Goal: Transaction & Acquisition: Subscribe to service/newsletter

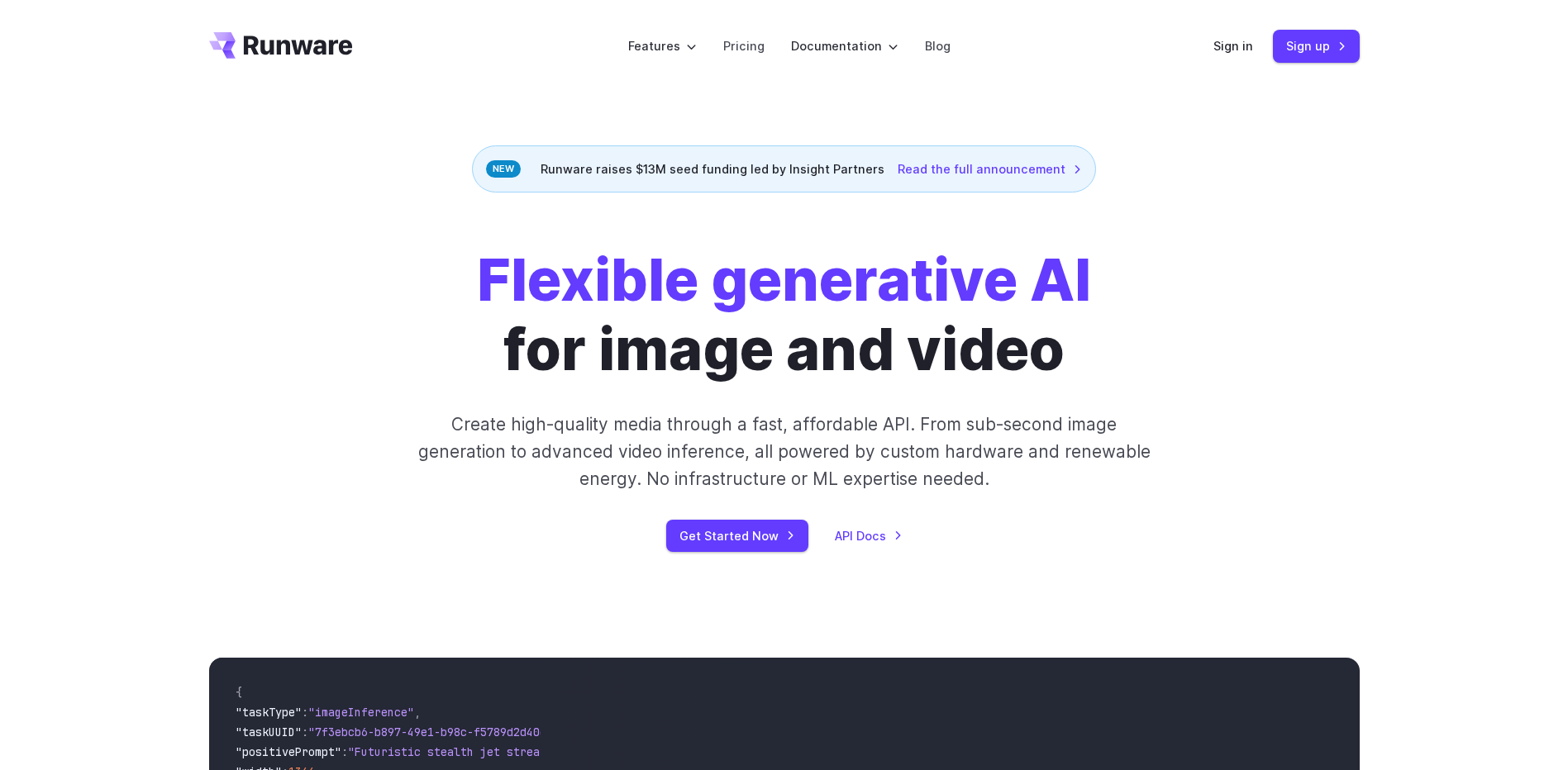
click at [1241, 48] on link "Sign in" at bounding box center [1233, 46] width 40 height 19
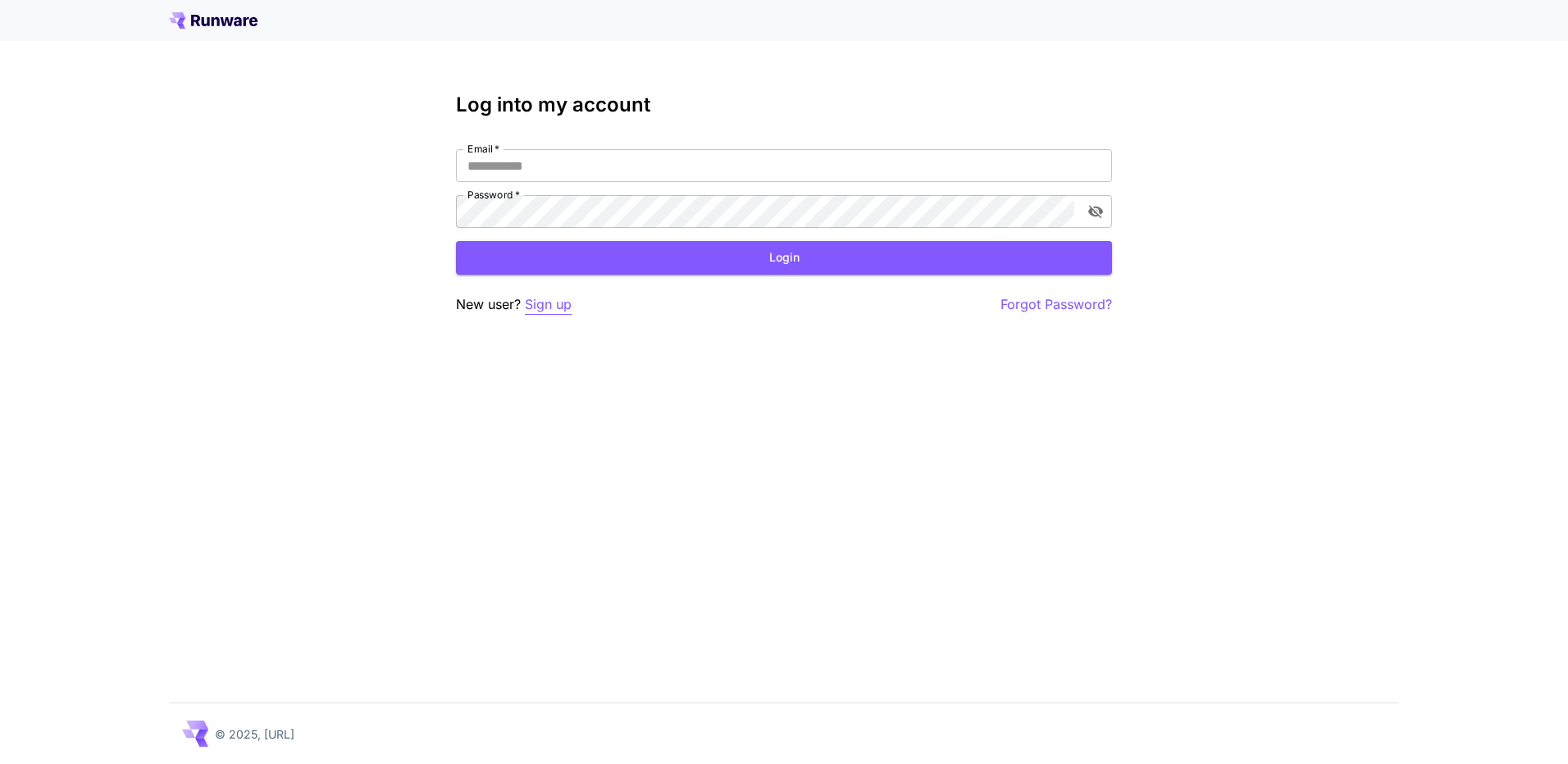
click at [550, 308] on p "Sign up" at bounding box center [549, 305] width 47 height 20
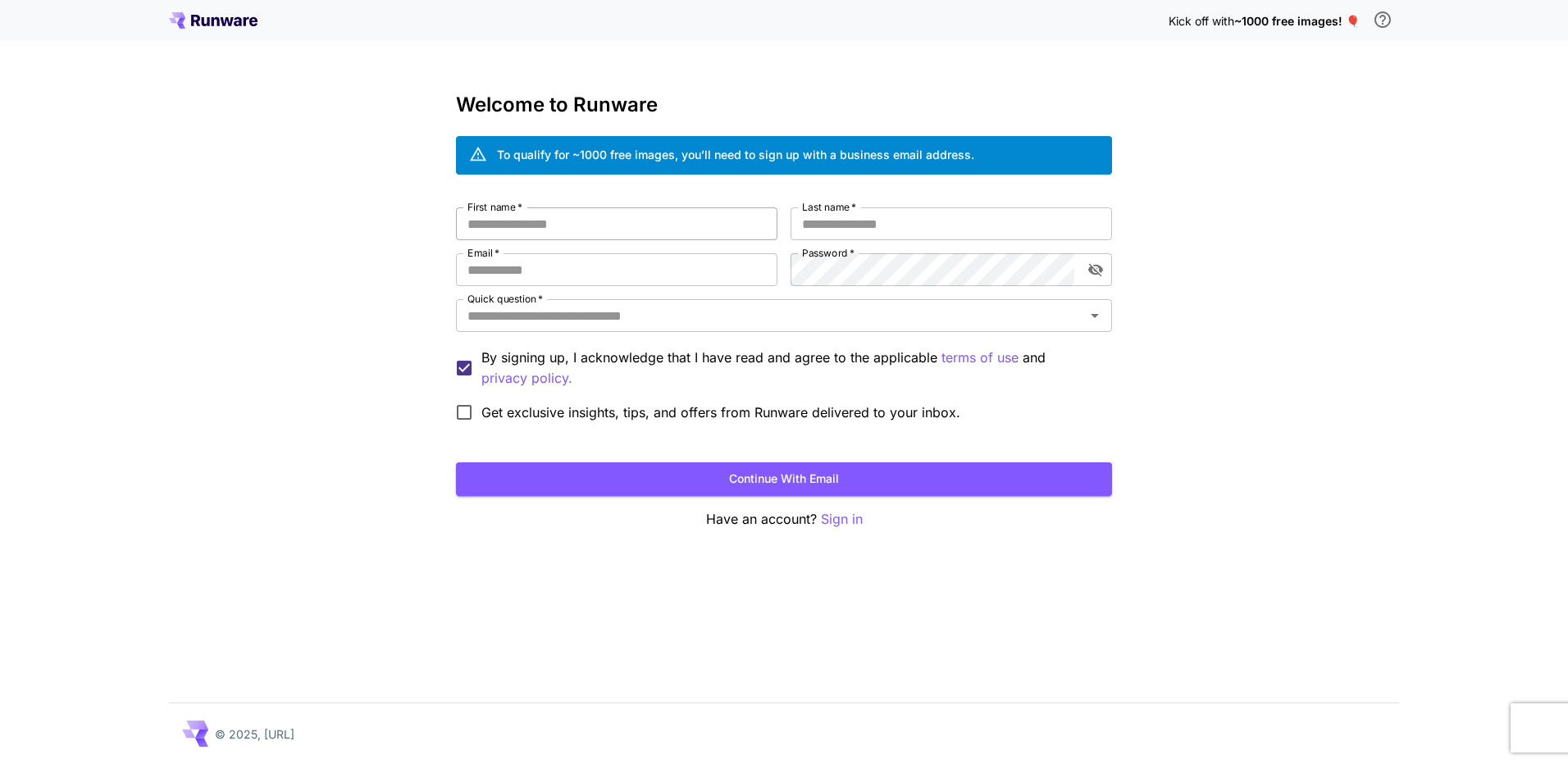
click at [571, 220] on input "First name   *" at bounding box center [617, 224] width 322 height 33
click at [571, 225] on input "First name   *" at bounding box center [617, 224] width 322 height 33
type input "******"
type input "**"
click at [456, 463] on button "Continue with email" at bounding box center [784, 480] width 656 height 34
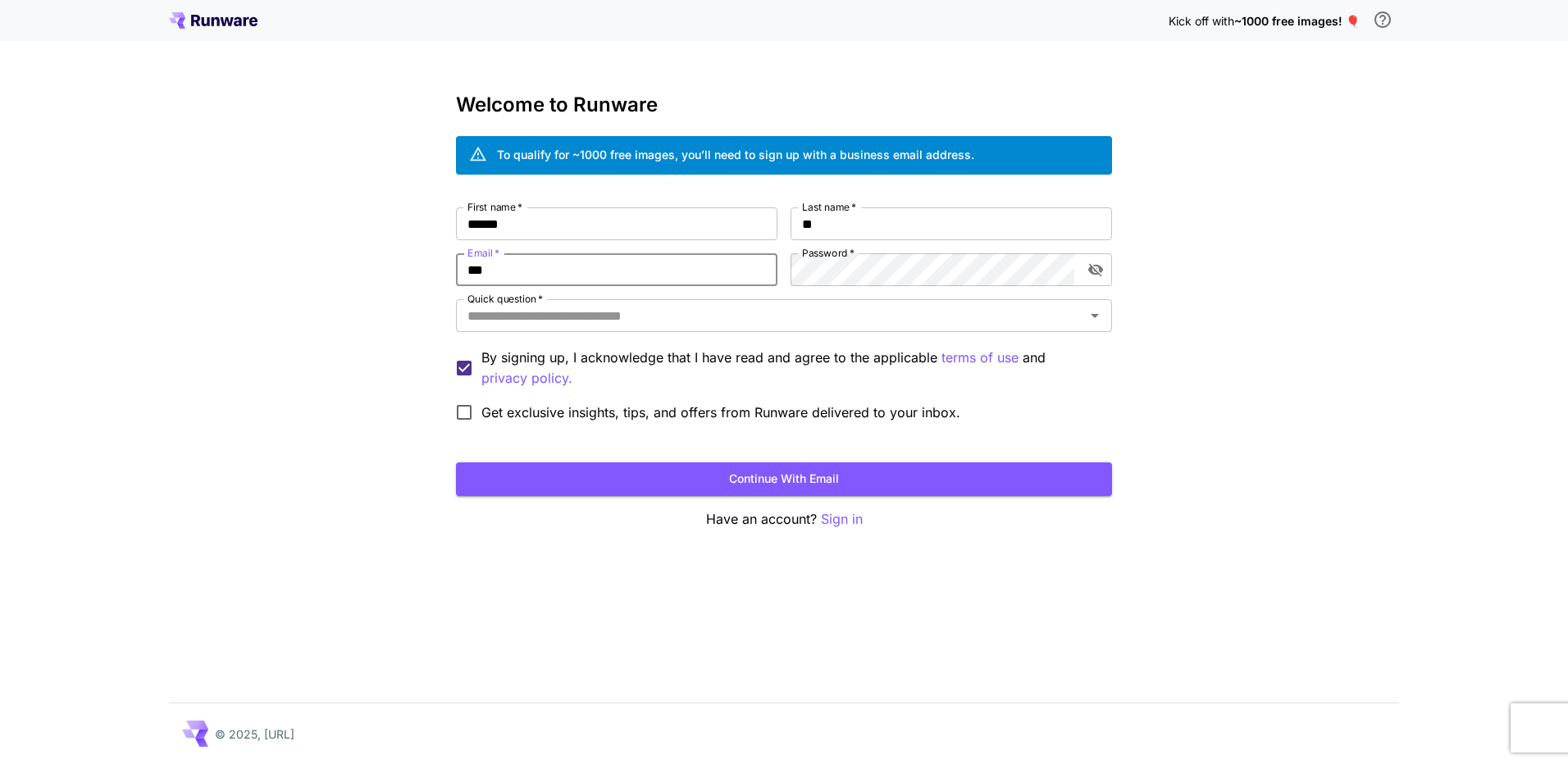
type input "**********"
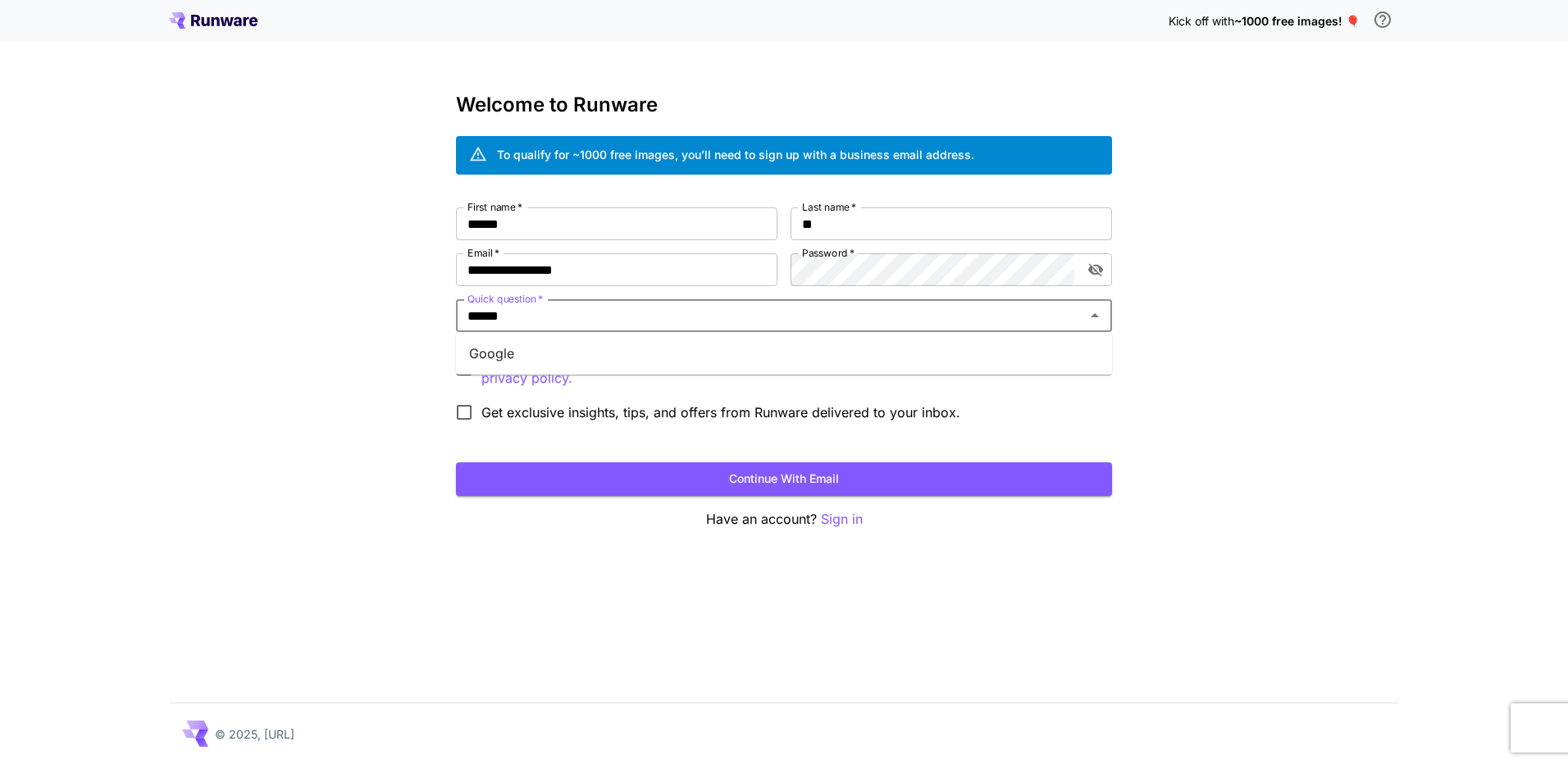
type input "******"
click at [411, 426] on div "**********" at bounding box center [784, 382] width 1568 height 764
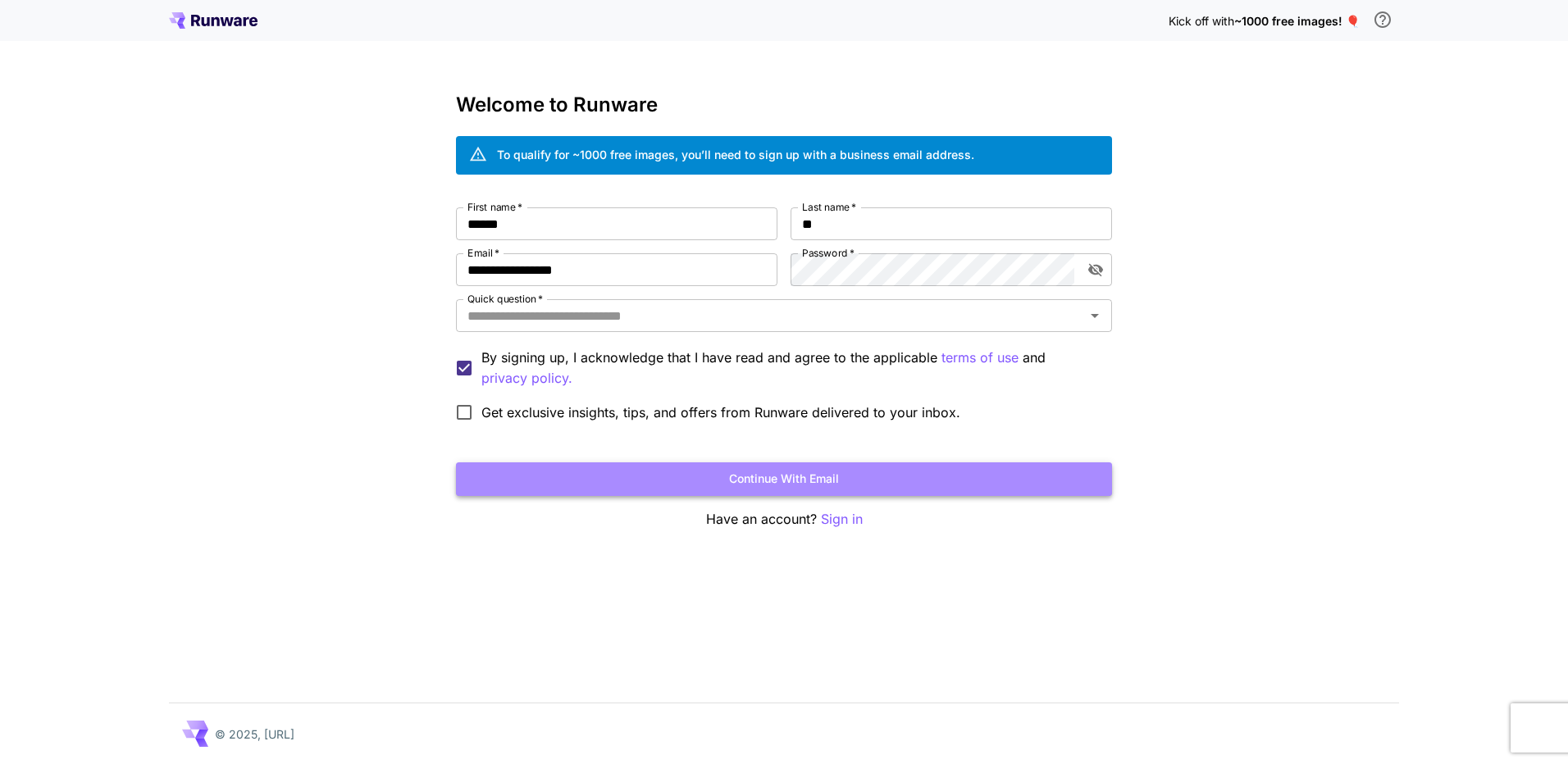
click at [739, 481] on button "Continue with email" at bounding box center [784, 480] width 656 height 34
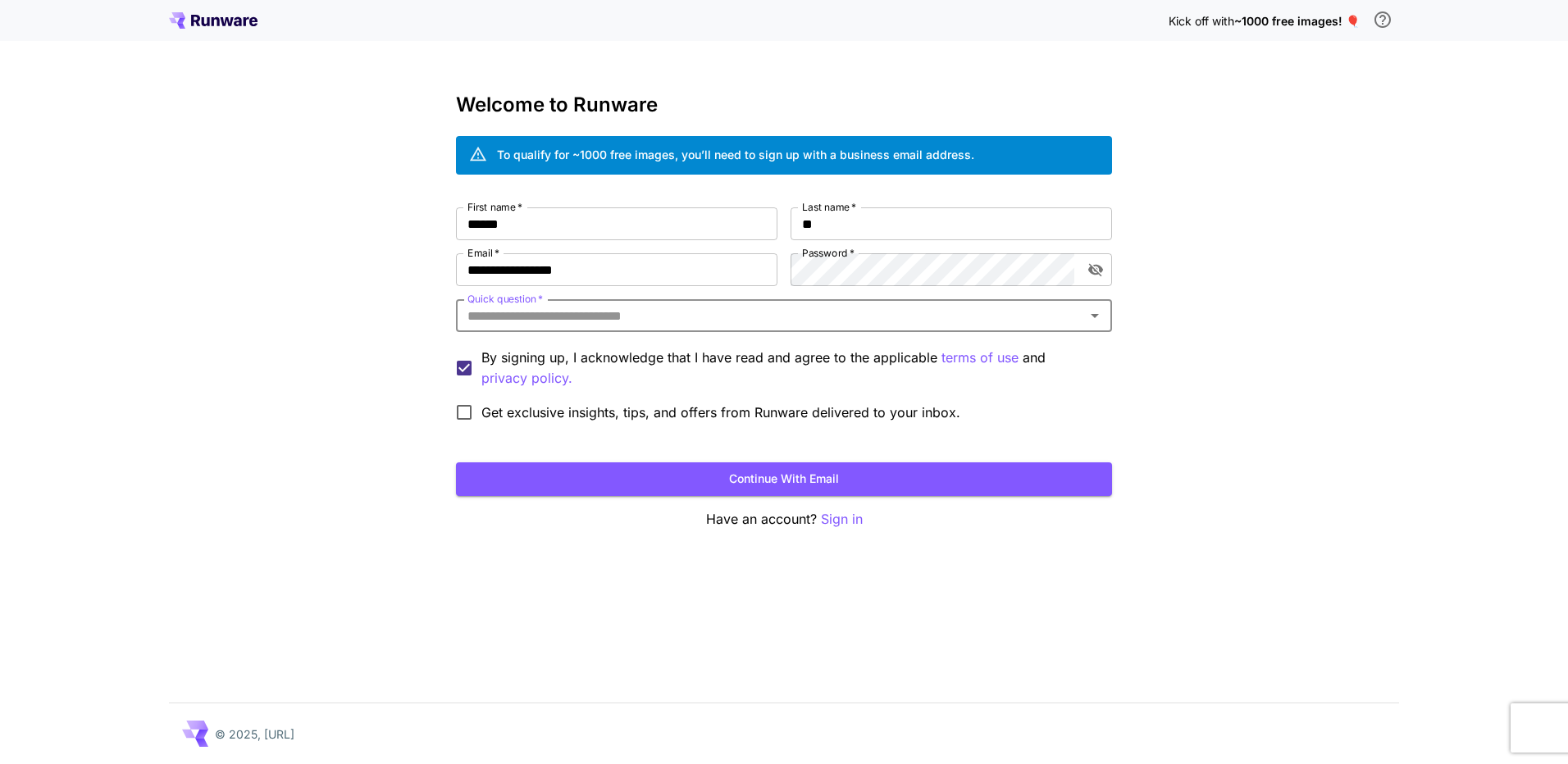
click at [548, 316] on input "Quick question   *" at bounding box center [771, 316] width 619 height 23
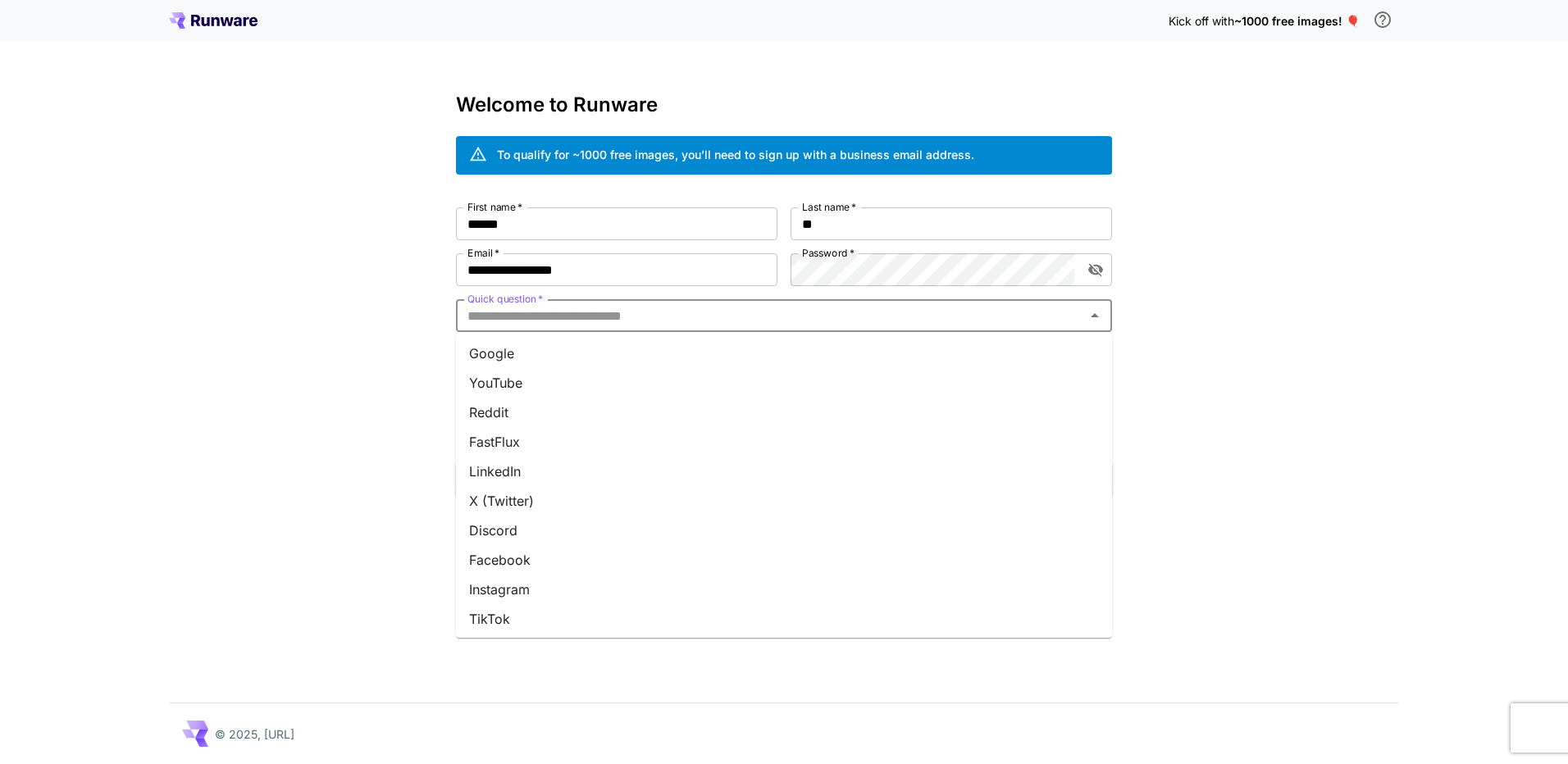
click at [510, 353] on li "Google" at bounding box center [784, 353] width 656 height 29
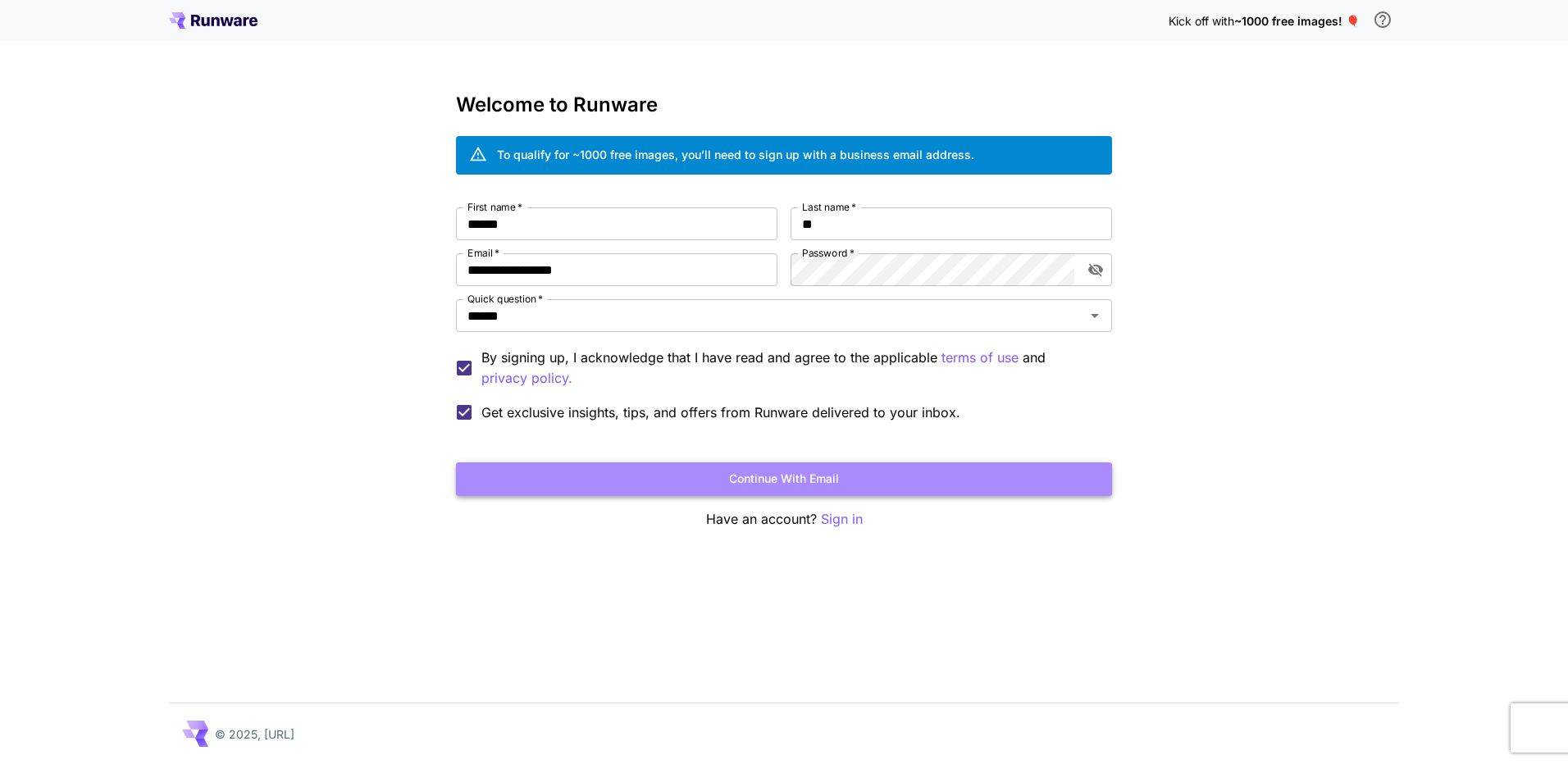
click at [682, 482] on button "Continue with email" at bounding box center [784, 480] width 656 height 34
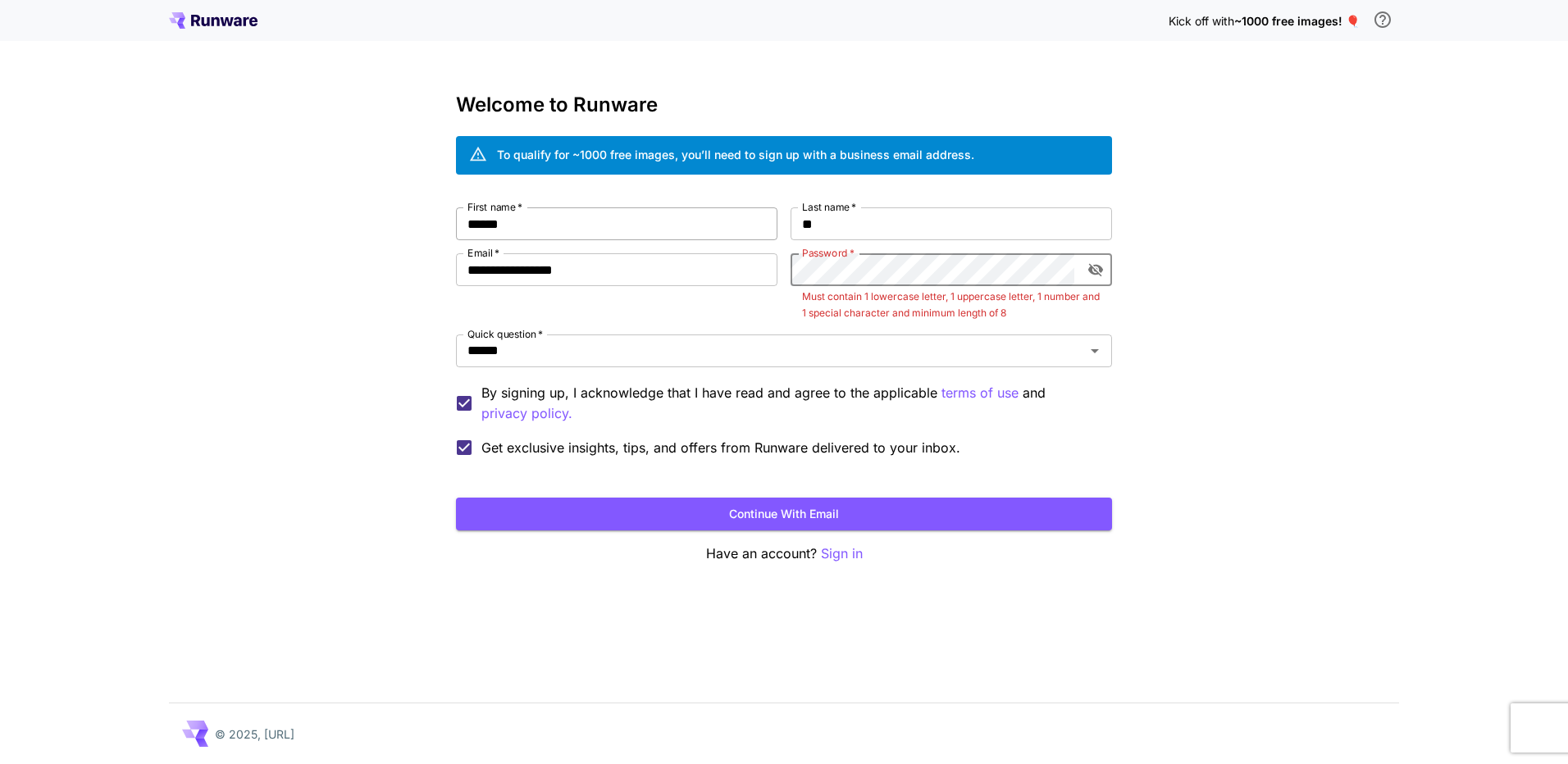
click at [695, 247] on div "**********" at bounding box center [784, 337] width 656 height 257
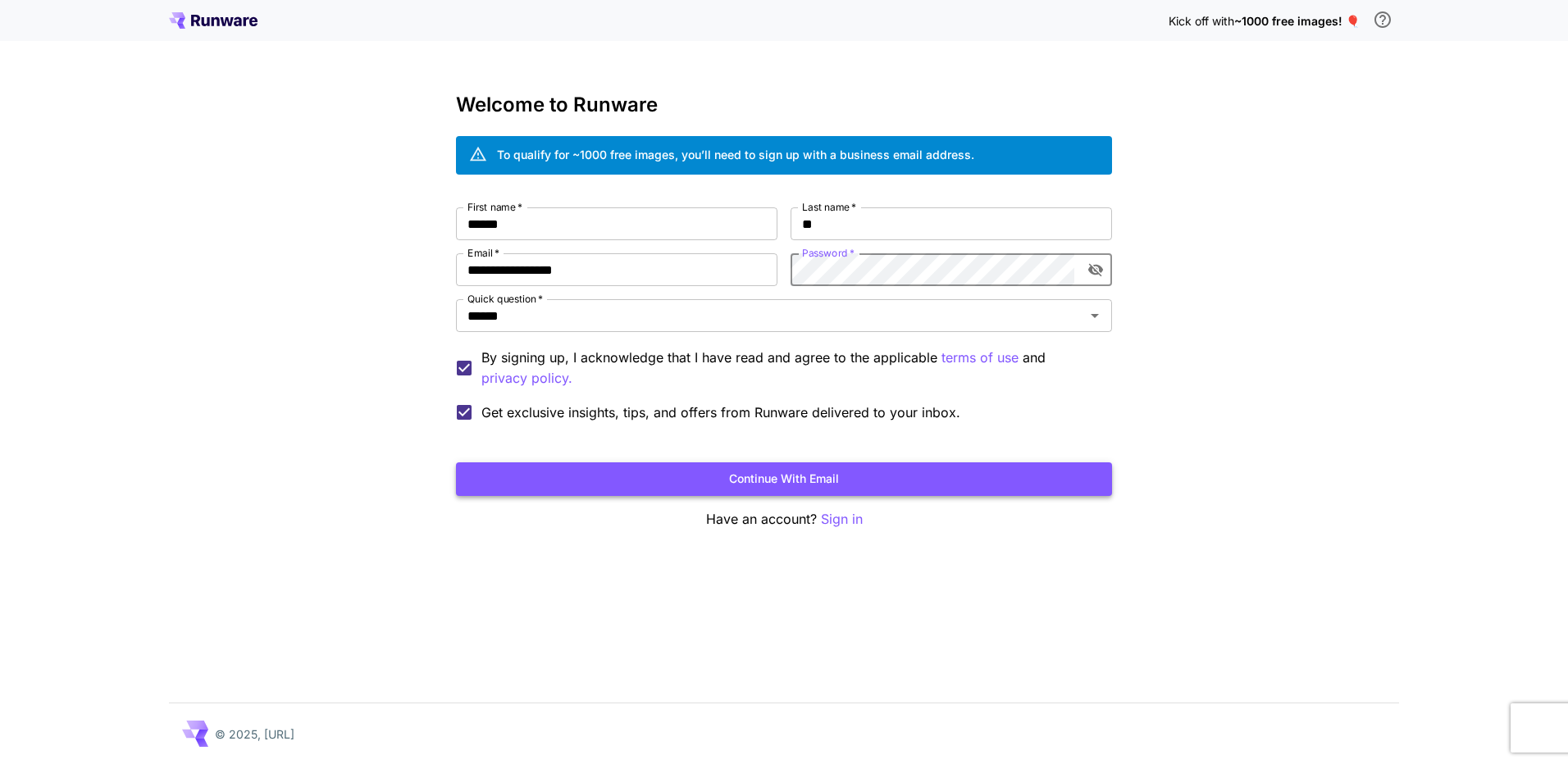
click at [757, 473] on button "Continue with email" at bounding box center [784, 480] width 656 height 34
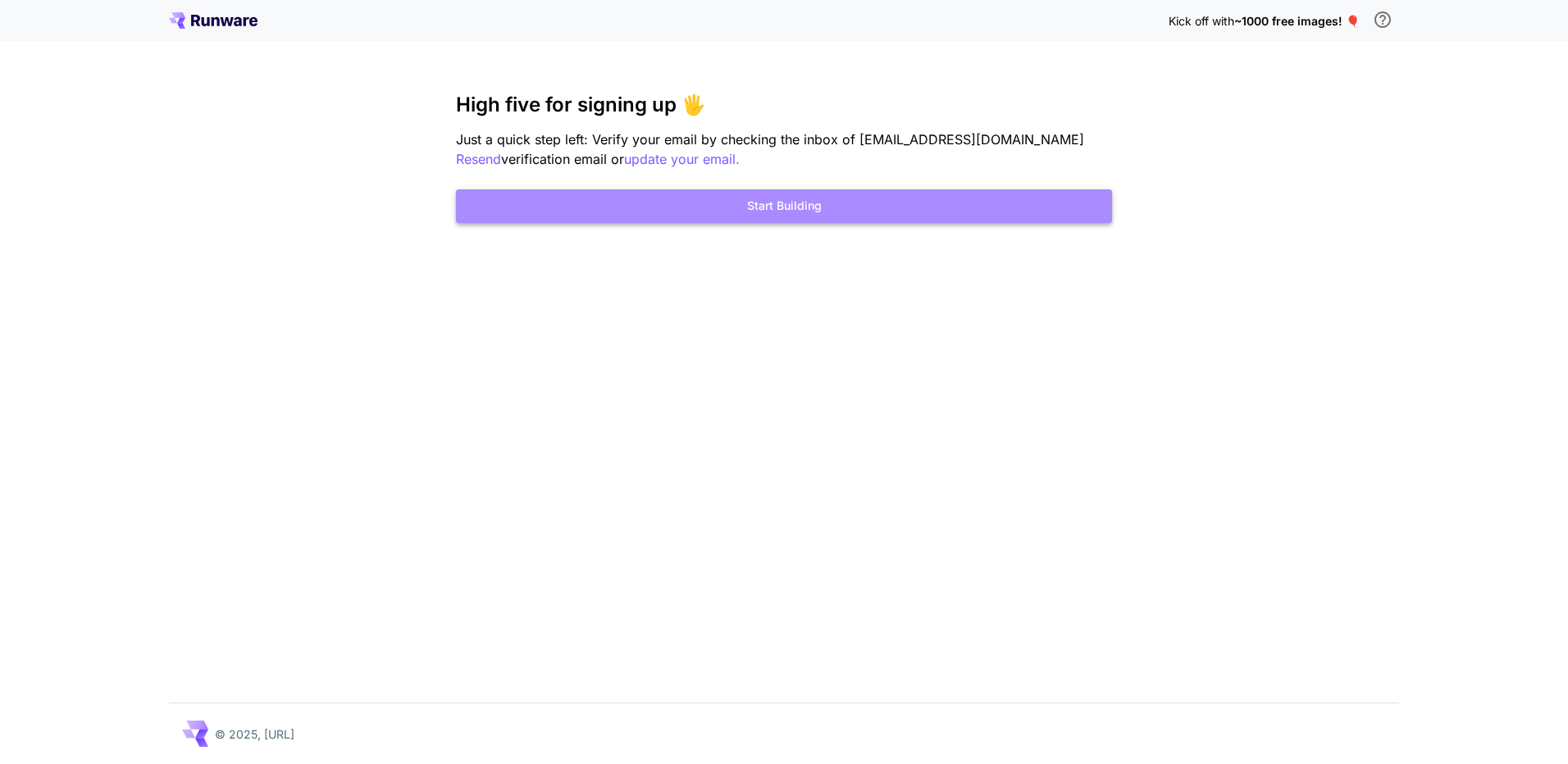
click at [801, 206] on button "Start Building" at bounding box center [784, 206] width 656 height 34
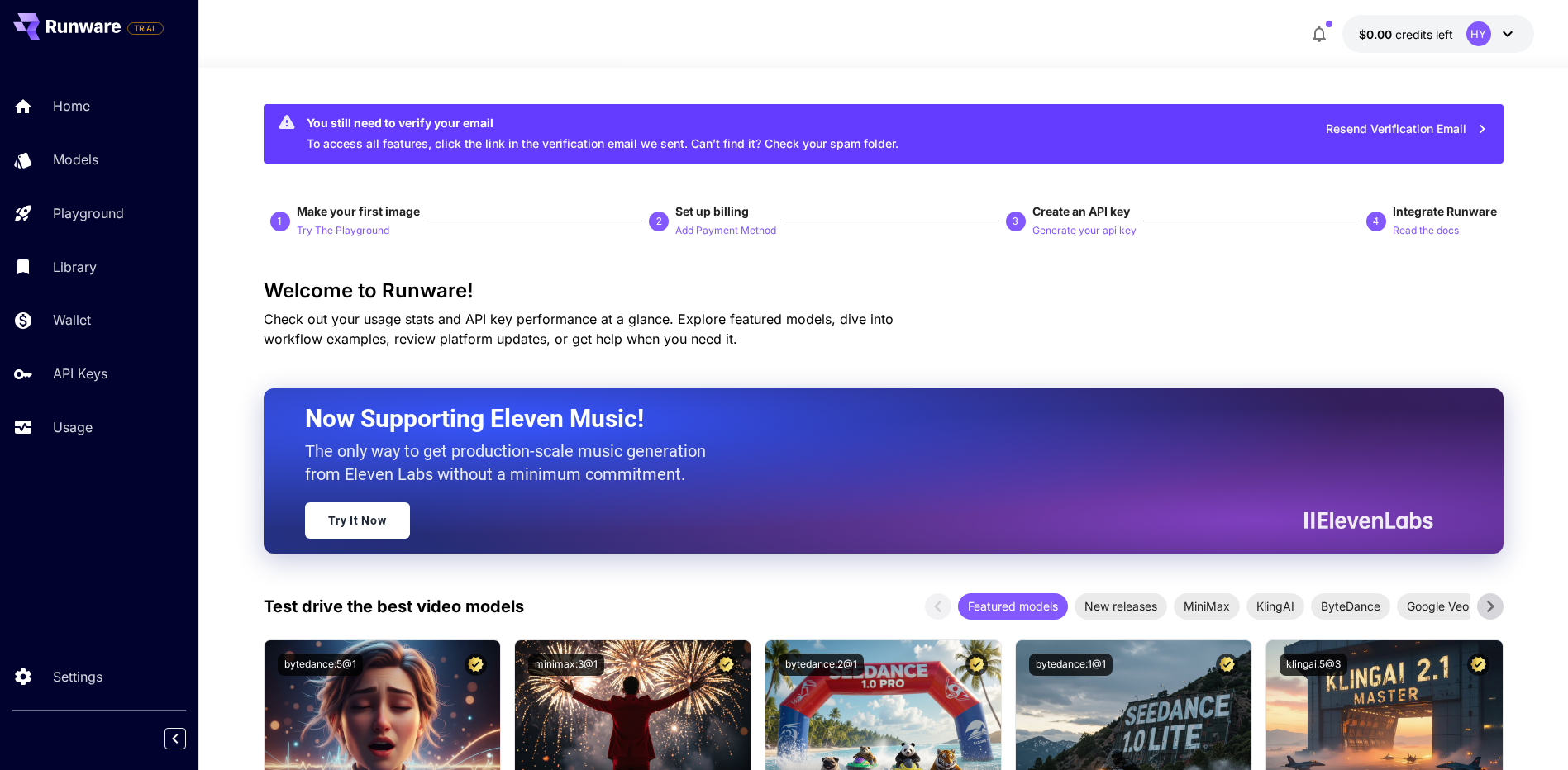
click at [556, 207] on div "1 Make your first image Try The Playground 2 Set up billing Add Payment Method …" at bounding box center [884, 221] width 1240 height 36
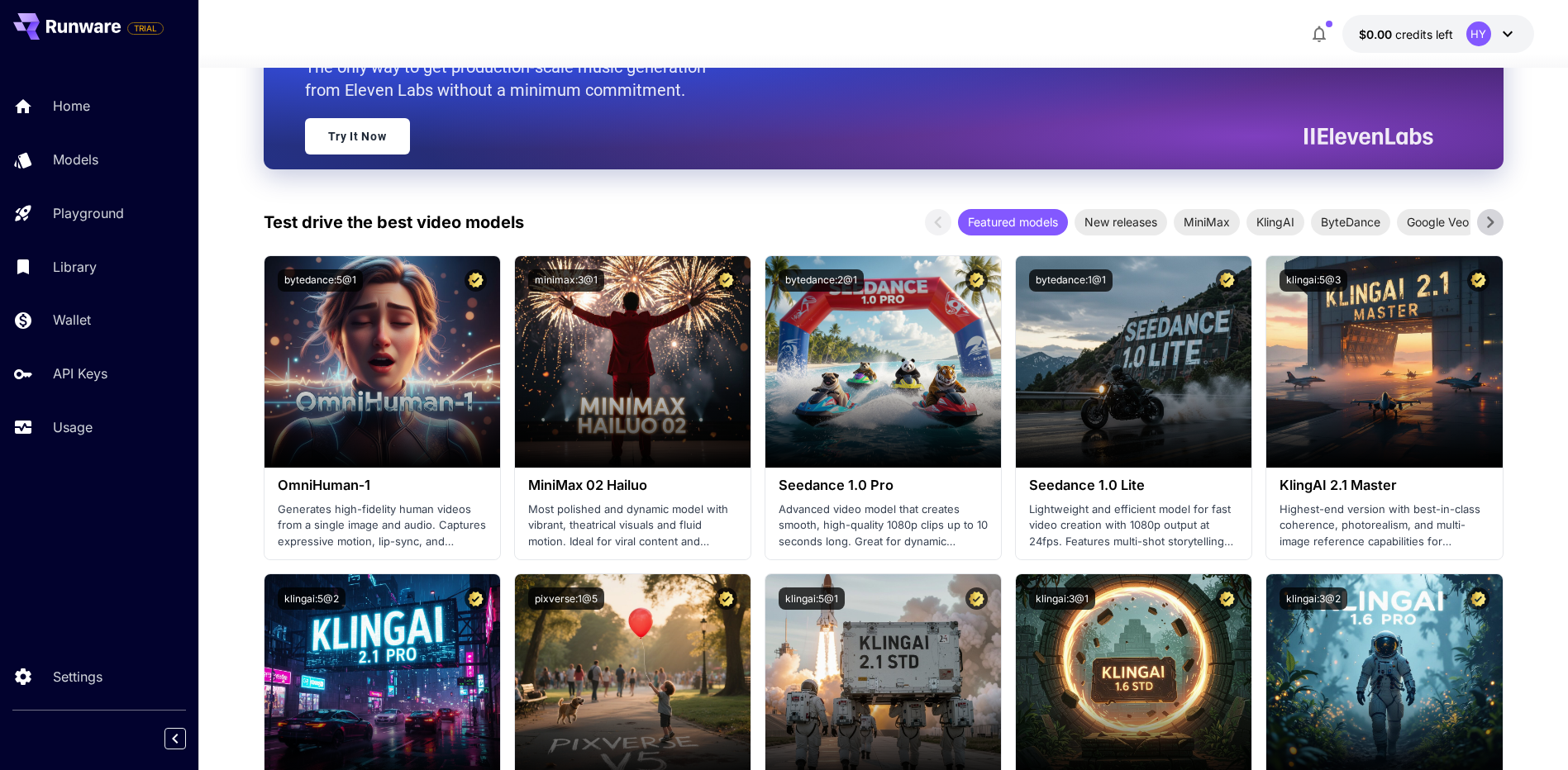
scroll to position [413, 0]
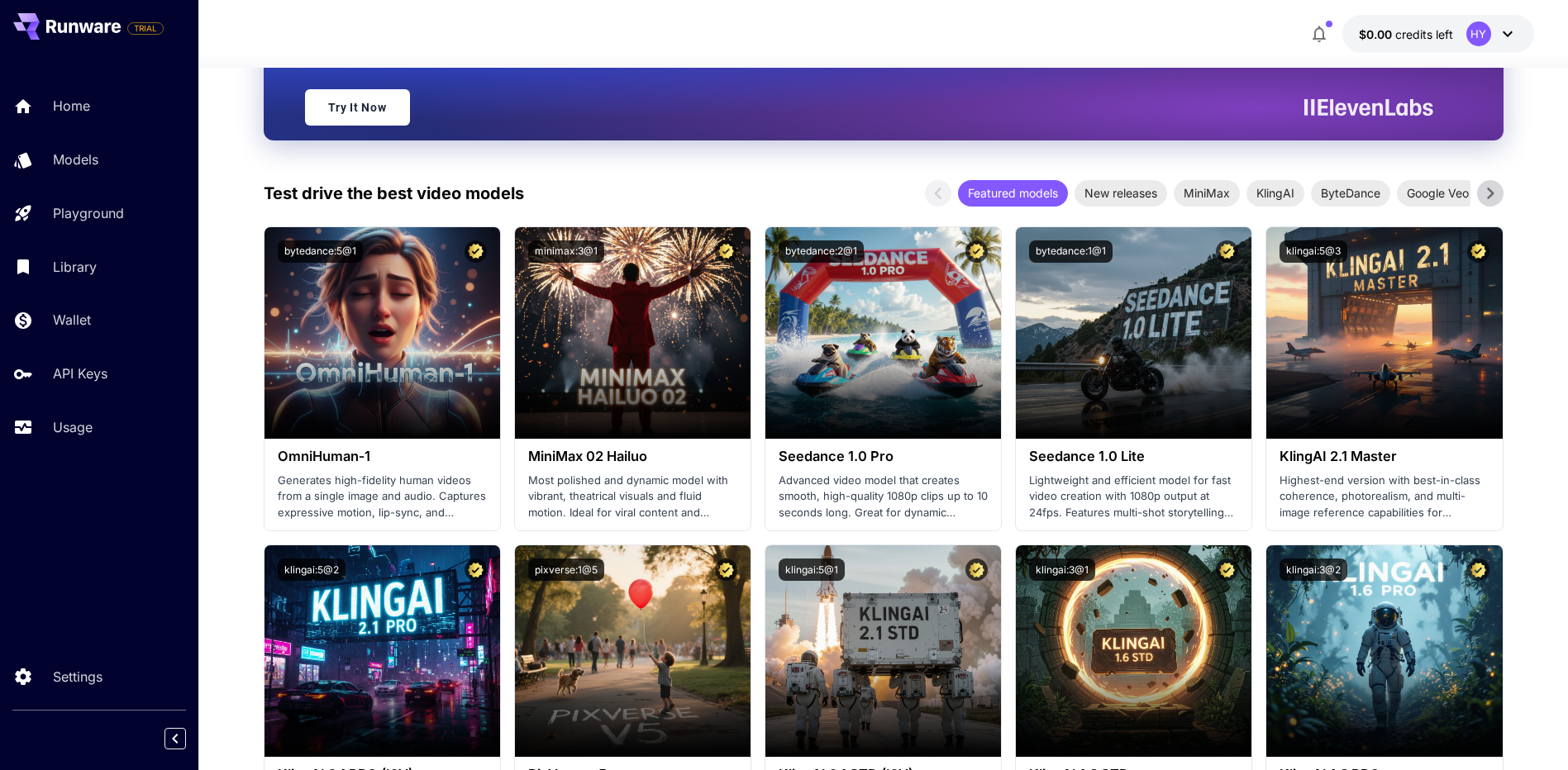
click at [568, 196] on div "Test drive the best video models Featured models New releases MiniMax KlingAI B…" at bounding box center [884, 192] width 1240 height 26
drag, startPoint x: 568, startPoint y: 196, endPoint x: 557, endPoint y: 201, distance: 12.1
drag, startPoint x: 557, startPoint y: 201, endPoint x: 581, endPoint y: 187, distance: 27.8
click at [581, 187] on div "Test drive the best video models Featured models New releases MiniMax KlingAI B…" at bounding box center [884, 192] width 1240 height 26
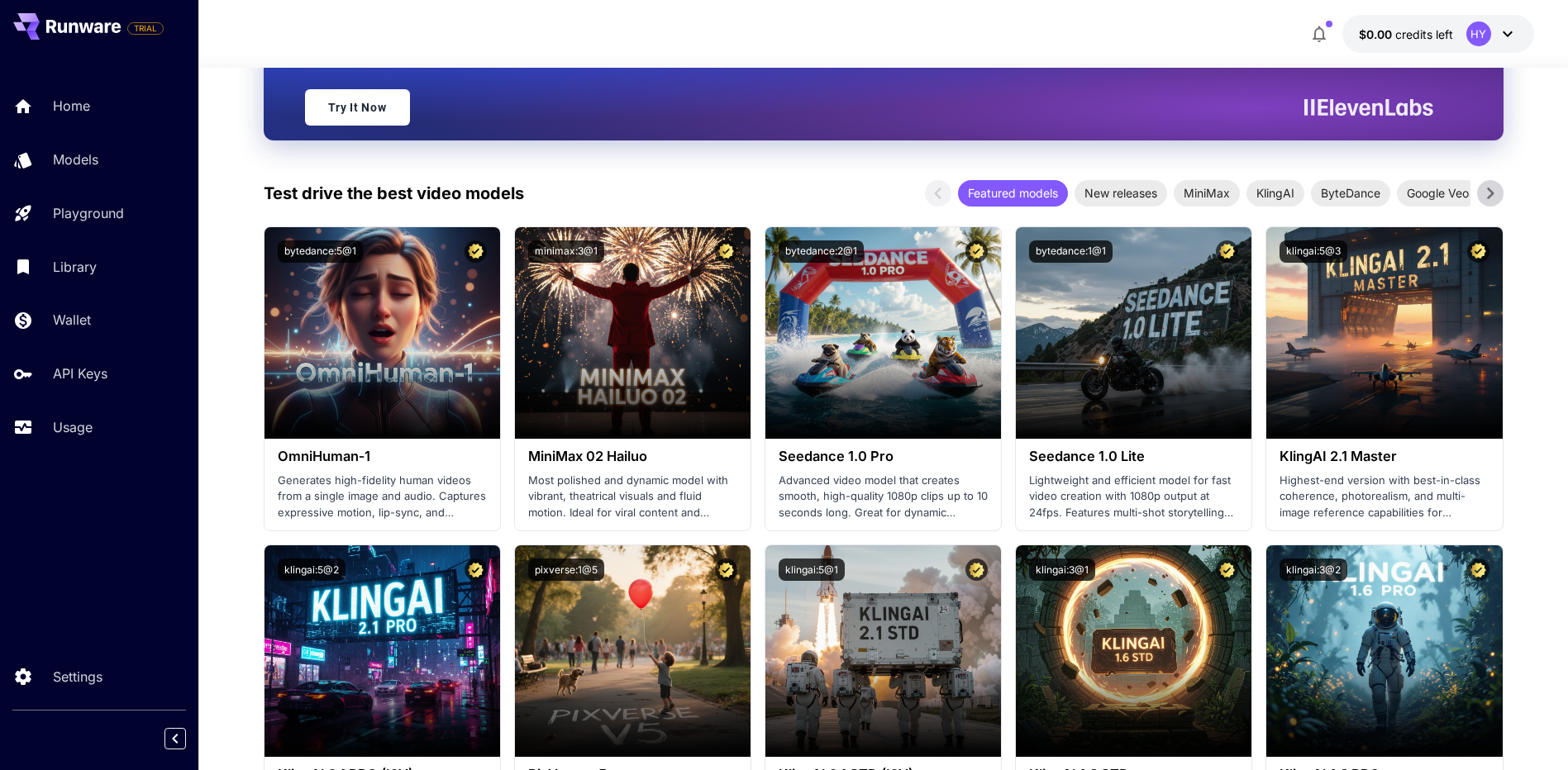
drag, startPoint x: 574, startPoint y: 188, endPoint x: 553, endPoint y: 174, distance: 25.2
drag, startPoint x: 553, startPoint y: 174, endPoint x: 516, endPoint y: 197, distance: 43.6
click at [516, 197] on p "Test drive the best video models" at bounding box center [393, 192] width 260 height 25
click at [787, 184] on div "Test drive the best video models Featured models New releases MiniMax KlingAI B…" at bounding box center [884, 192] width 1240 height 26
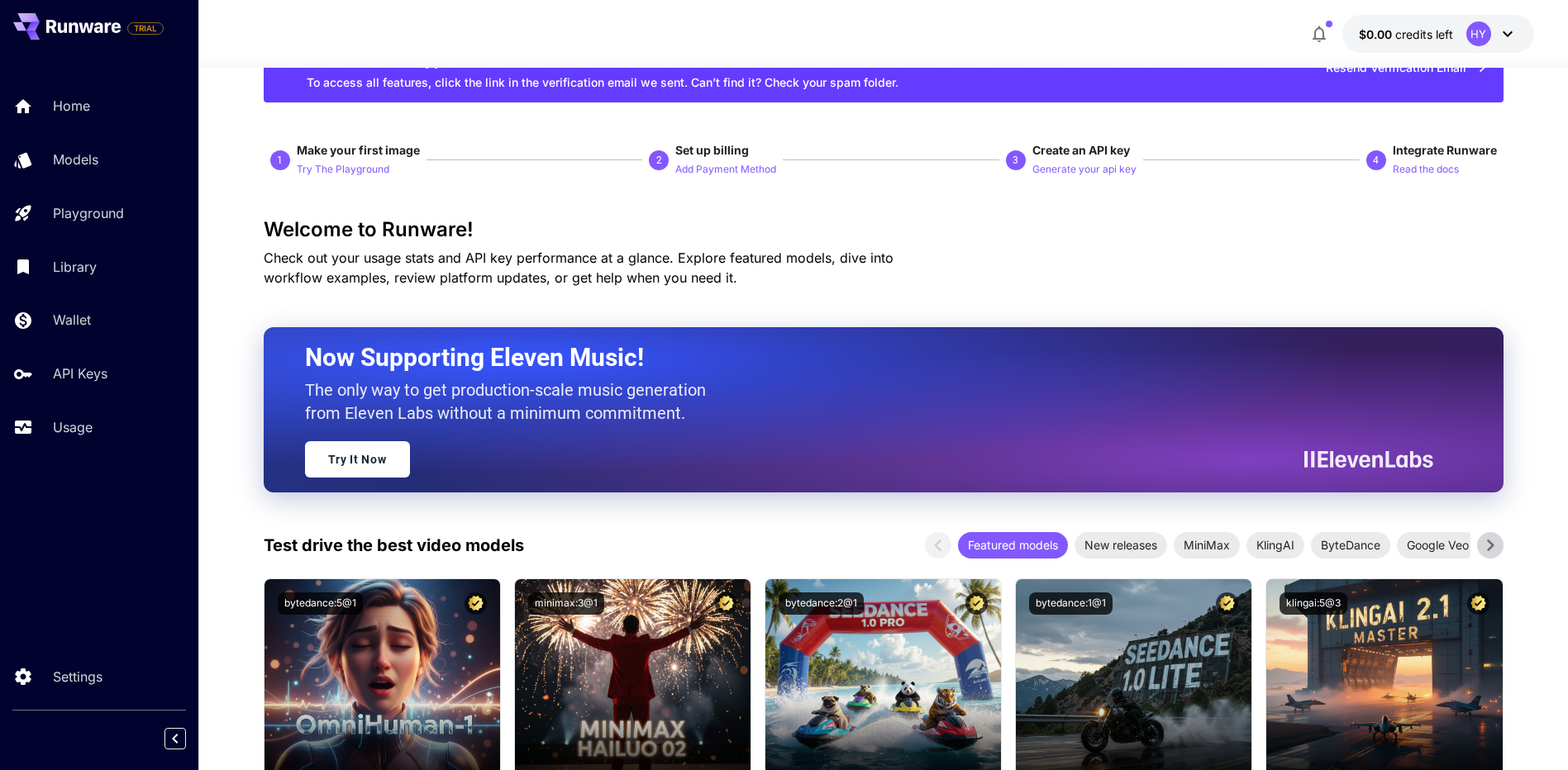
scroll to position [0, 0]
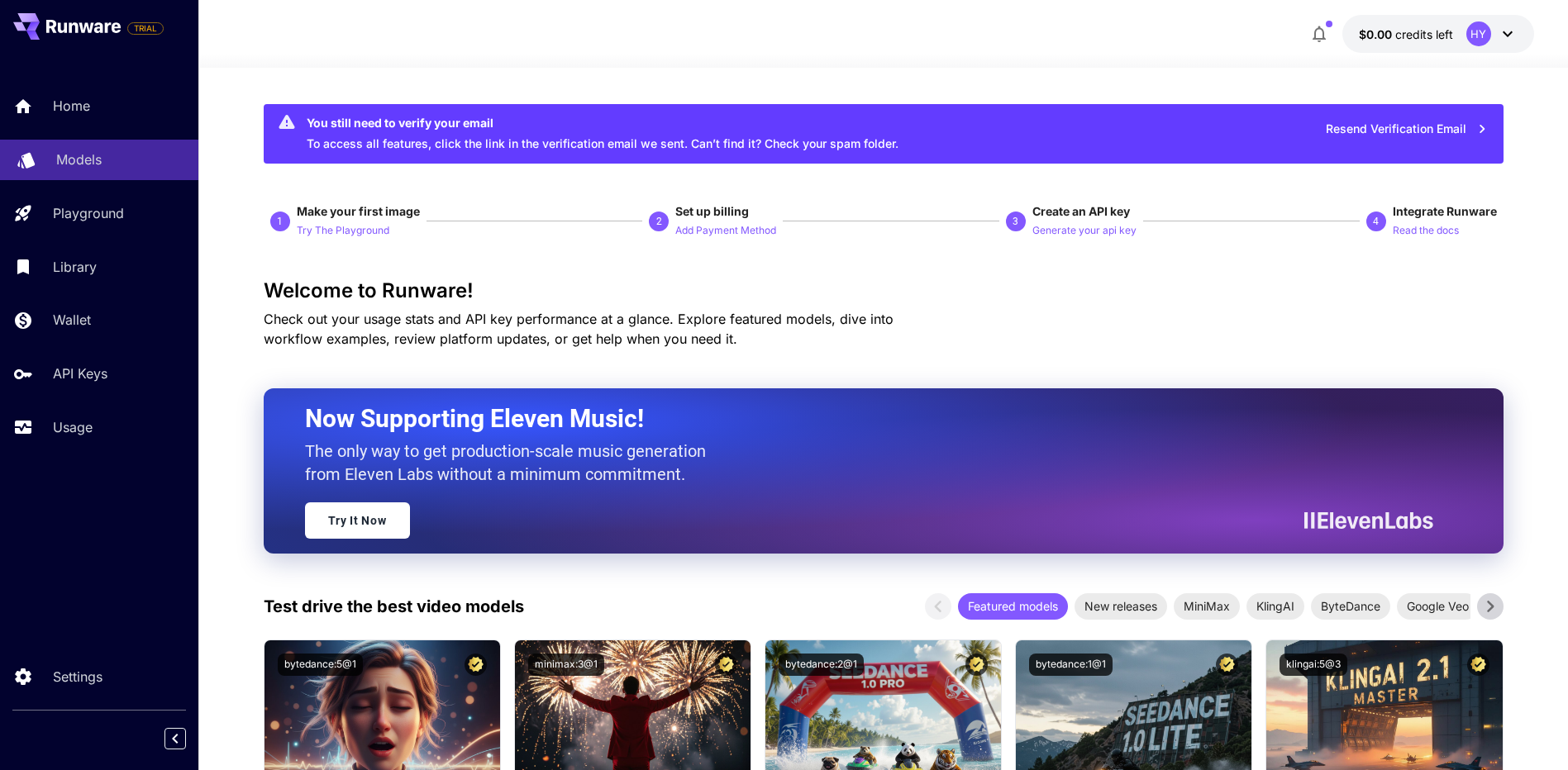
click at [101, 166] on p "Models" at bounding box center [79, 159] width 46 height 20
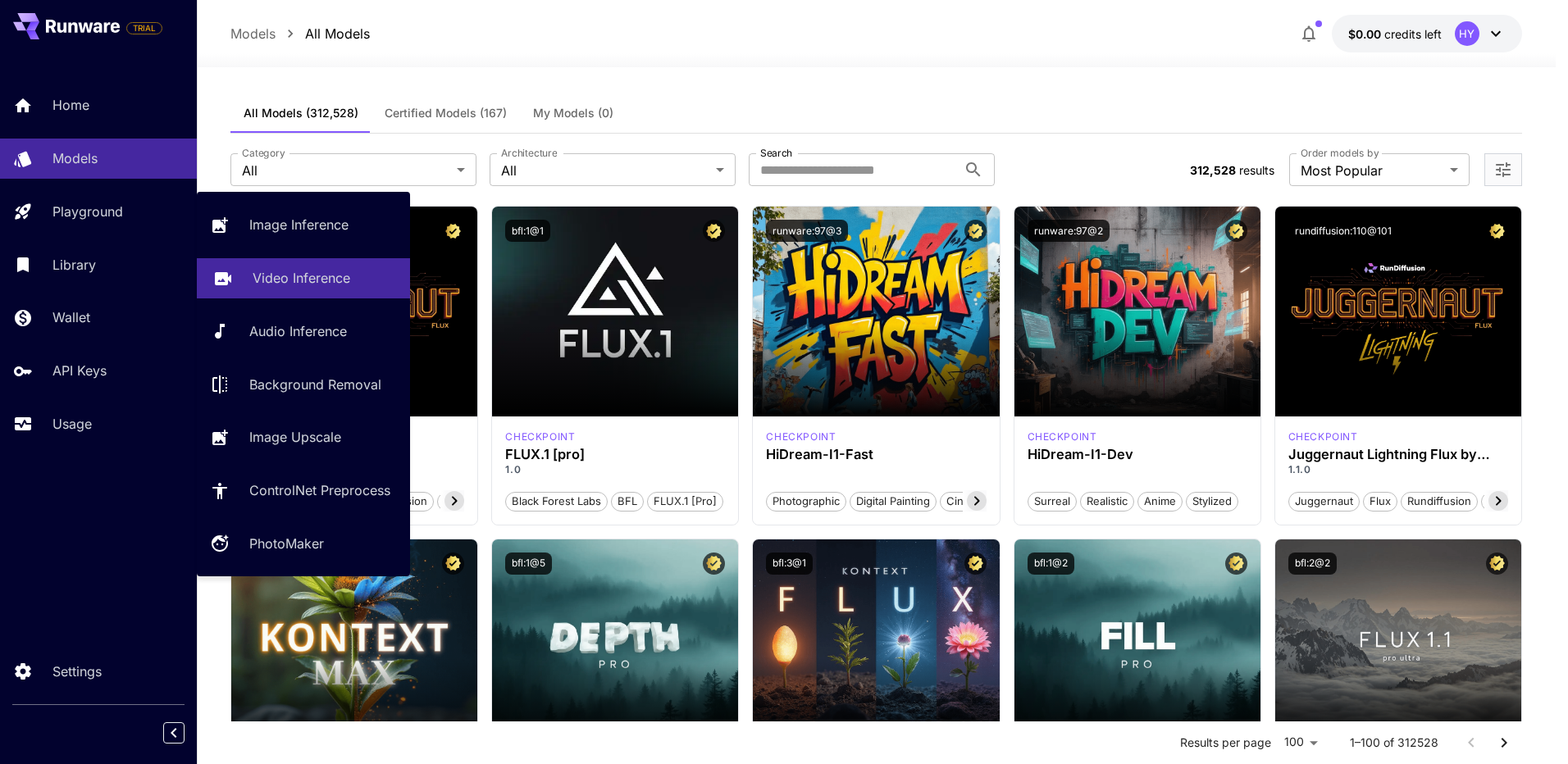
click at [306, 278] on p "Video Inference" at bounding box center [301, 278] width 98 height 19
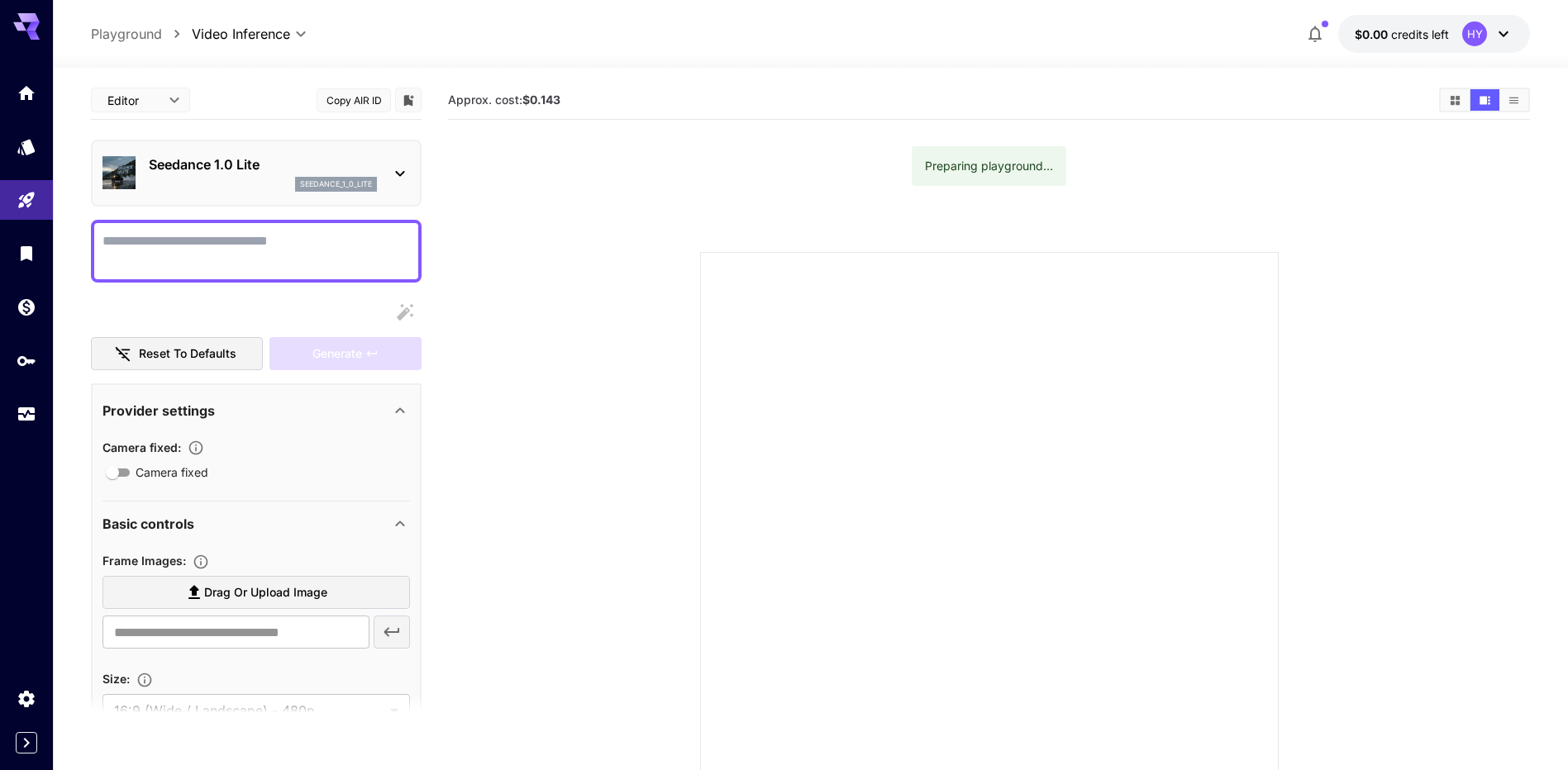
click at [400, 170] on icon at bounding box center [399, 173] width 20 height 20
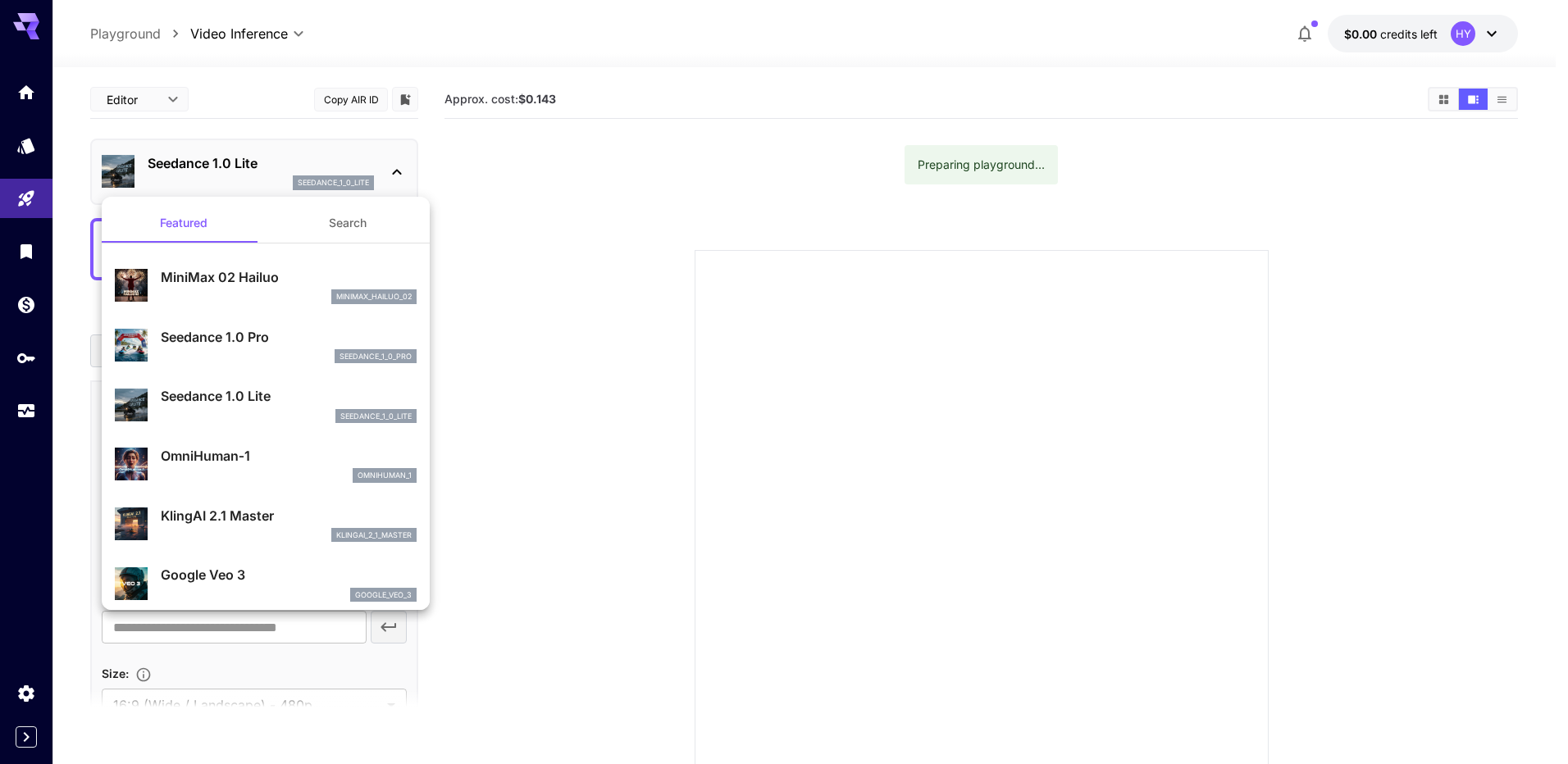
click at [397, 169] on div at bounding box center [784, 382] width 1568 height 764
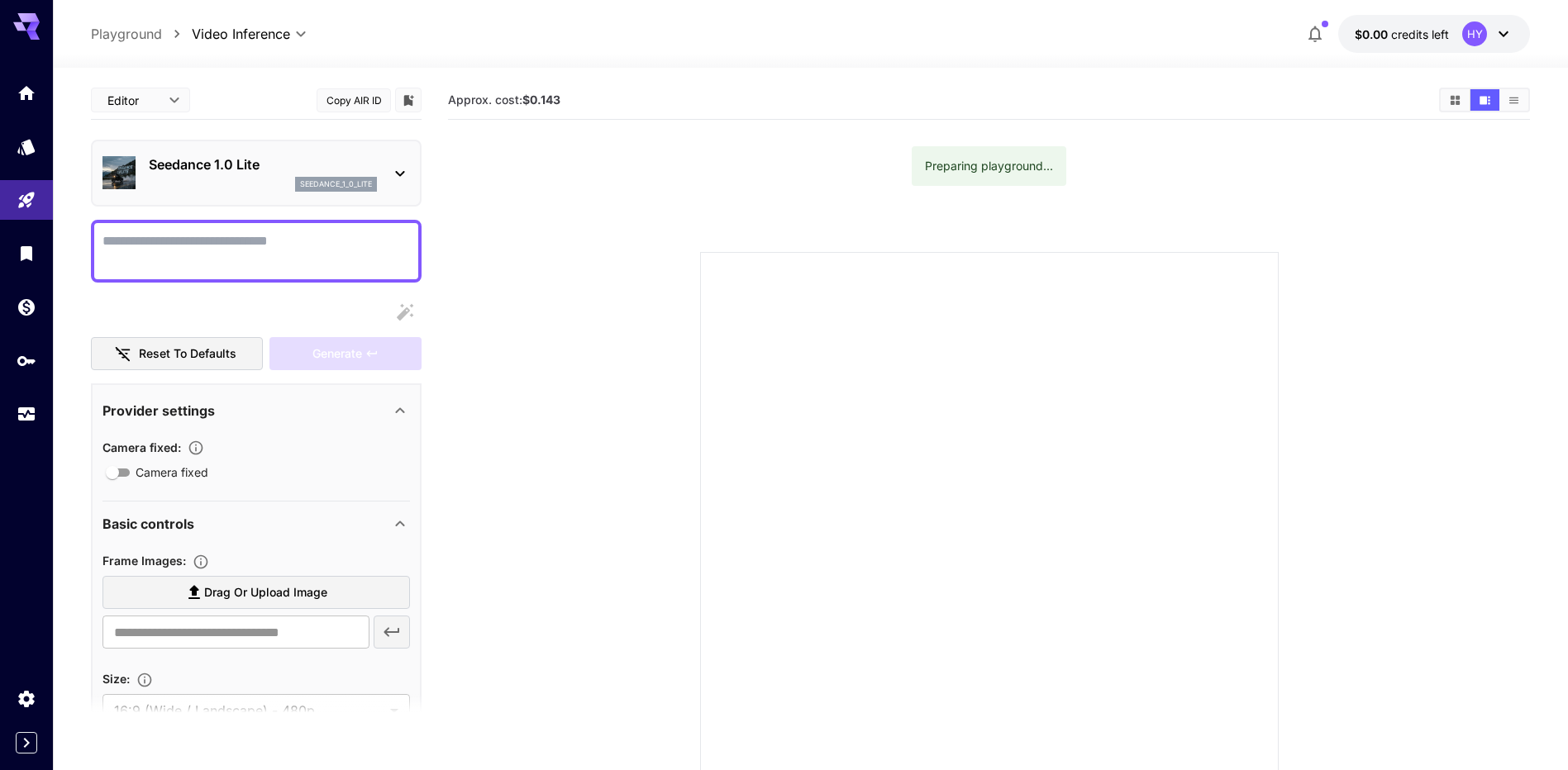
click at [560, 259] on section at bounding box center [988, 521] width 940 height 618
click at [229, 360] on button "Reset to defaults" at bounding box center [176, 354] width 172 height 34
click at [564, 393] on section at bounding box center [988, 521] width 940 height 618
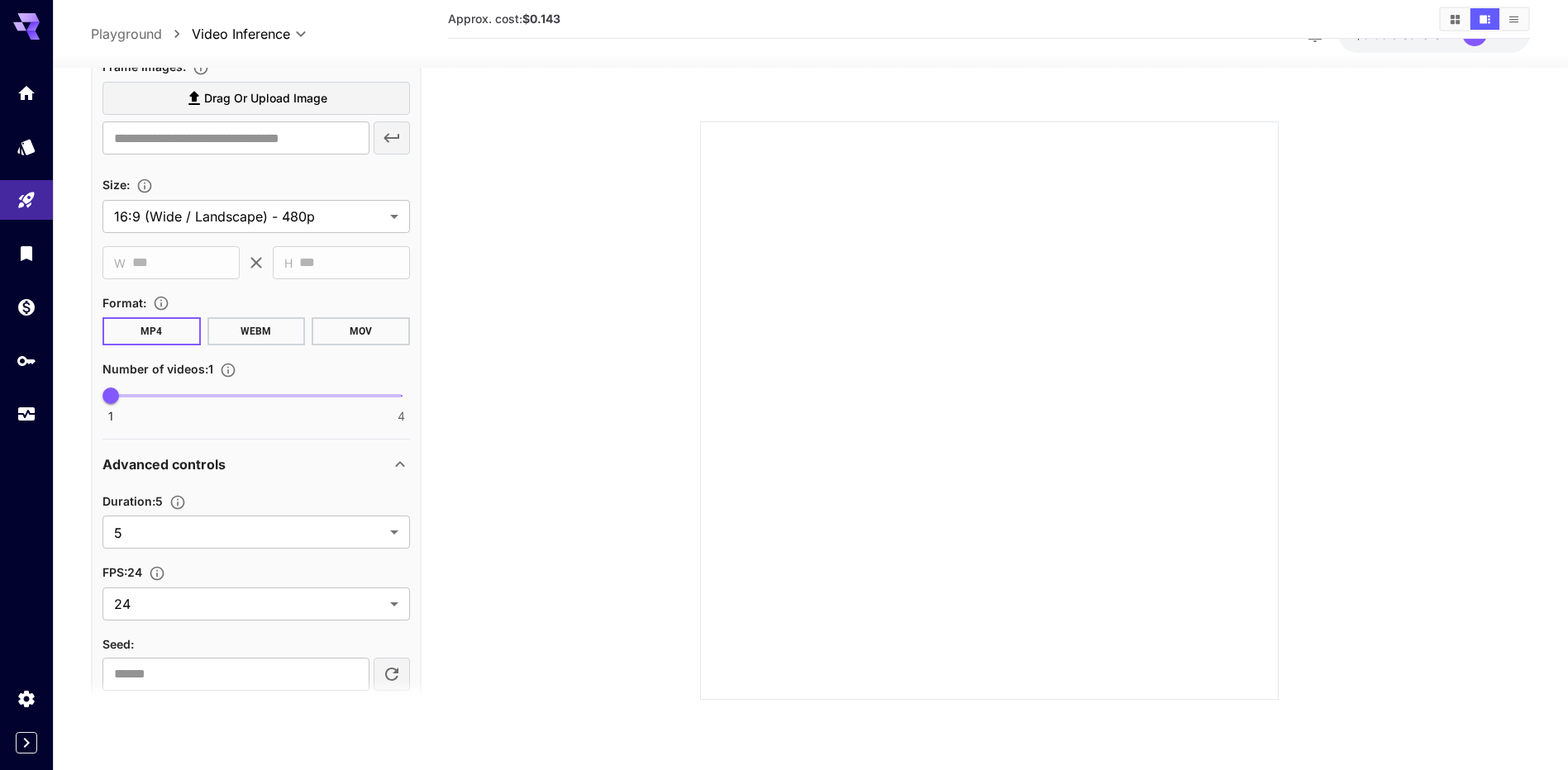
scroll to position [496, 0]
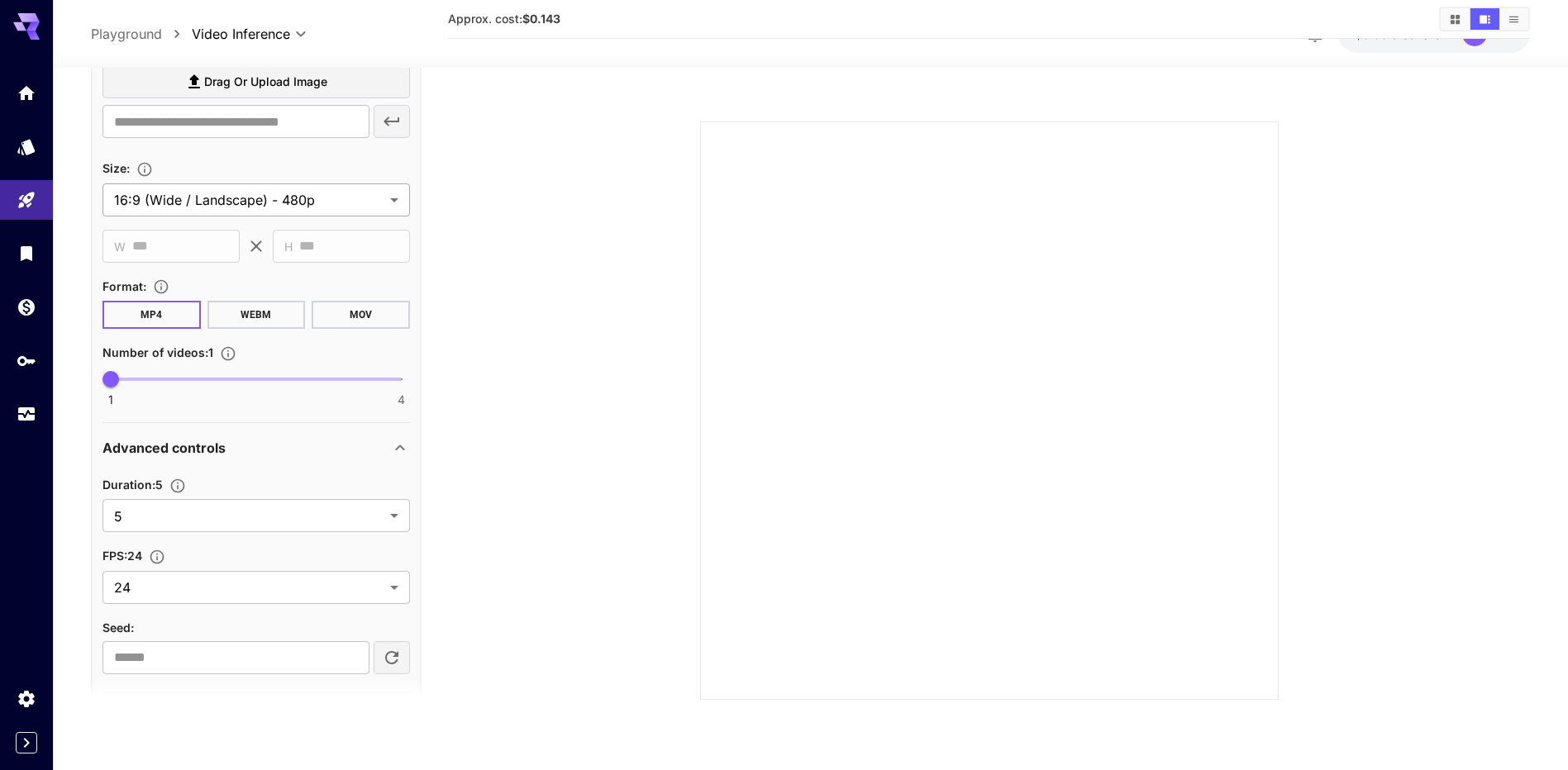
click at [282, 193] on body "**********" at bounding box center [784, 320] width 1568 height 901
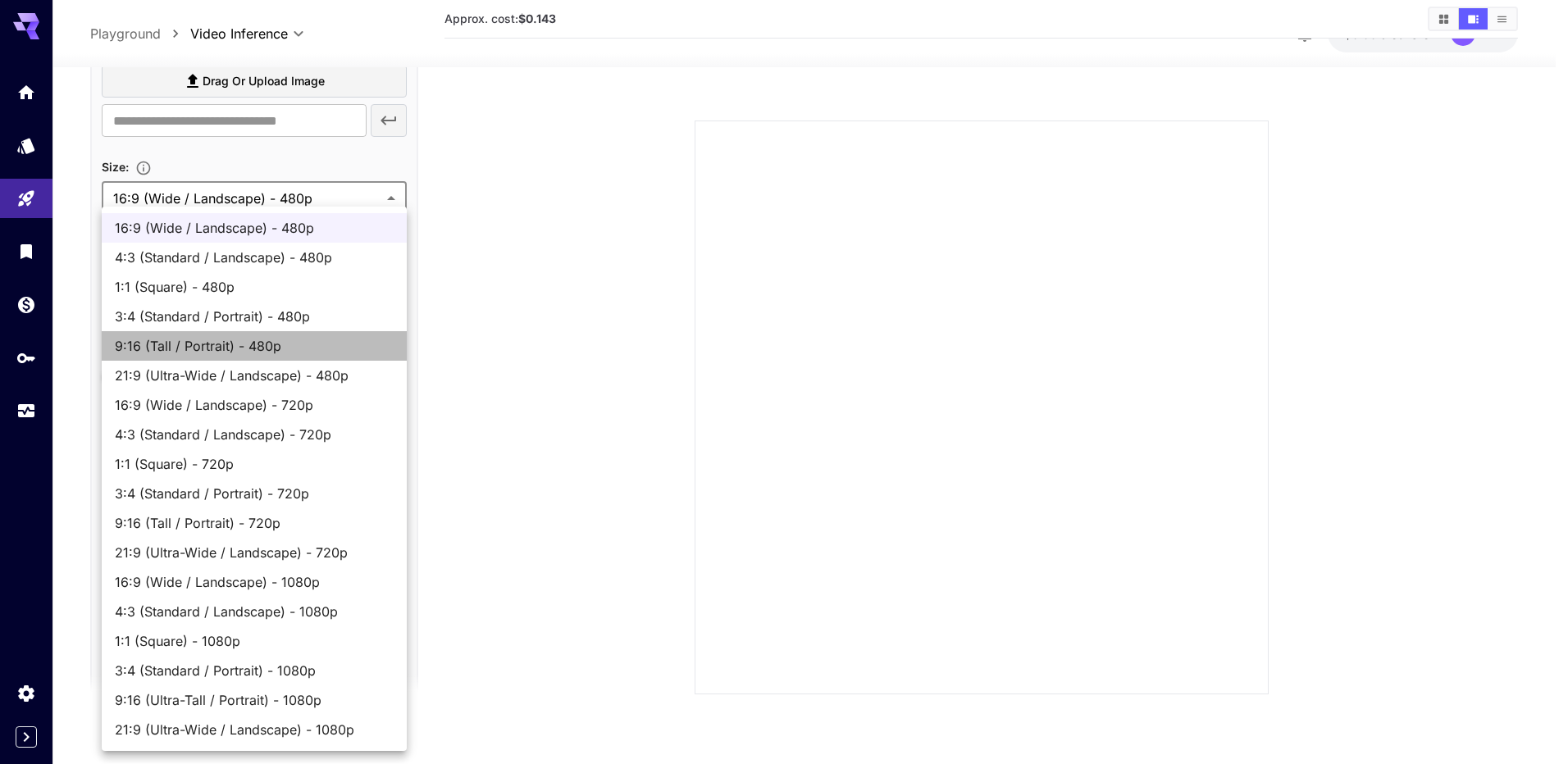
click at [285, 348] on span "9:16 (Tall / Portrait) - 480p" at bounding box center [253, 346] width 279 height 19
type input "**********"
type input "***"
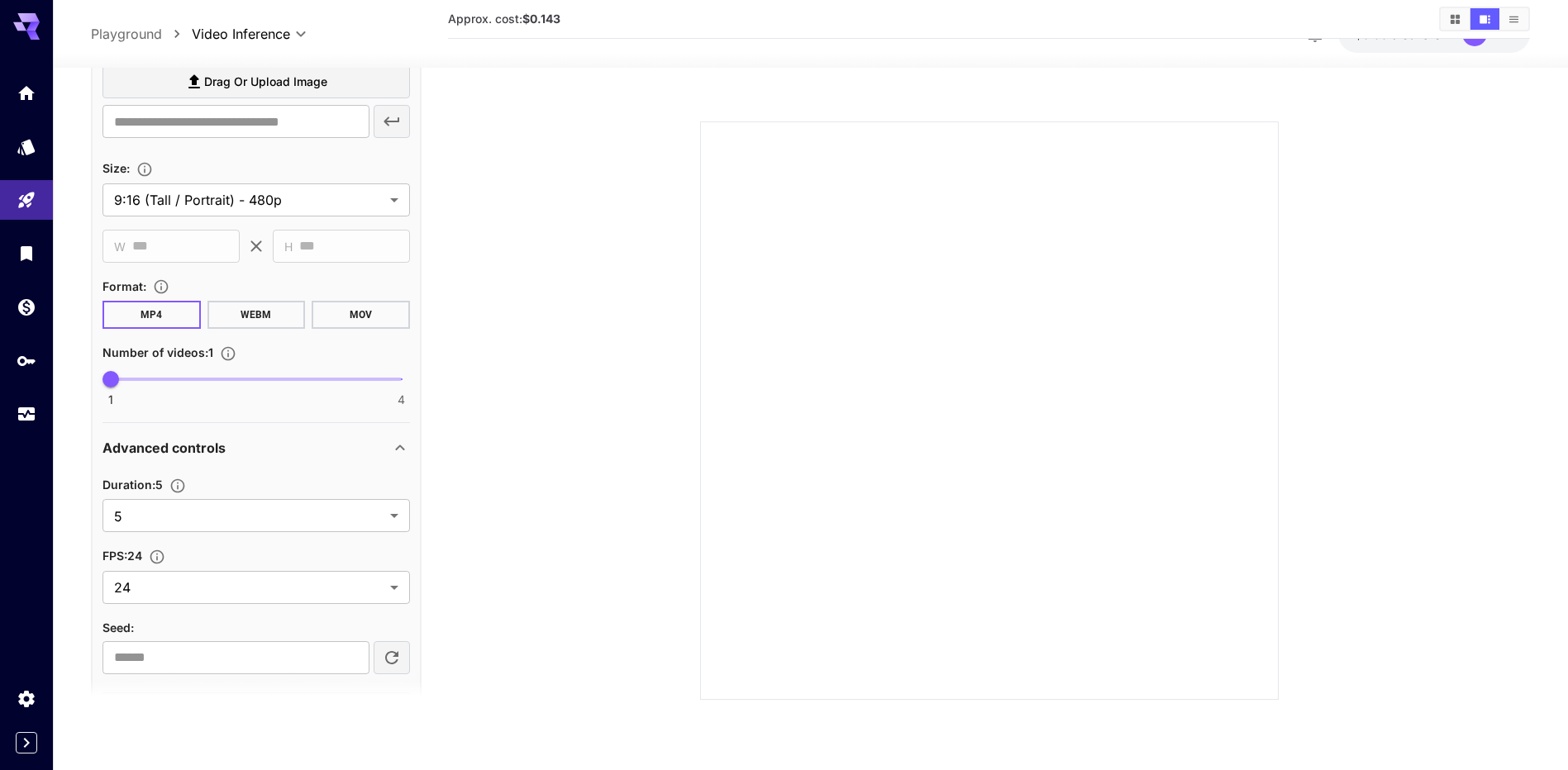
click at [518, 299] on section at bounding box center [988, 390] width 940 height 618
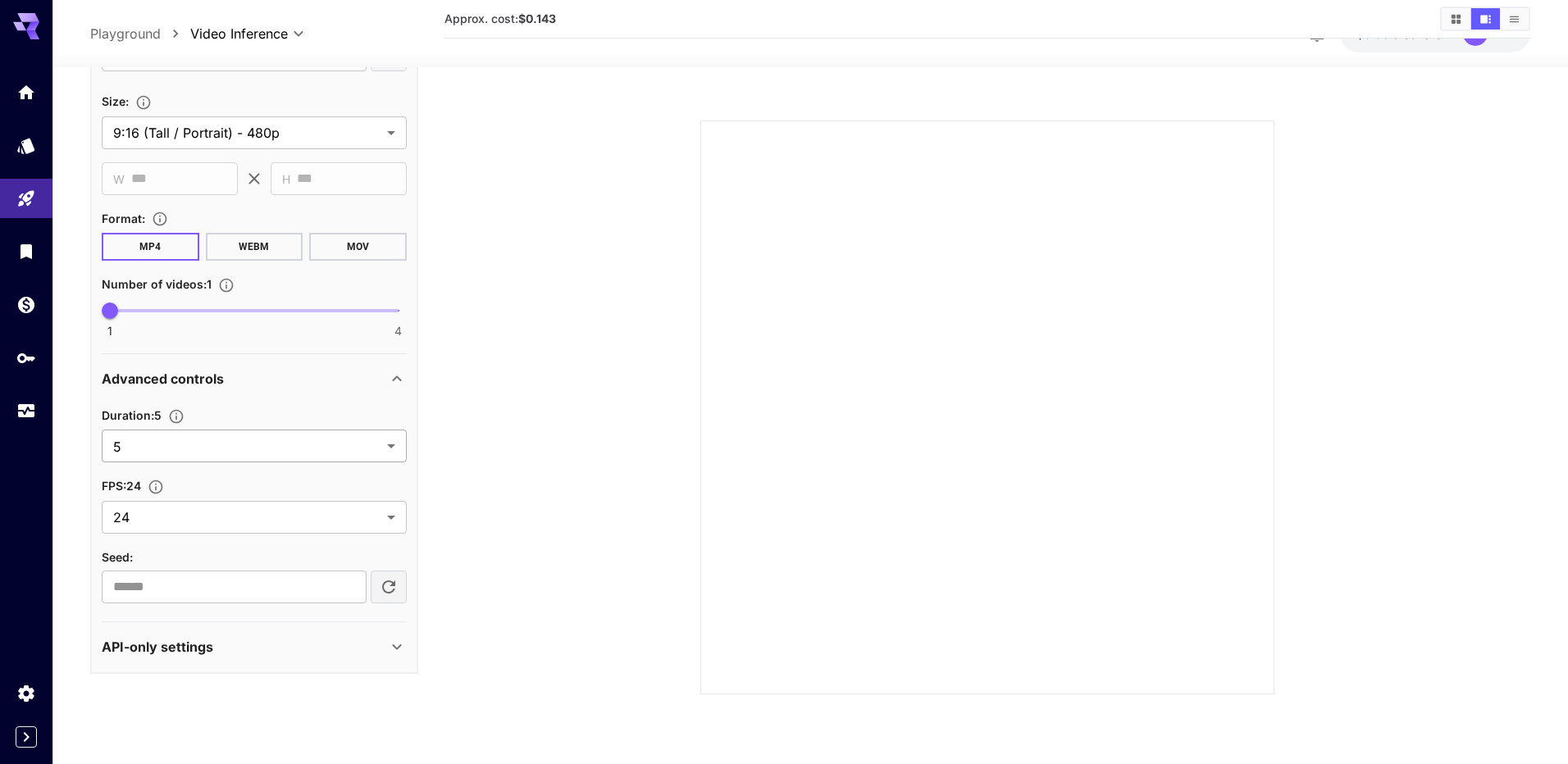
click at [339, 453] on body "**********" at bounding box center [784, 317] width 1568 height 894
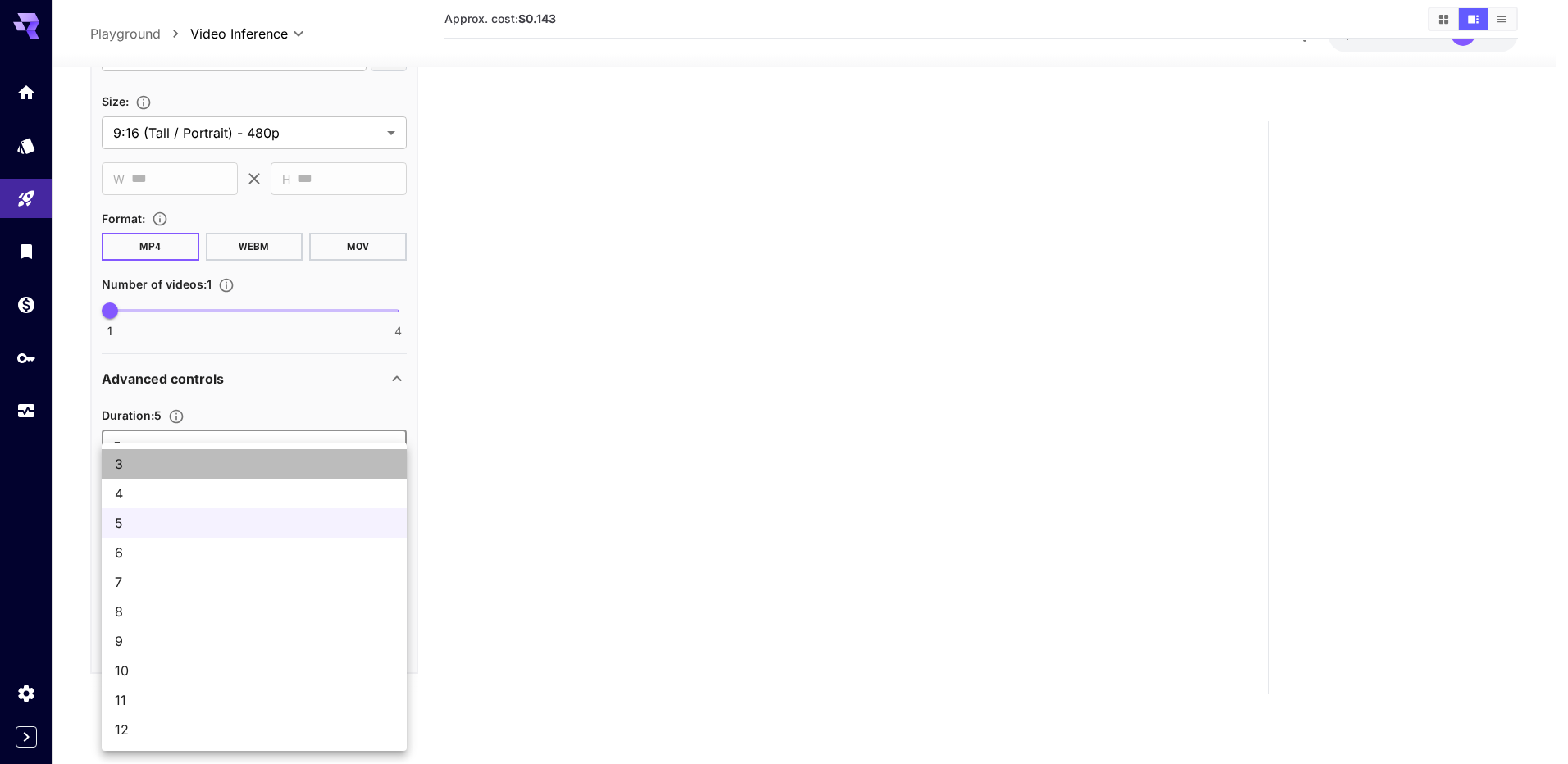
click at [339, 452] on li "3" at bounding box center [254, 464] width 306 height 29
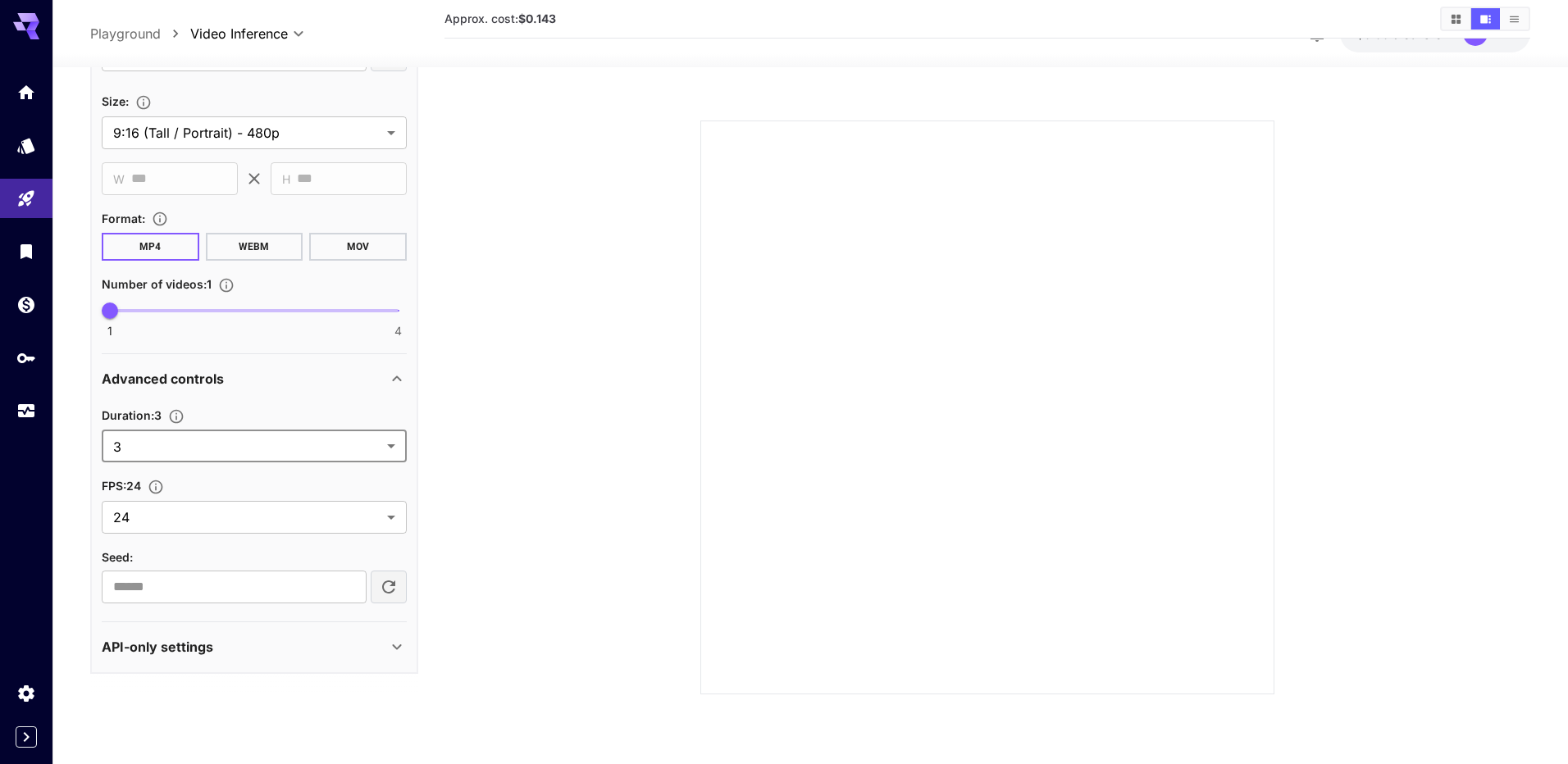
click at [339, 450] on body "**********" at bounding box center [784, 317] width 1568 height 894
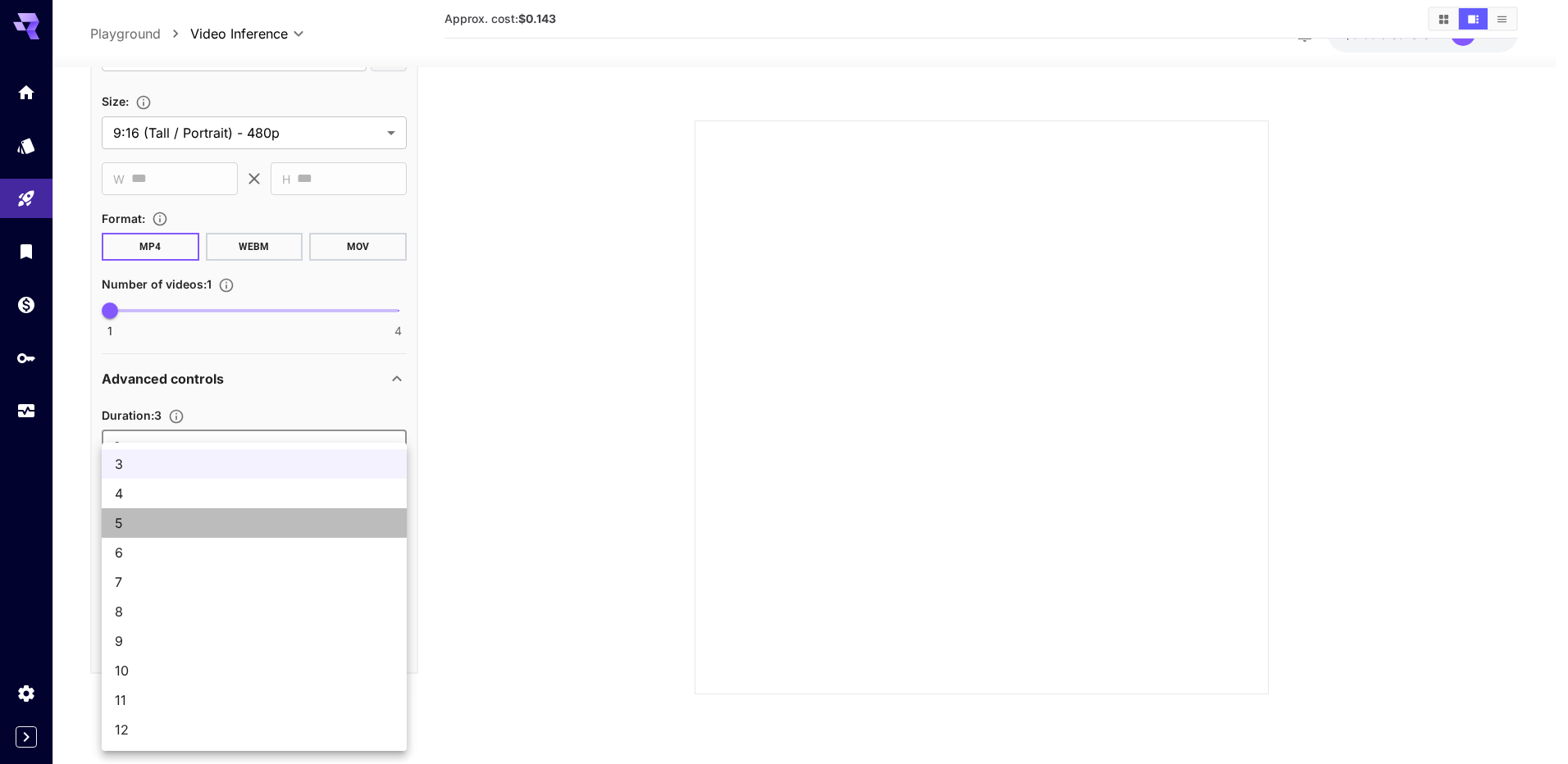
click at [343, 525] on span "5" at bounding box center [253, 523] width 279 height 19
type input "*"
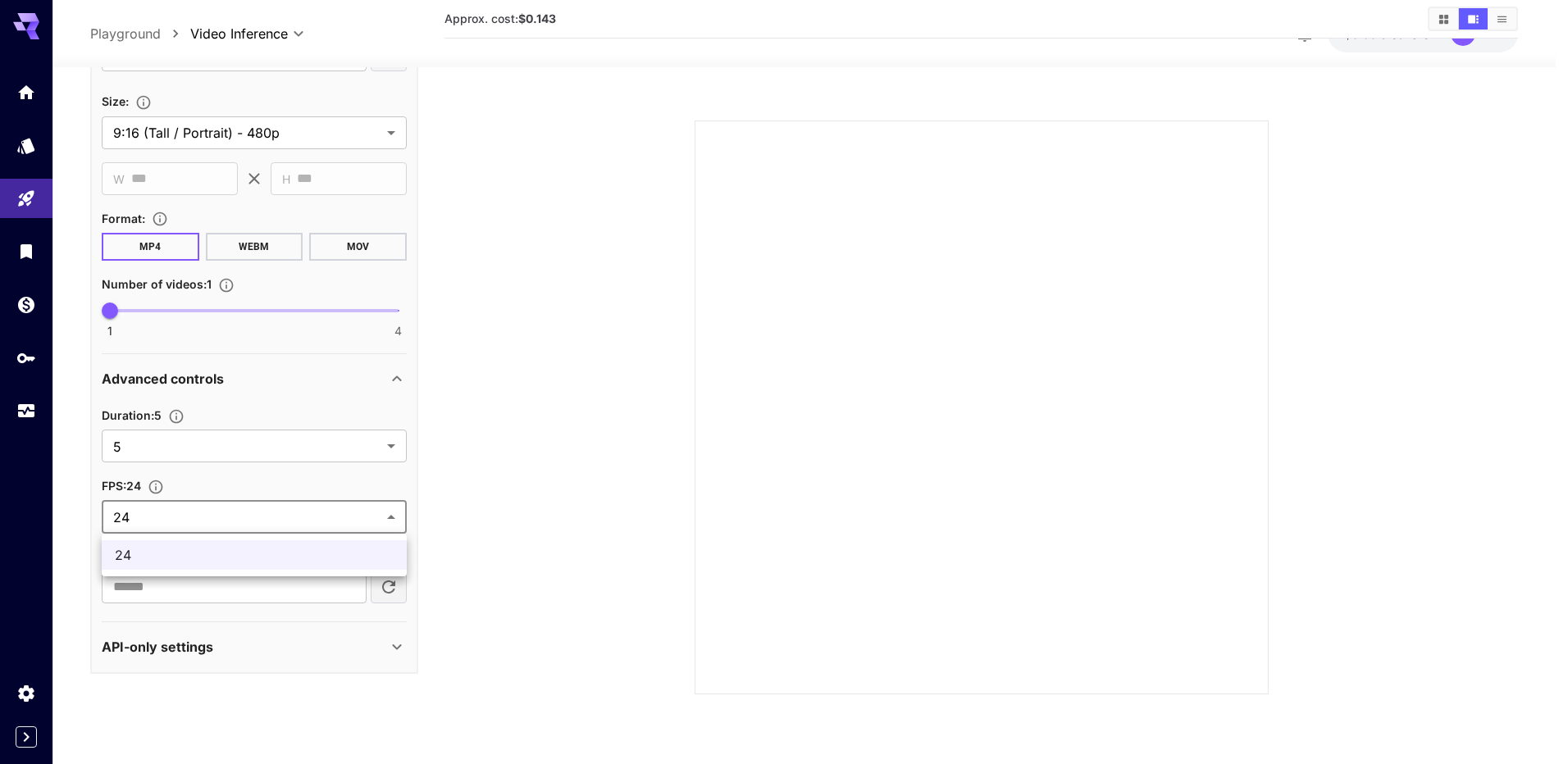
click at [343, 525] on body "**********" at bounding box center [784, 317] width 1568 height 894
click at [343, 525] on div at bounding box center [784, 382] width 1568 height 764
click at [529, 525] on section at bounding box center [981, 387] width 933 height 613
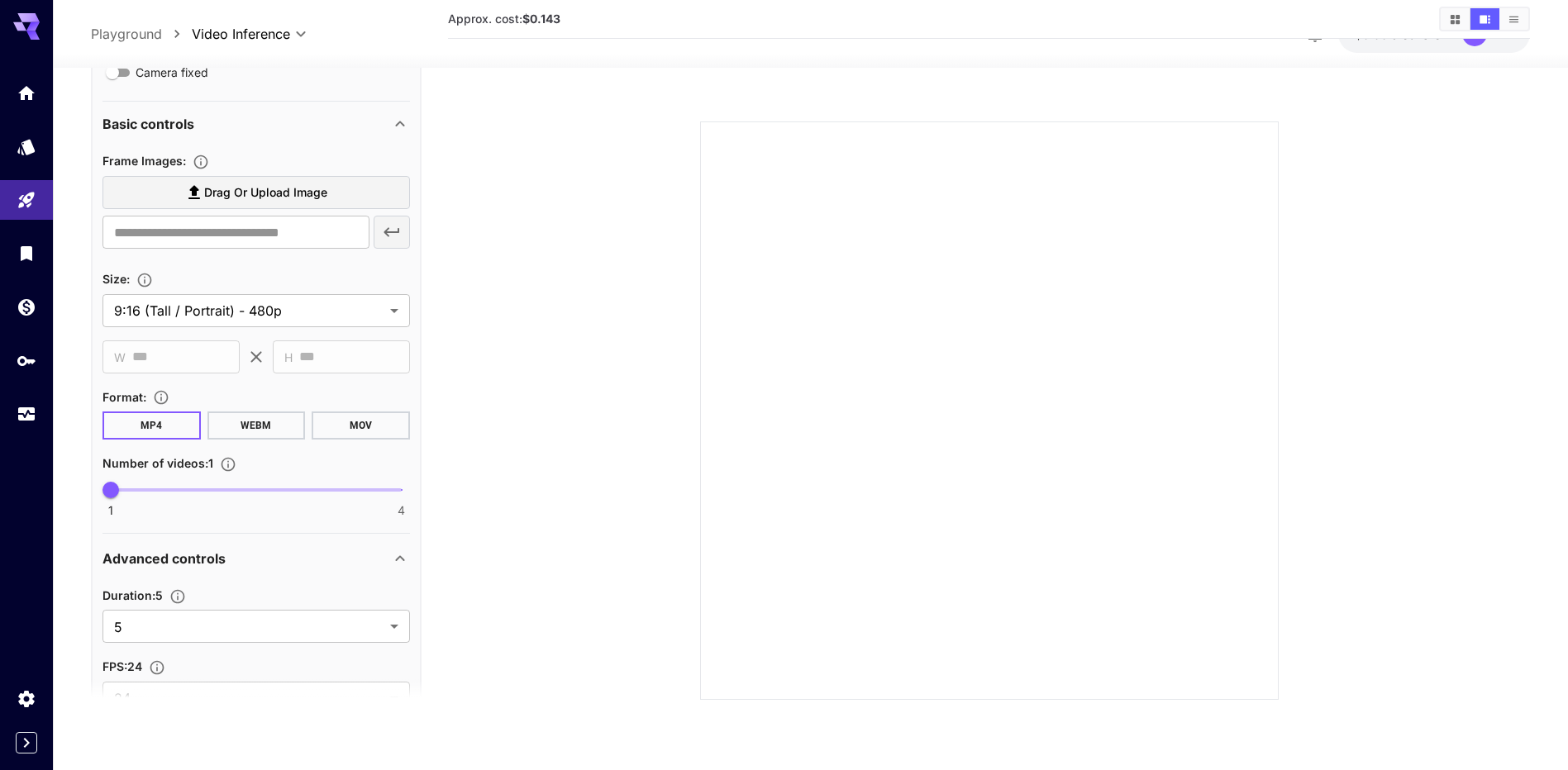
scroll to position [232, 0]
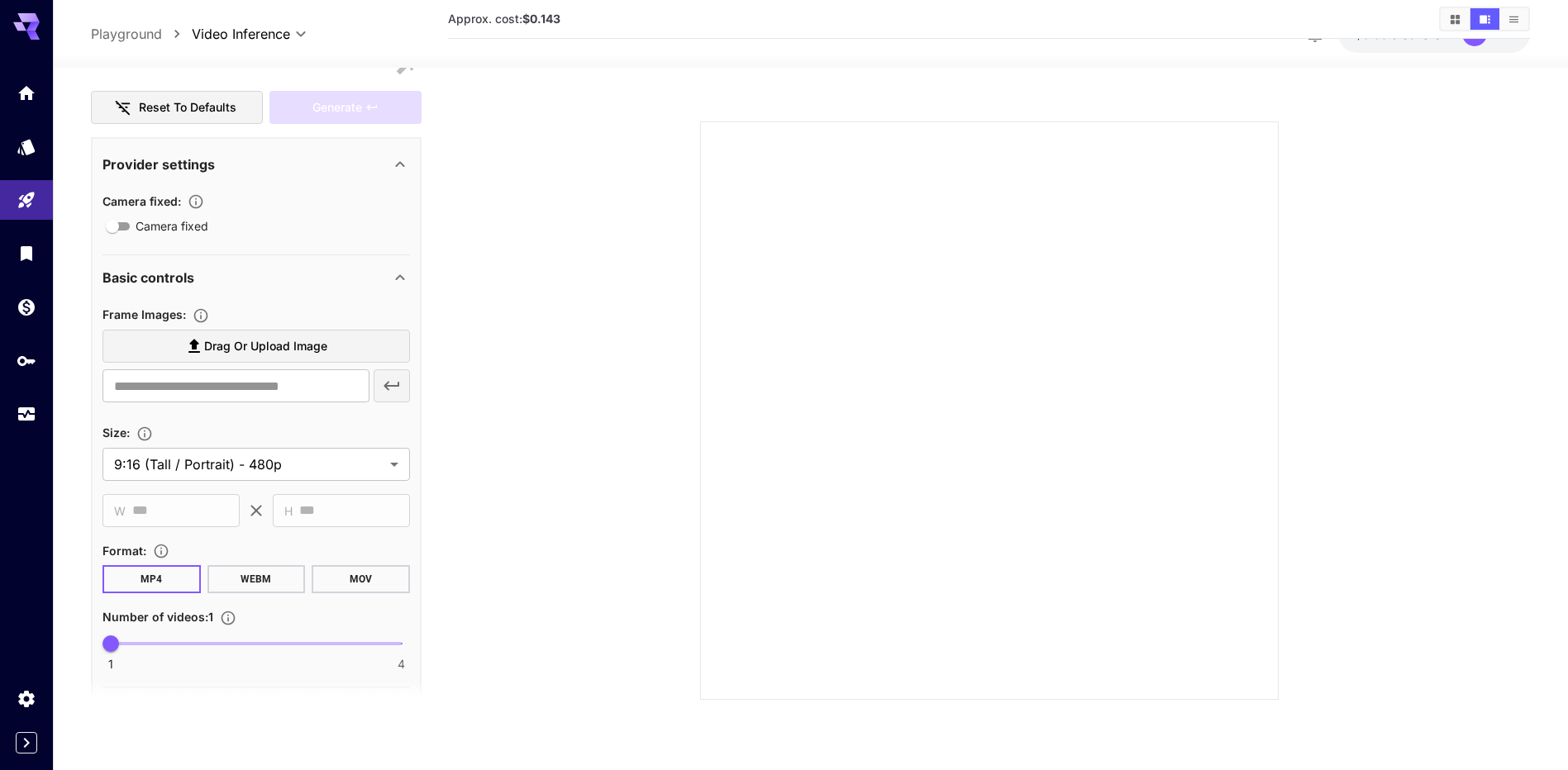
click at [315, 350] on span "Drag or upload image" at bounding box center [265, 347] width 123 height 20
click at [0, 0] on input "Drag or upload image" at bounding box center [0, 0] width 0 height 0
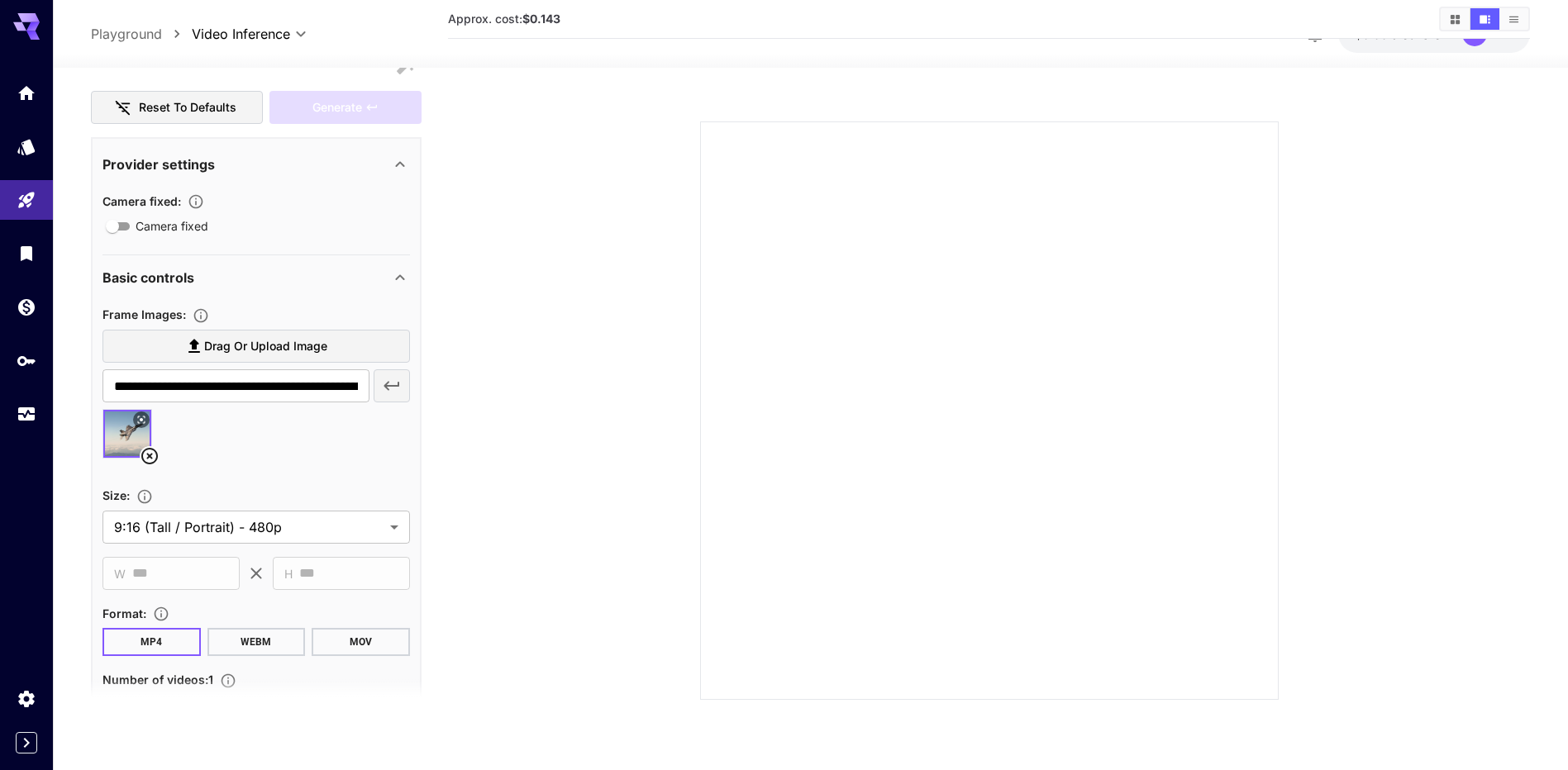
click at [260, 342] on span "Drag or upload image" at bounding box center [265, 347] width 123 height 20
click at [0, 0] on input "Drag or upload image" at bounding box center [0, 0] width 0 height 0
type input "**********"
click at [204, 458] on icon at bounding box center [205, 455] width 16 height 16
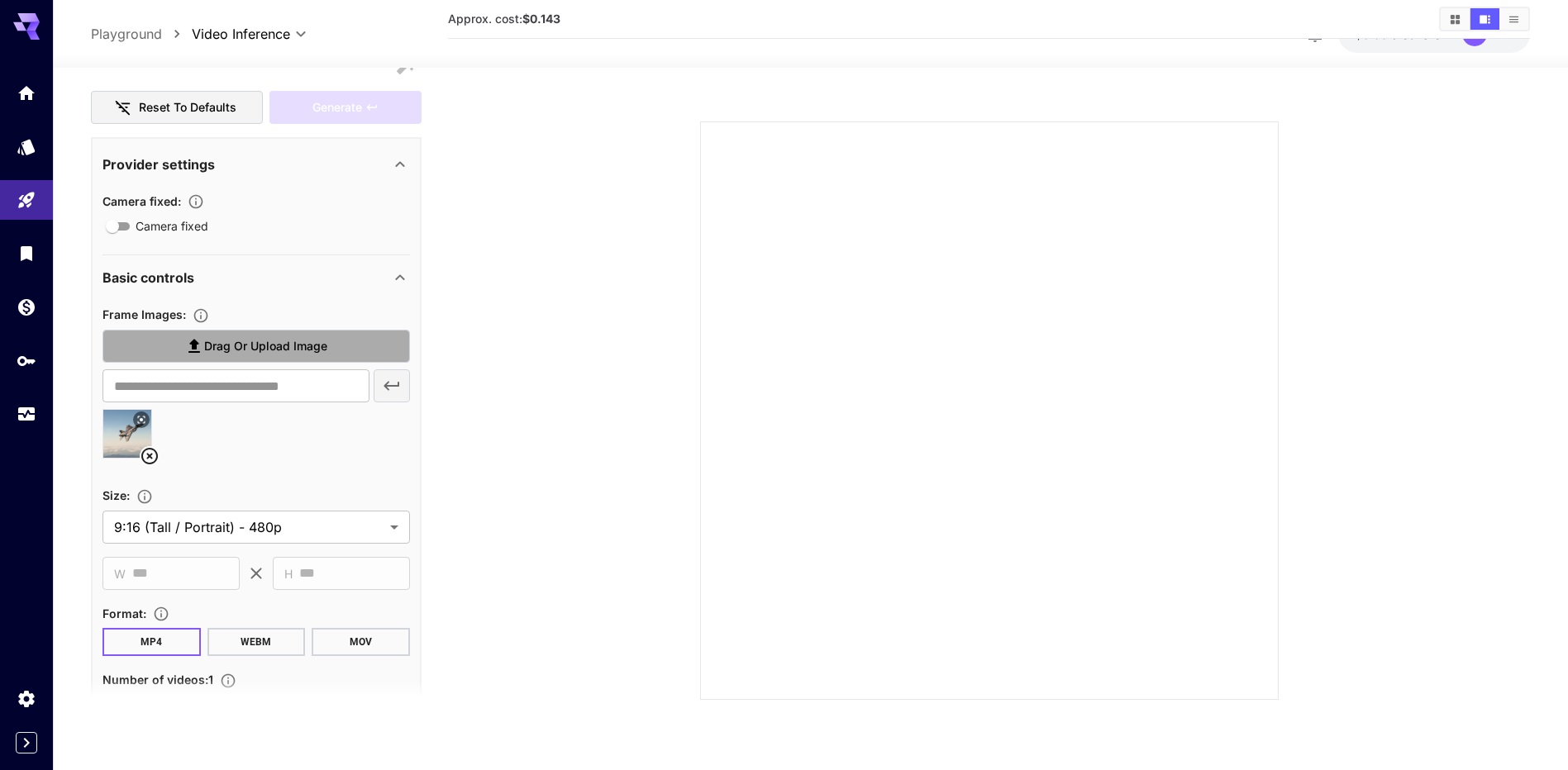
click at [246, 349] on span "Drag or upload image" at bounding box center [265, 347] width 123 height 20
click at [0, 0] on input "Drag or upload image" at bounding box center [0, 0] width 0 height 0
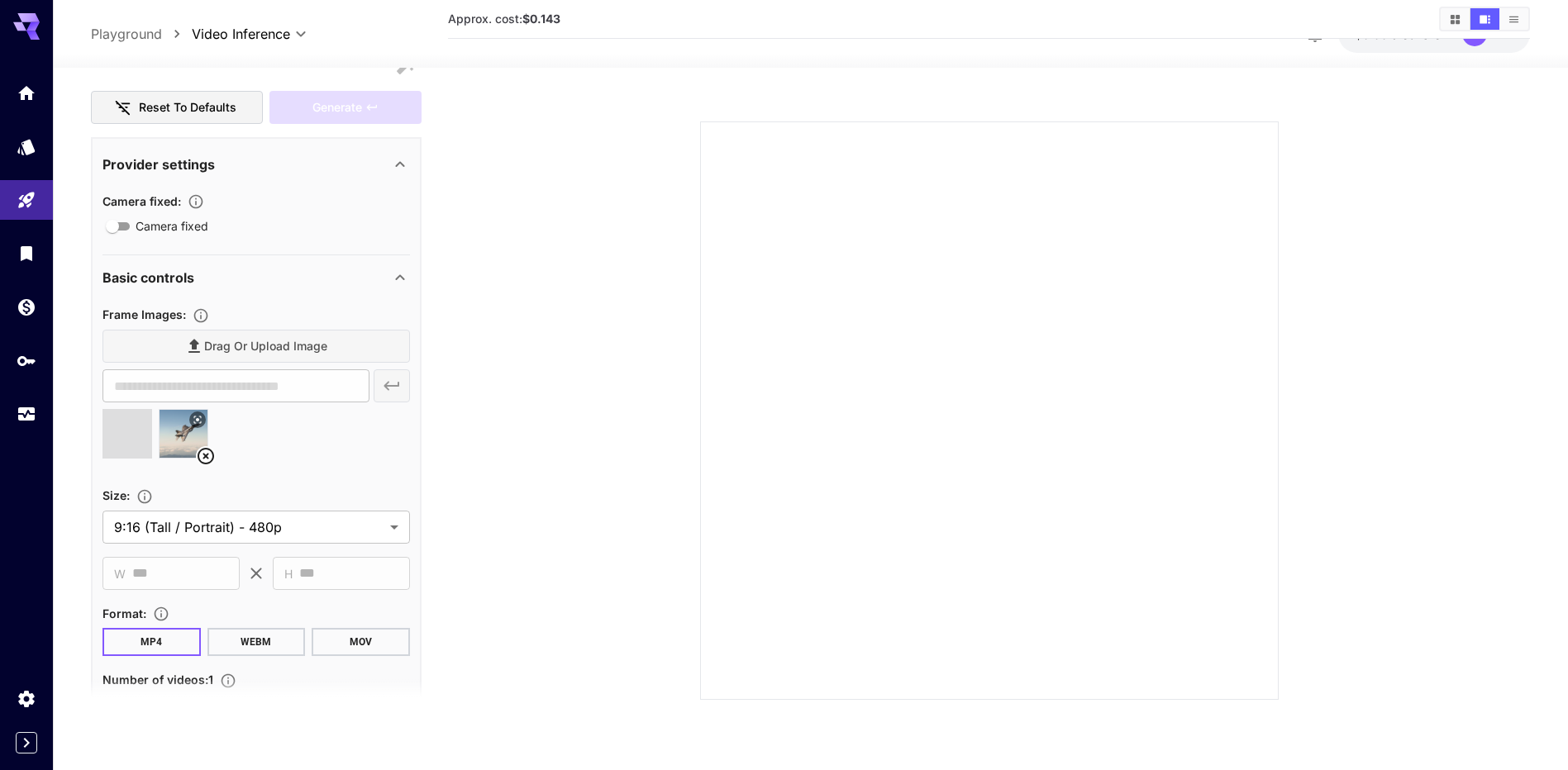
type input "**********"
click at [204, 457] on icon at bounding box center [205, 455] width 16 height 16
click at [237, 347] on span "Drag or upload image" at bounding box center [265, 347] width 123 height 20
click at [0, 0] on input "Drag or upload image" at bounding box center [0, 0] width 0 height 0
type input "**********"
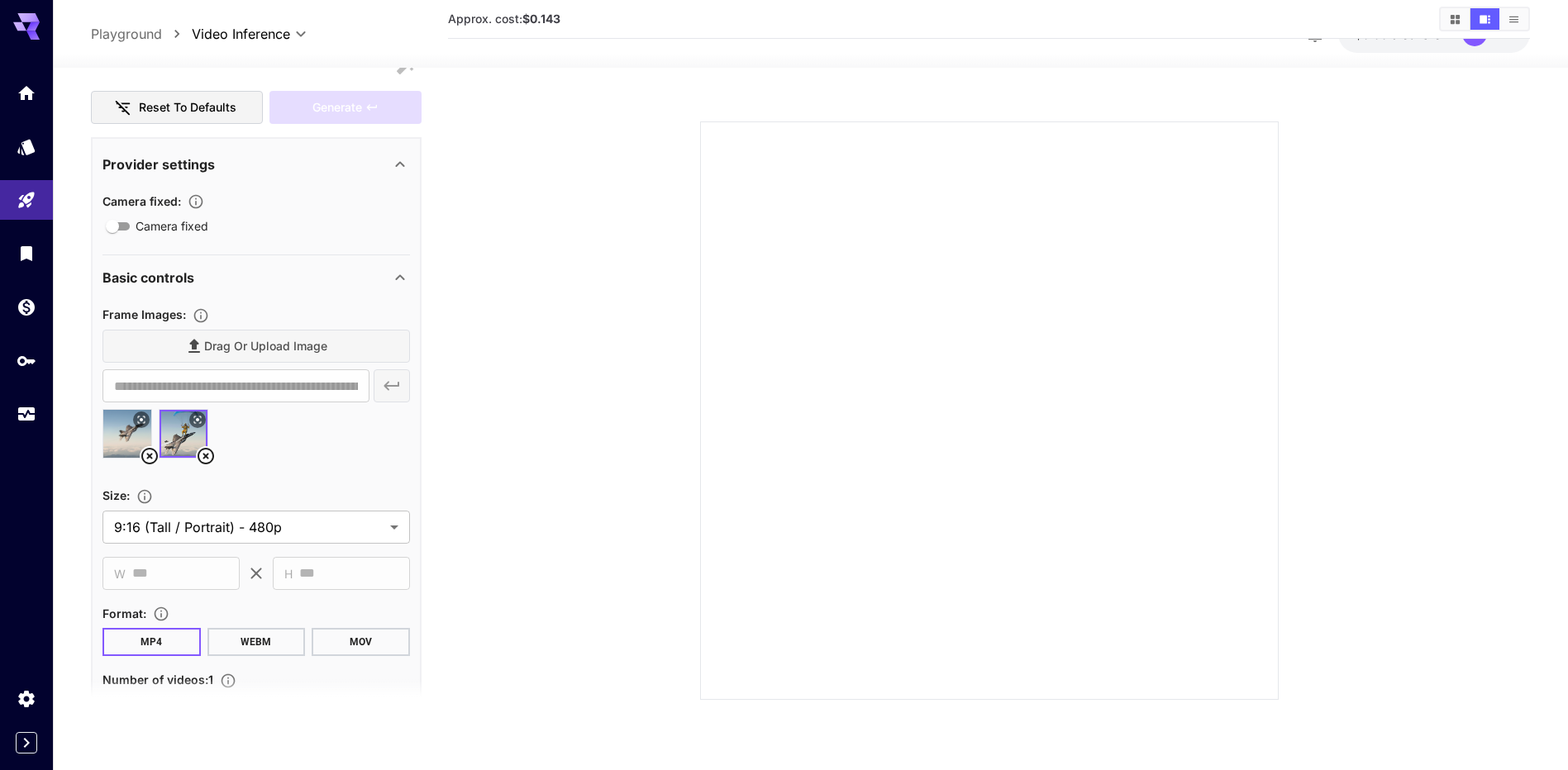
click at [260, 344] on div "Drag or upload image" at bounding box center [256, 347] width 308 height 34
click at [193, 349] on div "Drag or upload image" at bounding box center [256, 347] width 308 height 34
click at [198, 349] on div "Drag or upload image" at bounding box center [256, 347] width 308 height 34
click at [193, 351] on div "Drag or upload image" at bounding box center [256, 347] width 308 height 34
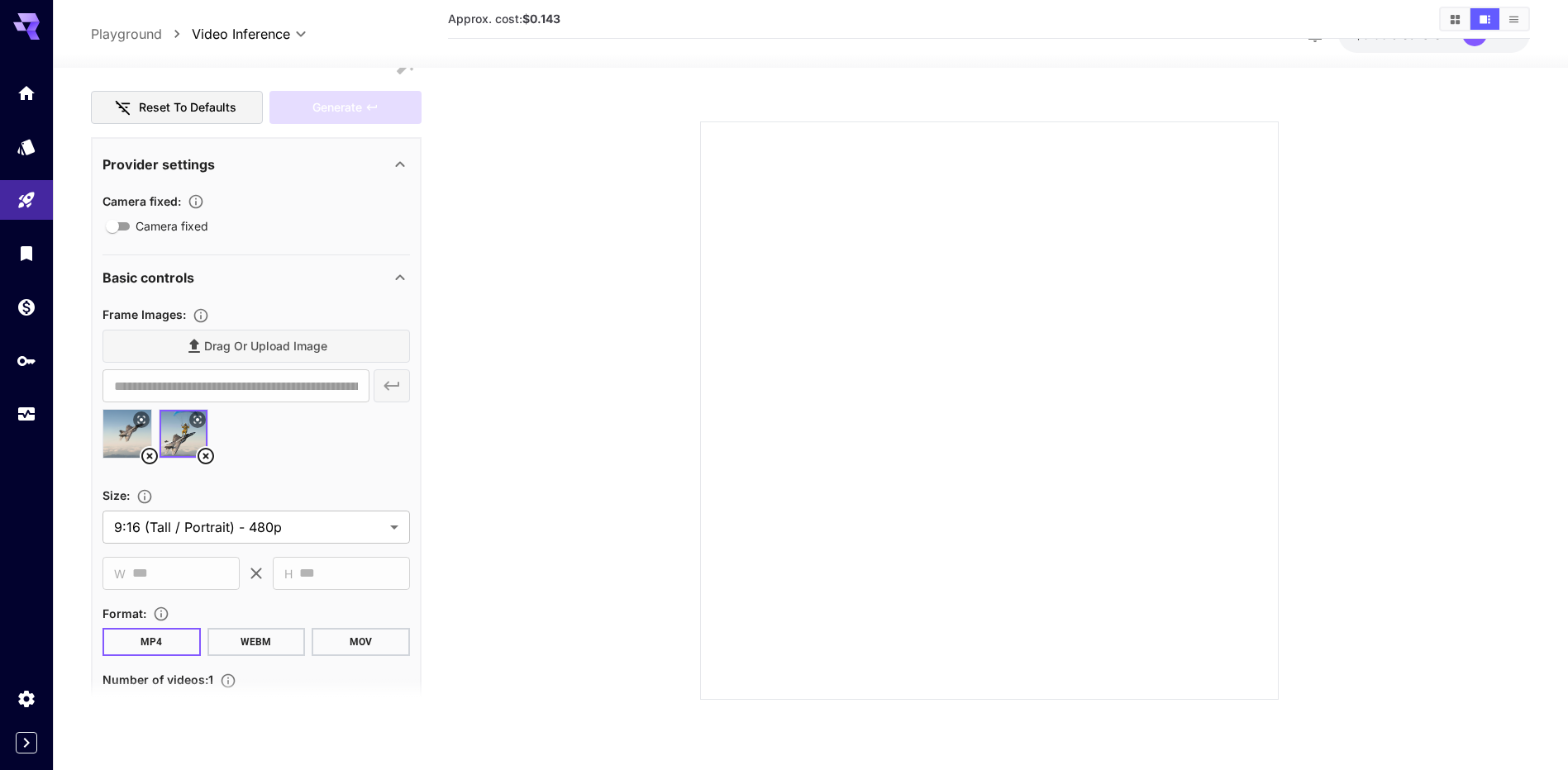
click at [195, 349] on div "Drag or upload image" at bounding box center [256, 347] width 308 height 34
drag, startPoint x: 195, startPoint y: 349, endPoint x: 471, endPoint y: 410, distance: 282.7
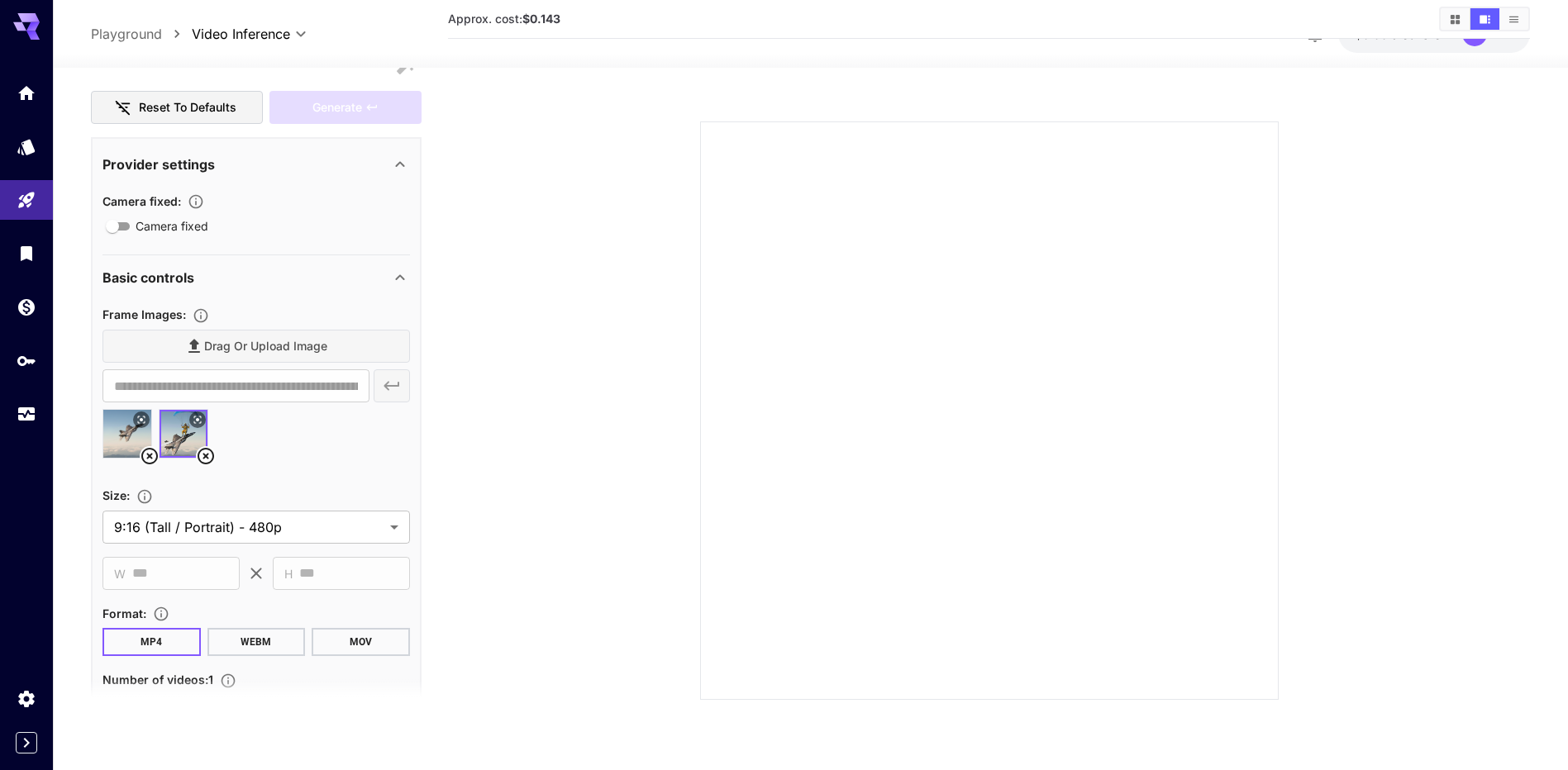
click at [494, 410] on section at bounding box center [989, 390] width 1082 height 618
click at [279, 421] on div at bounding box center [256, 440] width 308 height 63
click at [463, 420] on section at bounding box center [989, 390] width 1082 height 618
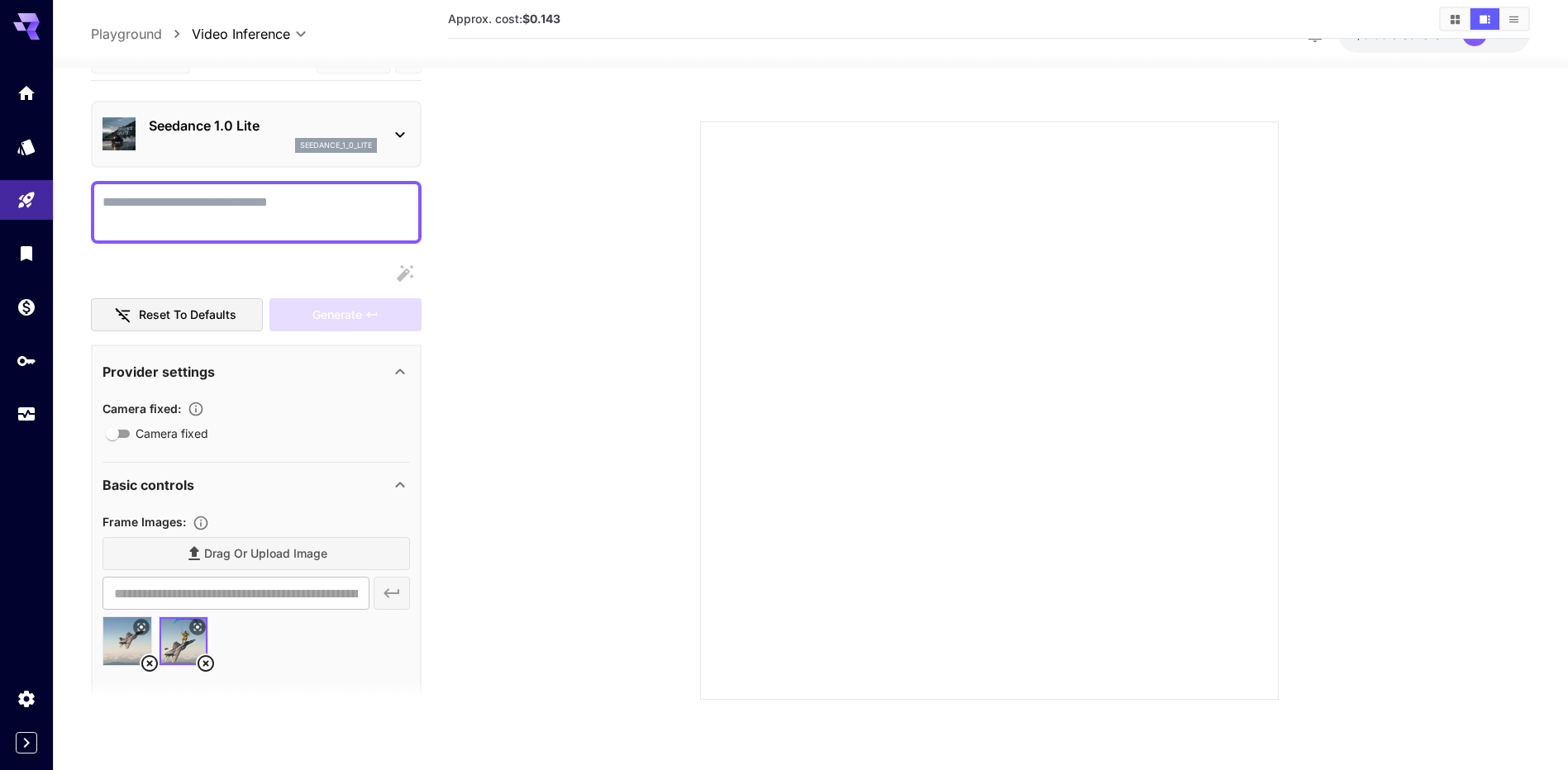
scroll to position [0, 0]
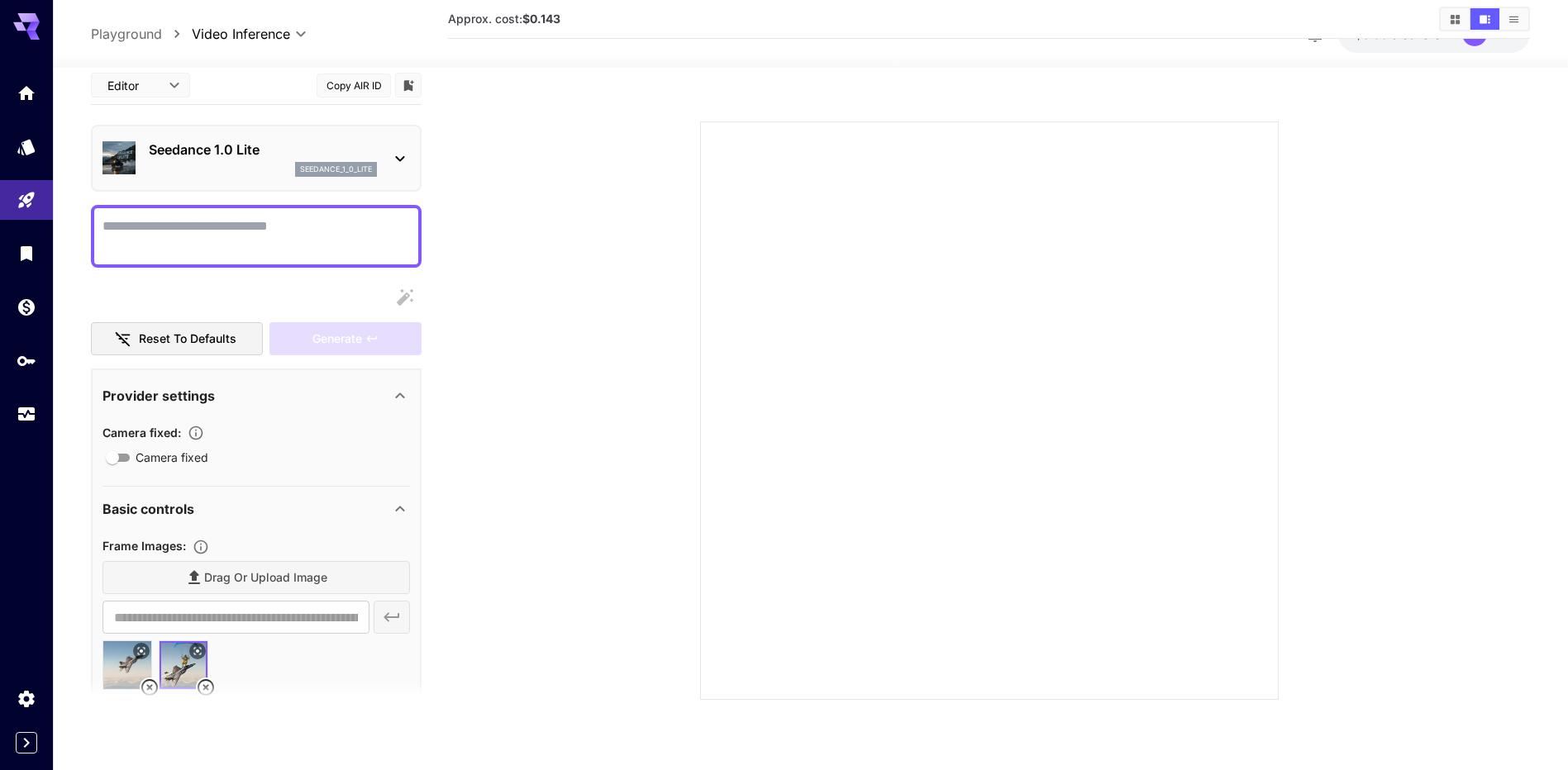
click at [302, 233] on textarea "Camera fixed" at bounding box center [256, 236] width 308 height 40
type textarea "*"
click at [302, 233] on textarea "Camera fixed" at bounding box center [256, 236] width 308 height 40
click at [271, 235] on textarea "Camera fixed" at bounding box center [256, 236] width 308 height 40
paste textarea "**********"
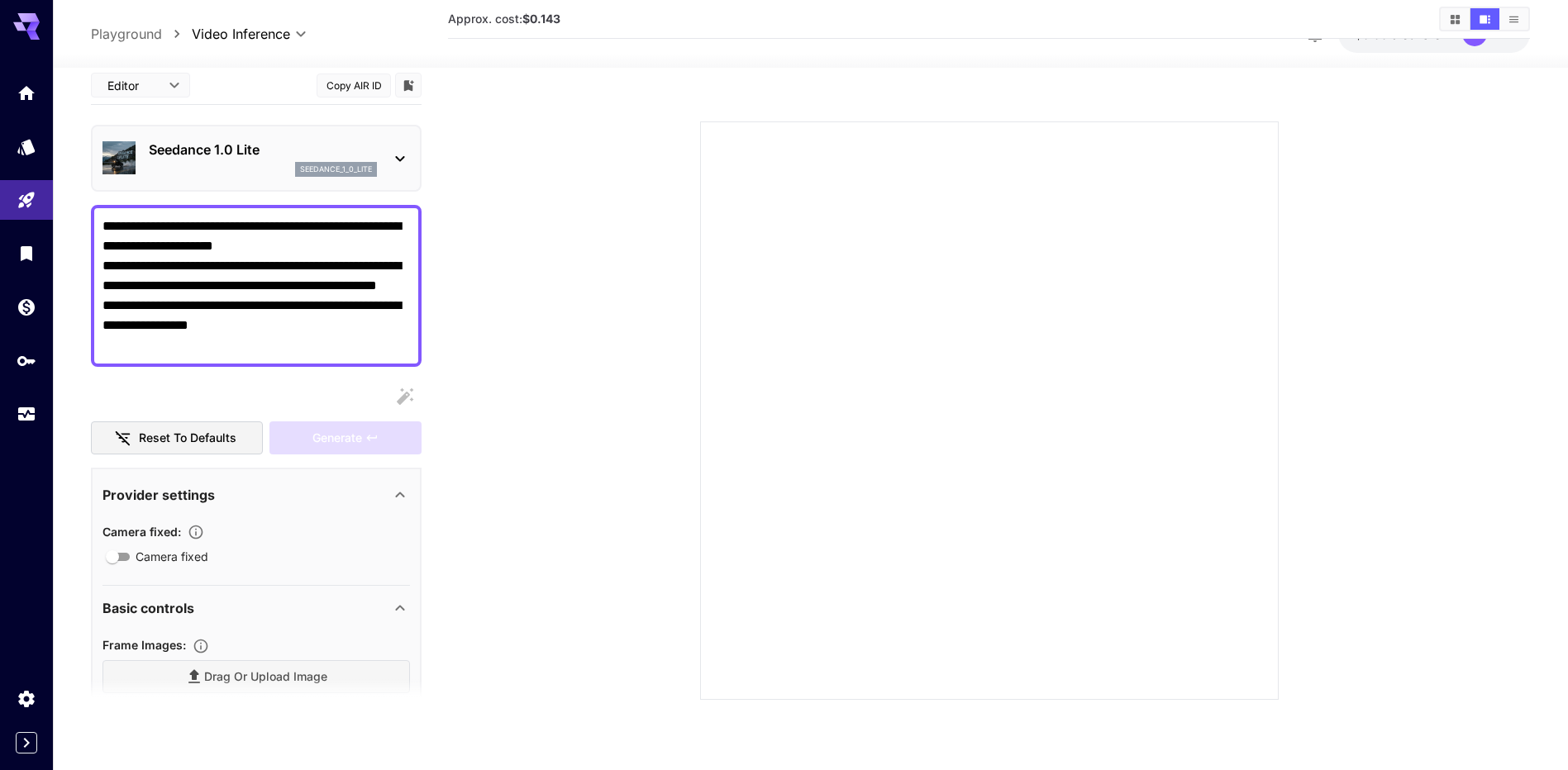
type textarea "**********"
click at [294, 438] on div "Generate" at bounding box center [345, 438] width 152 height 34
click at [211, 436] on button "Reset to defaults" at bounding box center [176, 438] width 172 height 34
type input "**********"
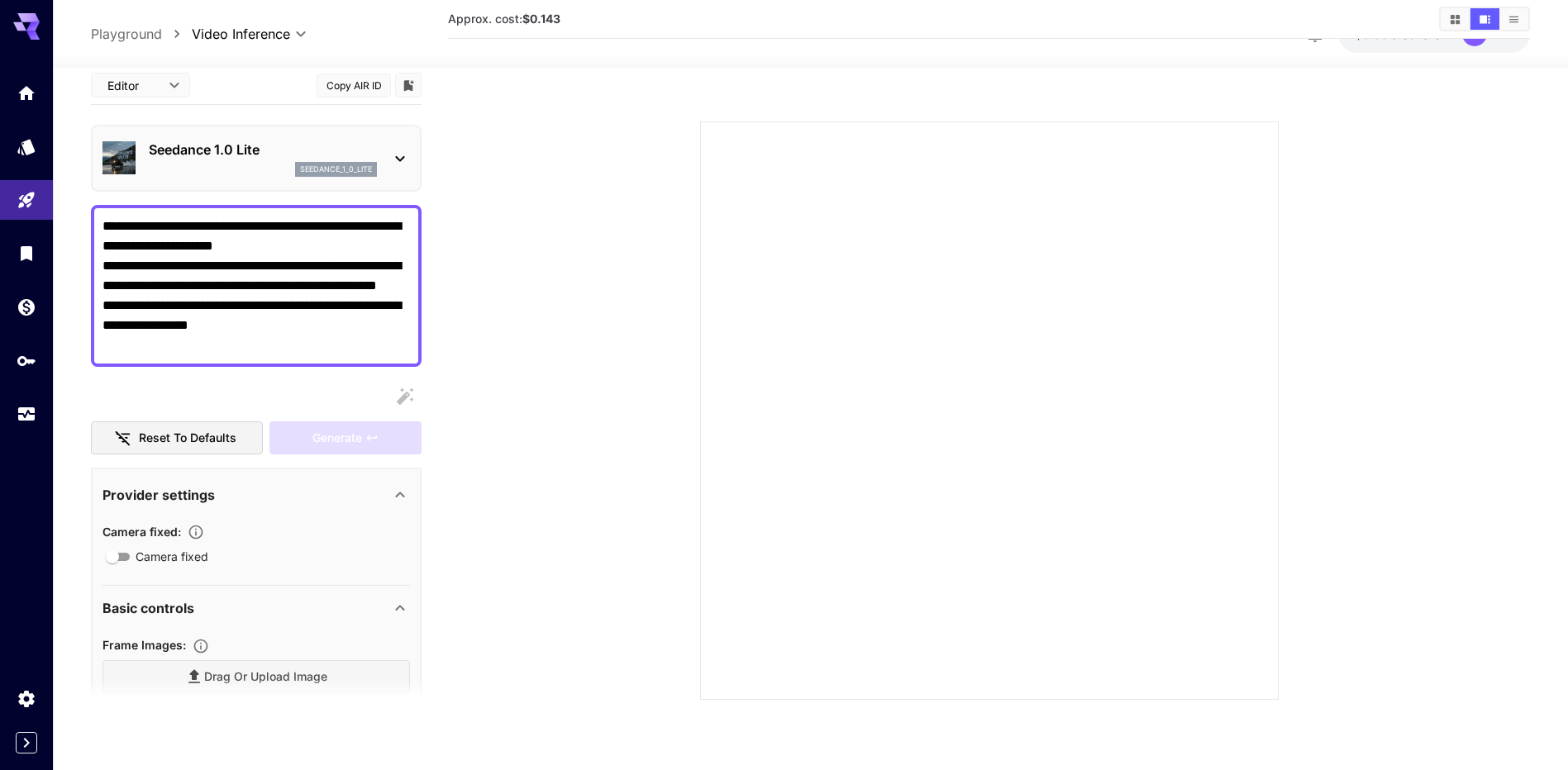
type input "***"
click at [375, 438] on div "Generate" at bounding box center [345, 438] width 152 height 34
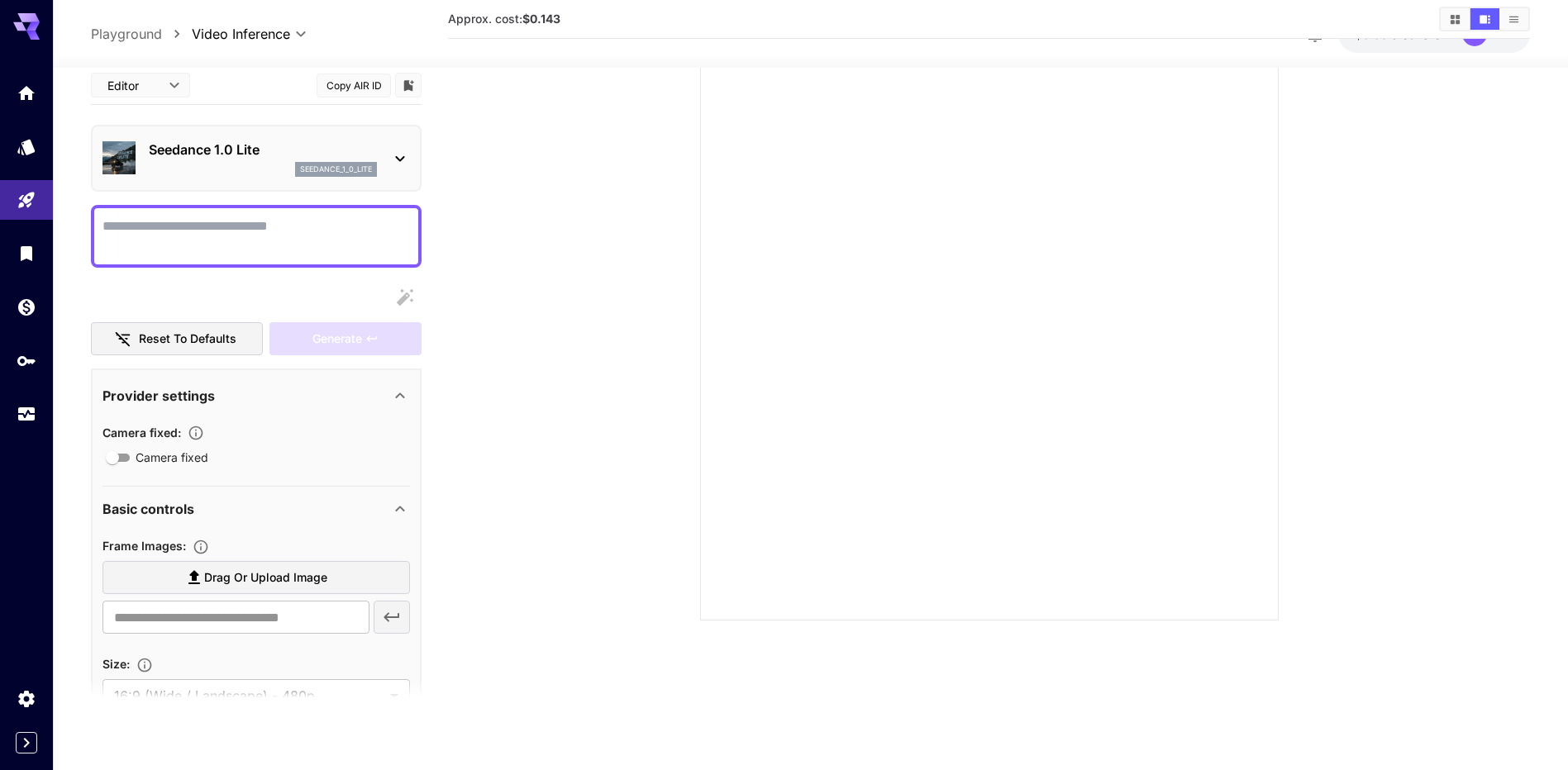
drag, startPoint x: 1487, startPoint y: 106, endPoint x: 1491, endPoint y: 125, distance: 19.4
click at [1487, 109] on section at bounding box center [989, 311] width 1082 height 618
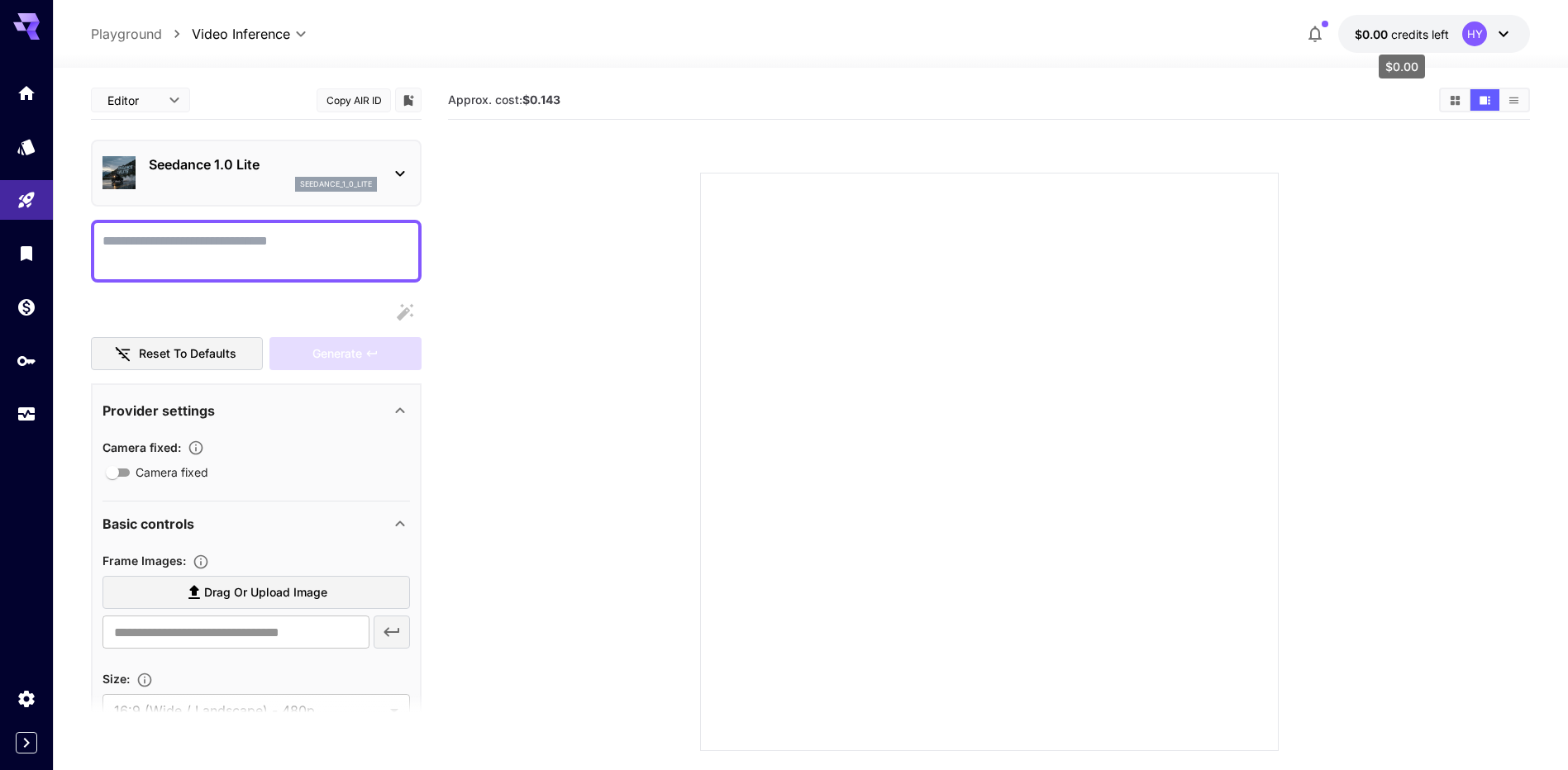
click at [1447, 35] on span "credits left" at bounding box center [1420, 34] width 58 height 14
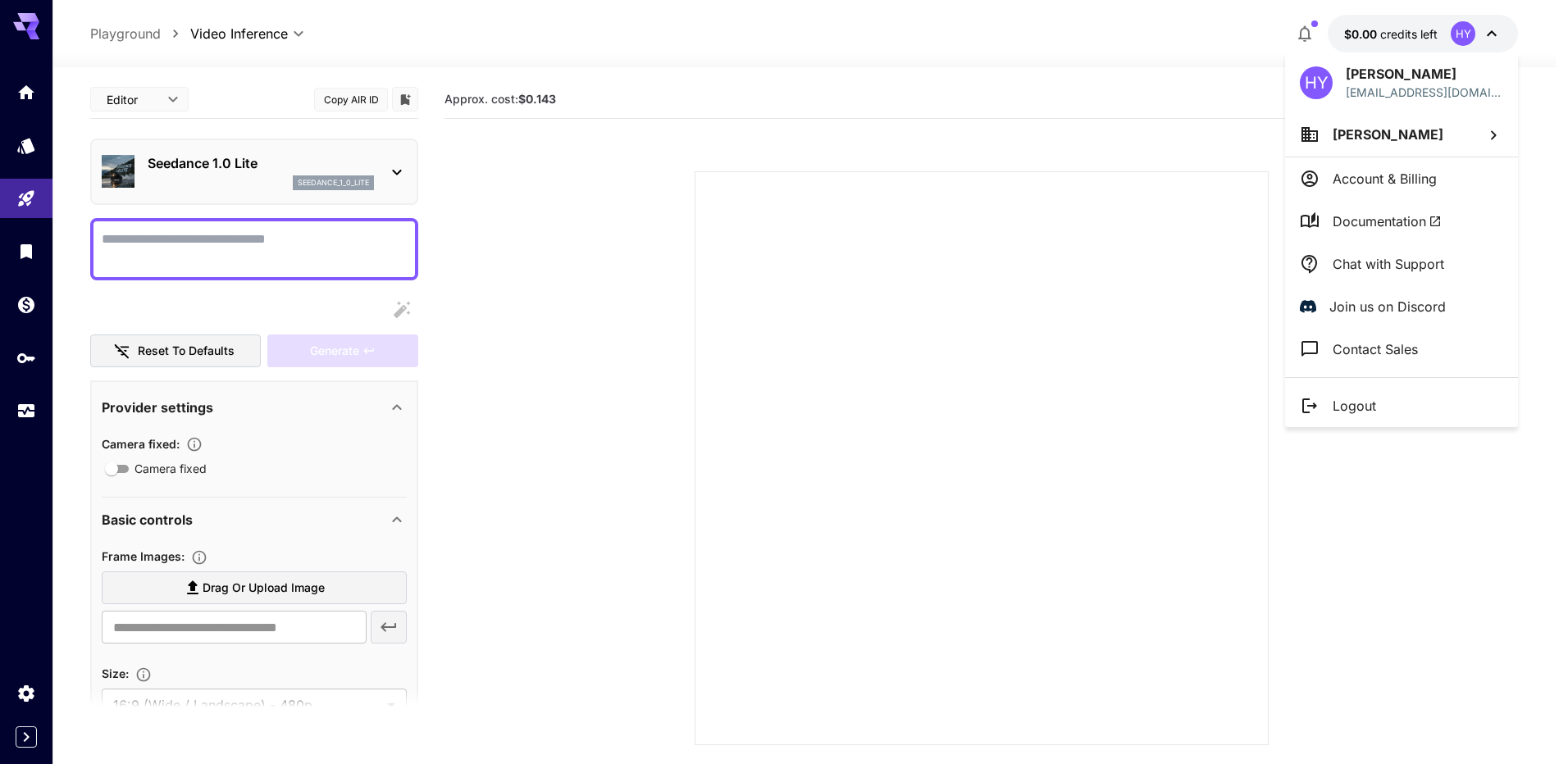
click at [1464, 178] on li "Account & Billing" at bounding box center [1401, 178] width 233 height 43
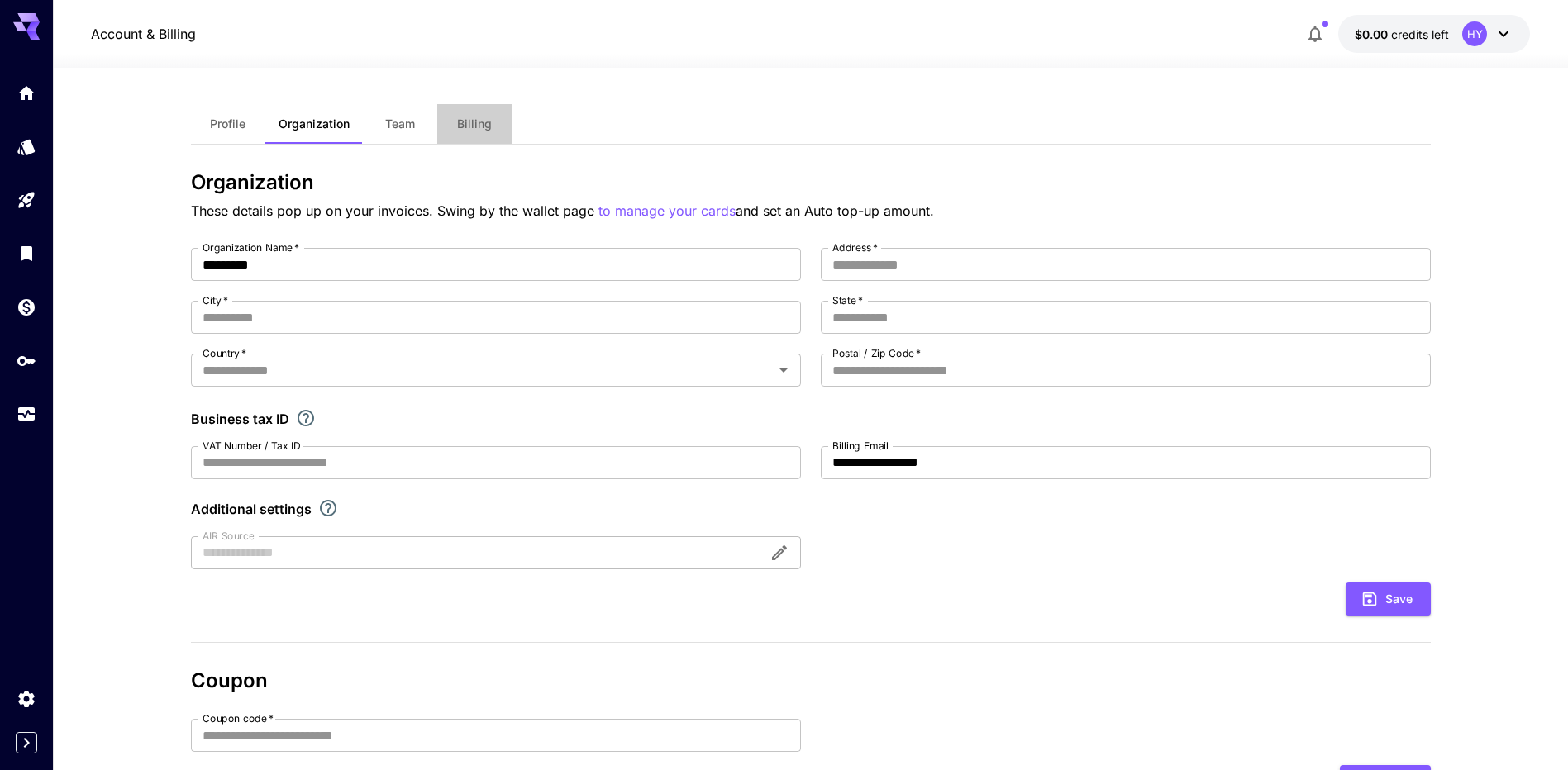
click at [487, 127] on span "Billing" at bounding box center [474, 124] width 35 height 15
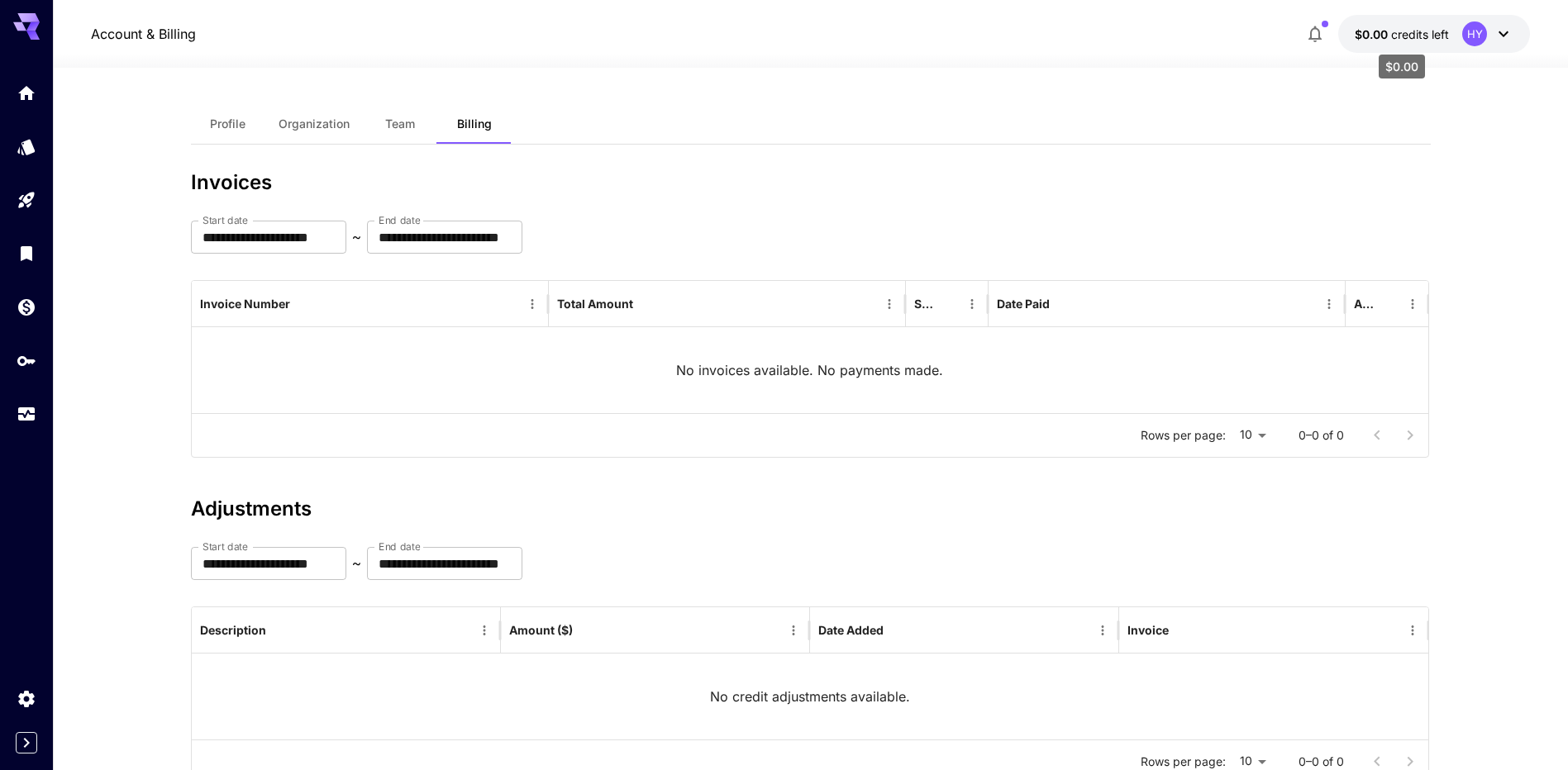
click at [1412, 34] on span "credits left" at bounding box center [1420, 34] width 58 height 14
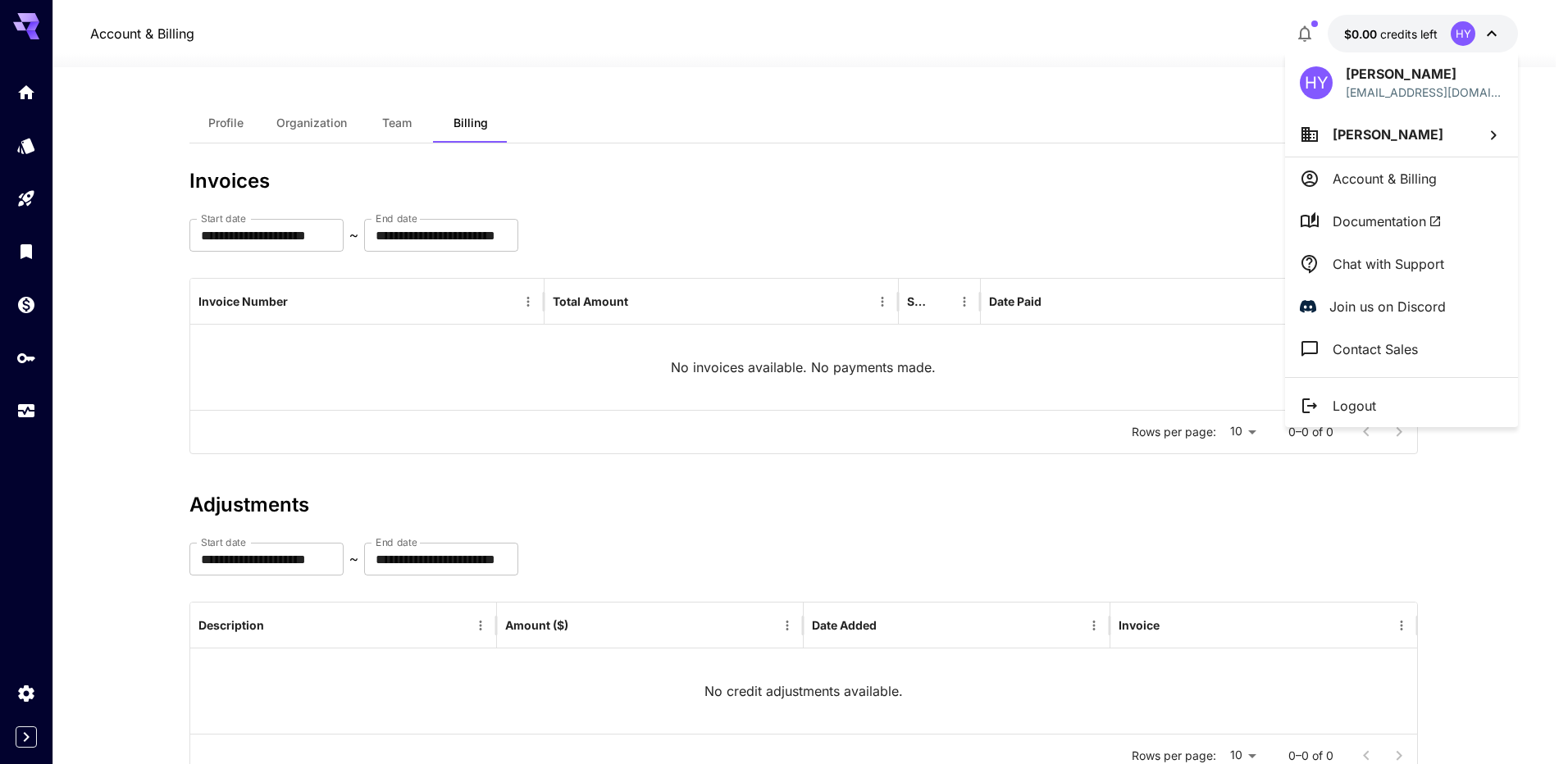
click at [1495, 140] on icon at bounding box center [1493, 135] width 19 height 19
click at [22, 93] on div at bounding box center [784, 382] width 1568 height 764
click at [24, 93] on div at bounding box center [784, 382] width 1568 height 764
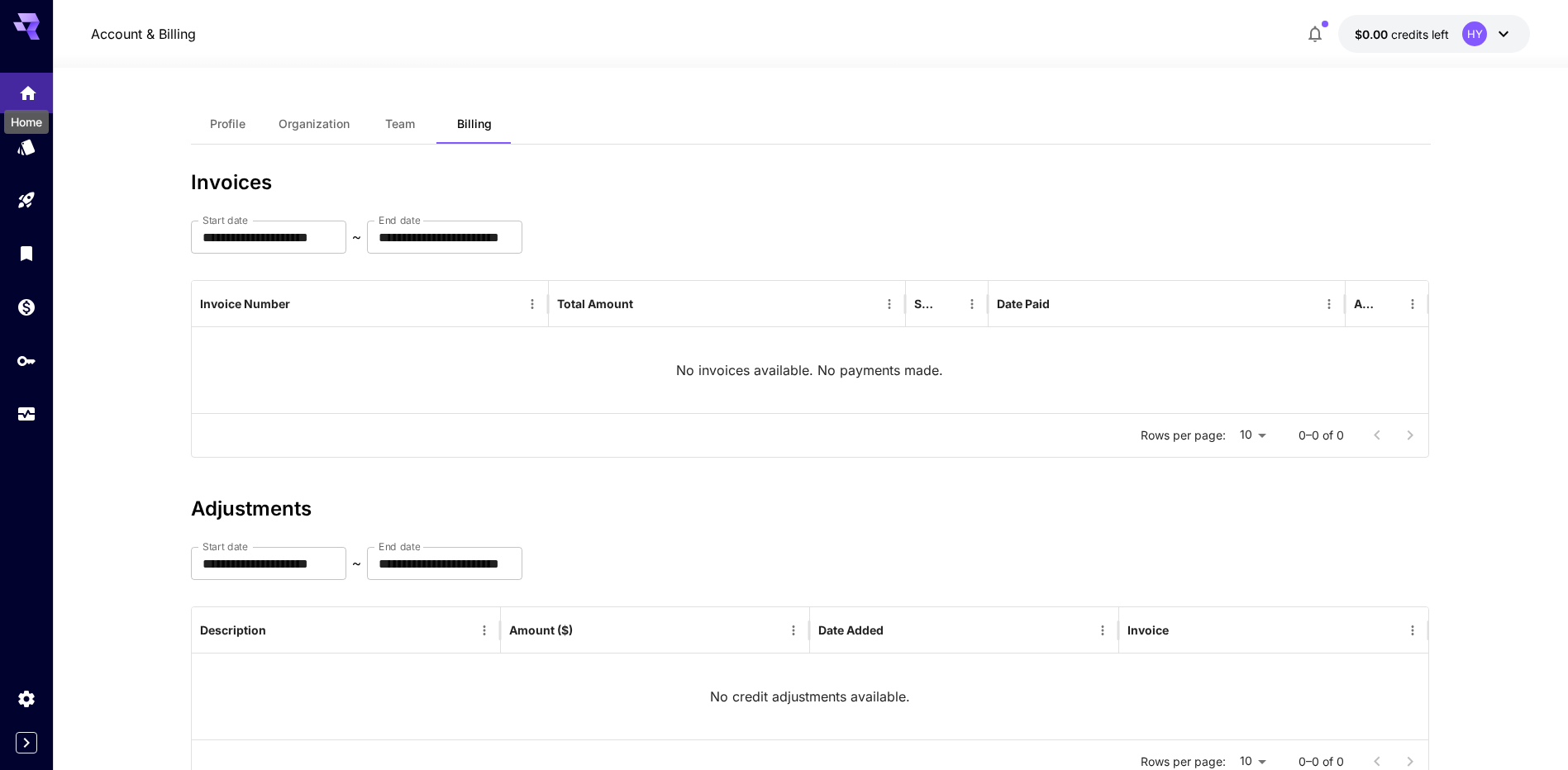
click at [25, 98] on icon "Home" at bounding box center [27, 90] width 20 height 20
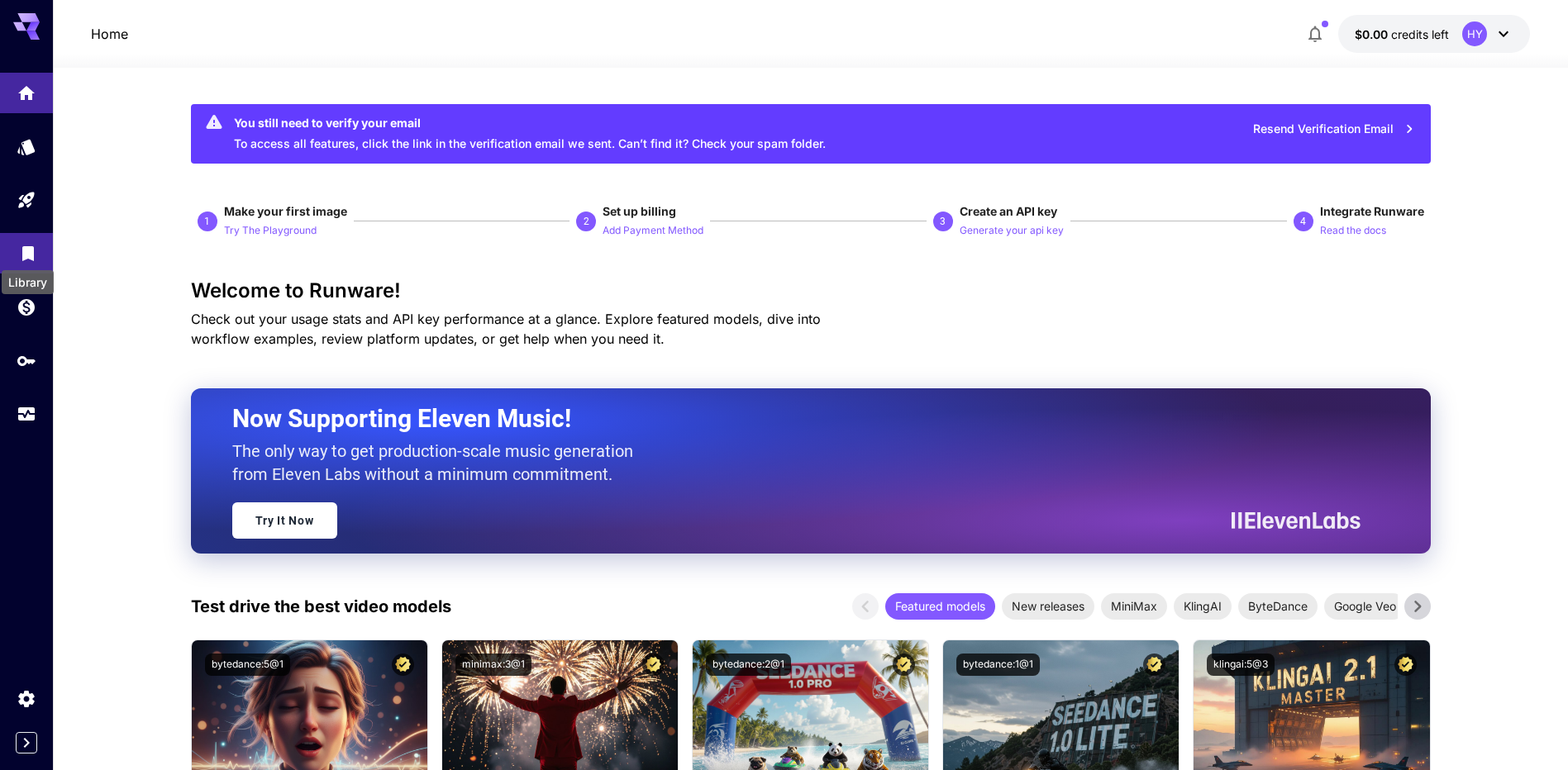
click at [31, 257] on icon "Library" at bounding box center [27, 249] width 20 height 20
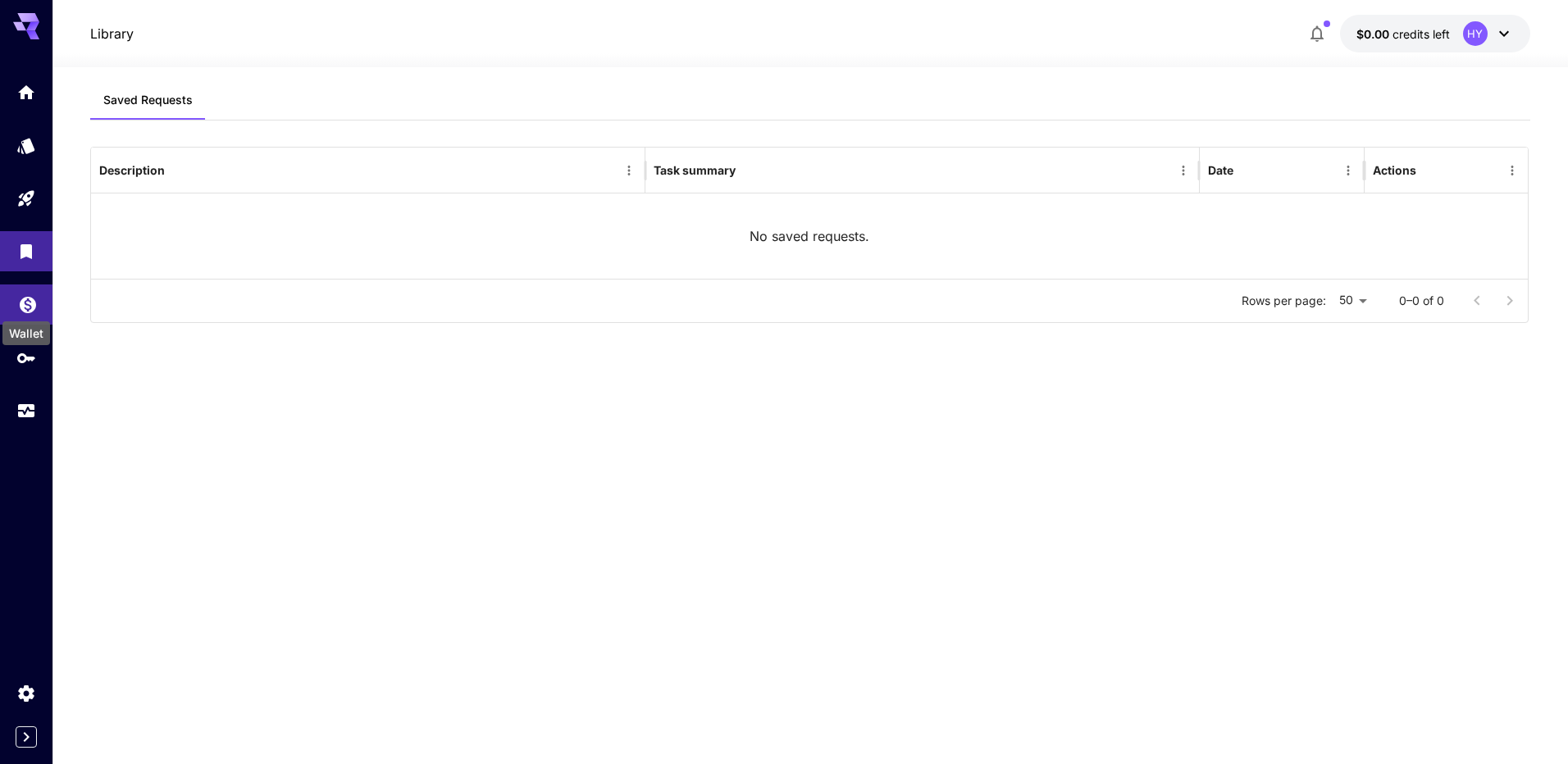
click at [32, 296] on icon "Wallet" at bounding box center [27, 301] width 16 height 16
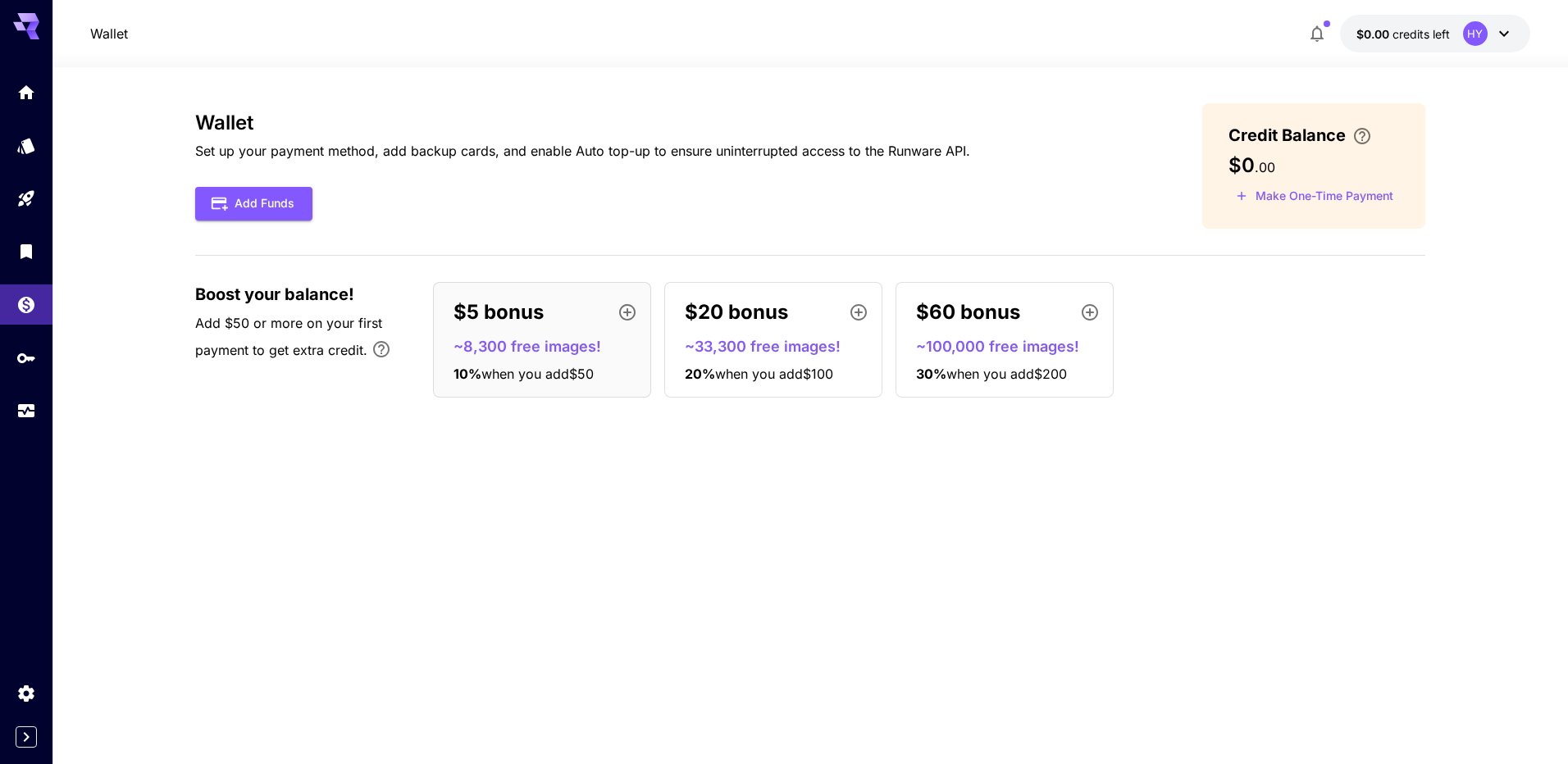
click at [744, 510] on div "Wallet Set up your payment method, add backup cards, and enable Auto top-up to …" at bounding box center [811, 416] width 1230 height 625
drag, startPoint x: 744, startPoint y: 510, endPoint x: 640, endPoint y: 507, distance: 104.0
click at [640, 507] on div "Wallet Set up your payment method, add backup cards, and enable Auto top-up to …" at bounding box center [811, 416] width 1230 height 625
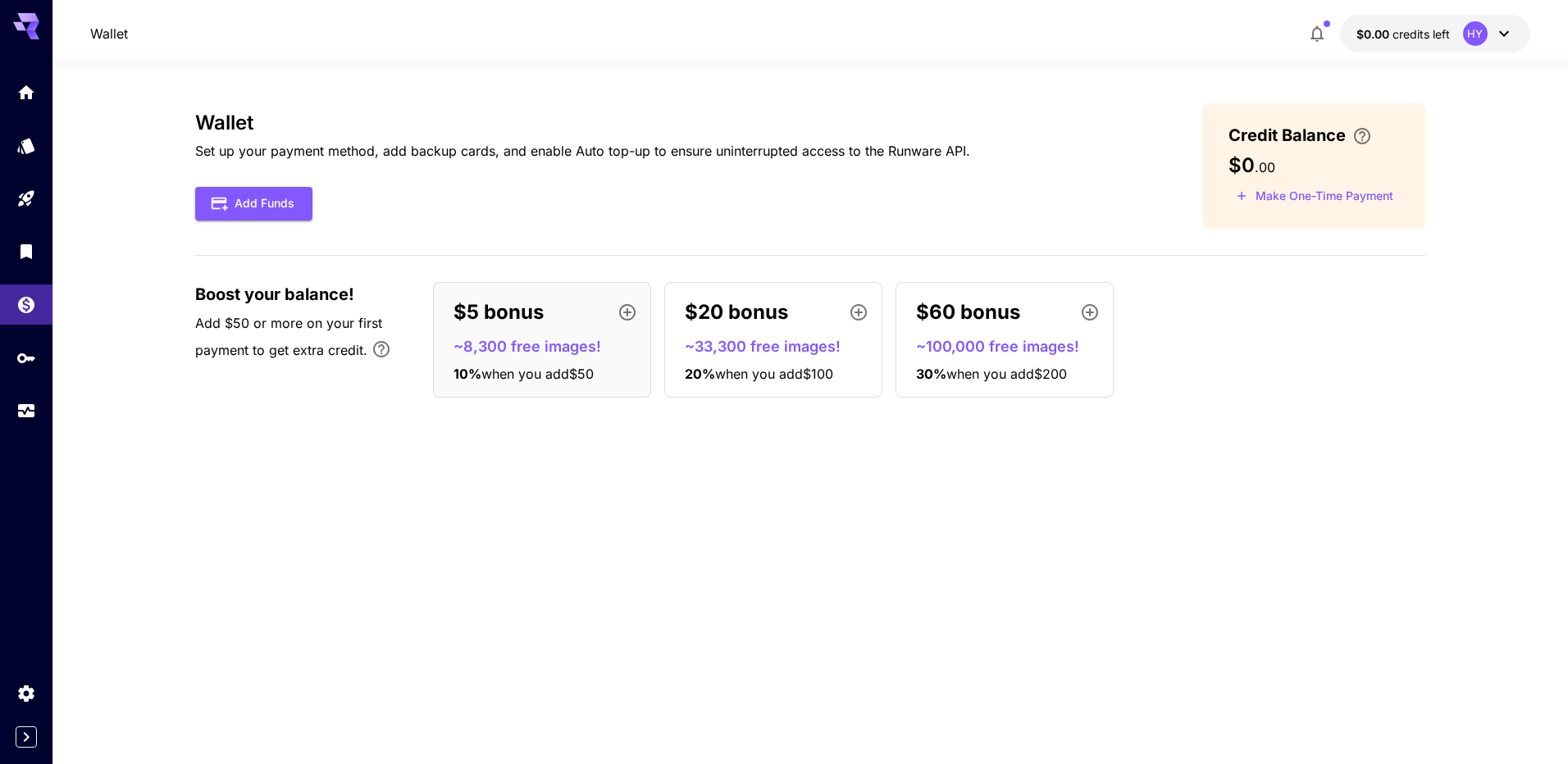
drag, startPoint x: 640, startPoint y: 507, endPoint x: 537, endPoint y: 493, distance: 103.9
drag, startPoint x: 537, startPoint y: 493, endPoint x: 473, endPoint y: 491, distance: 64.0
click at [473, 491] on div "Wallet Set up your payment method, add backup cards, and enable Auto top-up to …" at bounding box center [811, 416] width 1230 height 625
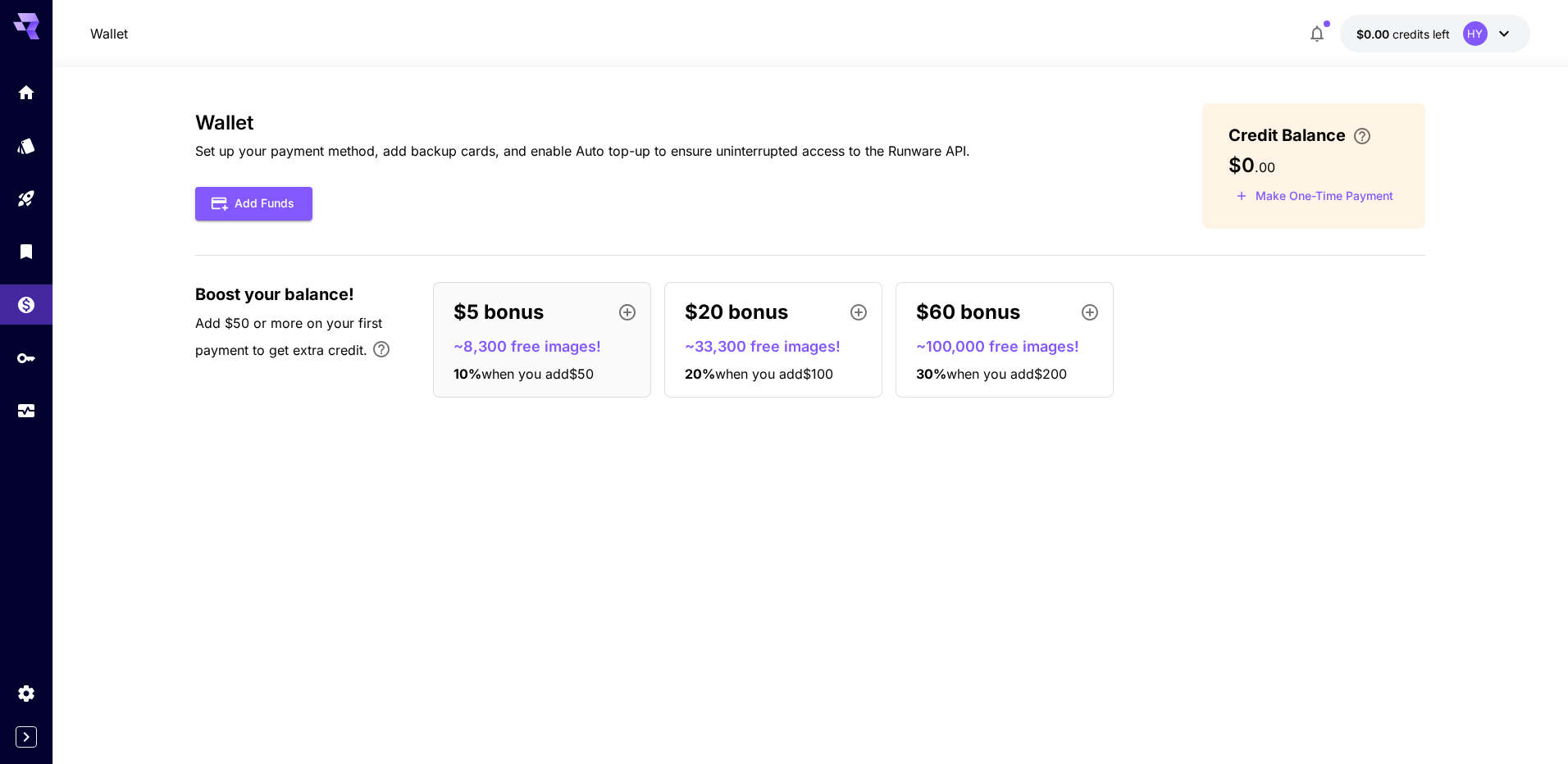
drag, startPoint x: 473, startPoint y: 491, endPoint x: 377, endPoint y: 477, distance: 97.0
drag, startPoint x: 377, startPoint y: 477, endPoint x: 298, endPoint y: 469, distance: 79.4
click at [298, 469] on div "Wallet Set up your payment method, add backup cards, and enable Auto top-up to …" at bounding box center [811, 416] width 1230 height 625
drag, startPoint x: 298, startPoint y: 469, endPoint x: 151, endPoint y: 448, distance: 148.5
click at [151, 448] on section "Wallet Set up your payment method, add backup cards, and enable Auto top-up to …" at bounding box center [810, 416] width 1516 height 697
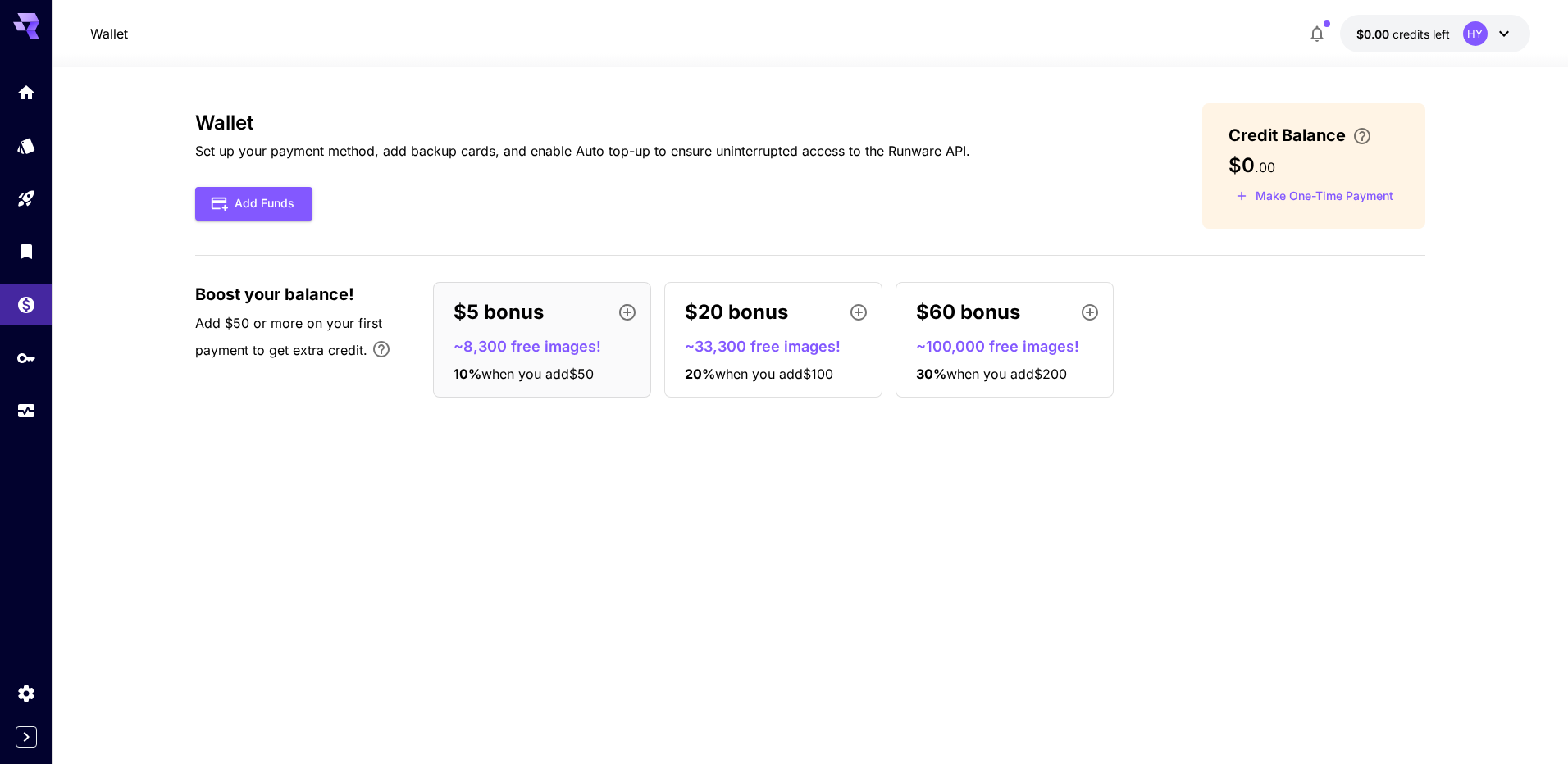
drag, startPoint x: 151, startPoint y: 448, endPoint x: 1057, endPoint y: 572, distance: 914.4
click at [1057, 572] on div "Wallet Set up your payment method, add backup cards, and enable Auto top-up to …" at bounding box center [811, 416] width 1230 height 625
click at [387, 586] on div "Wallet Set up your payment method, add backup cards, and enable Auto top-up to …" at bounding box center [811, 416] width 1230 height 625
drag, startPoint x: 387, startPoint y: 587, endPoint x: 490, endPoint y: 660, distance: 126.2
drag, startPoint x: 490, startPoint y: 660, endPoint x: 338, endPoint y: 618, distance: 157.7
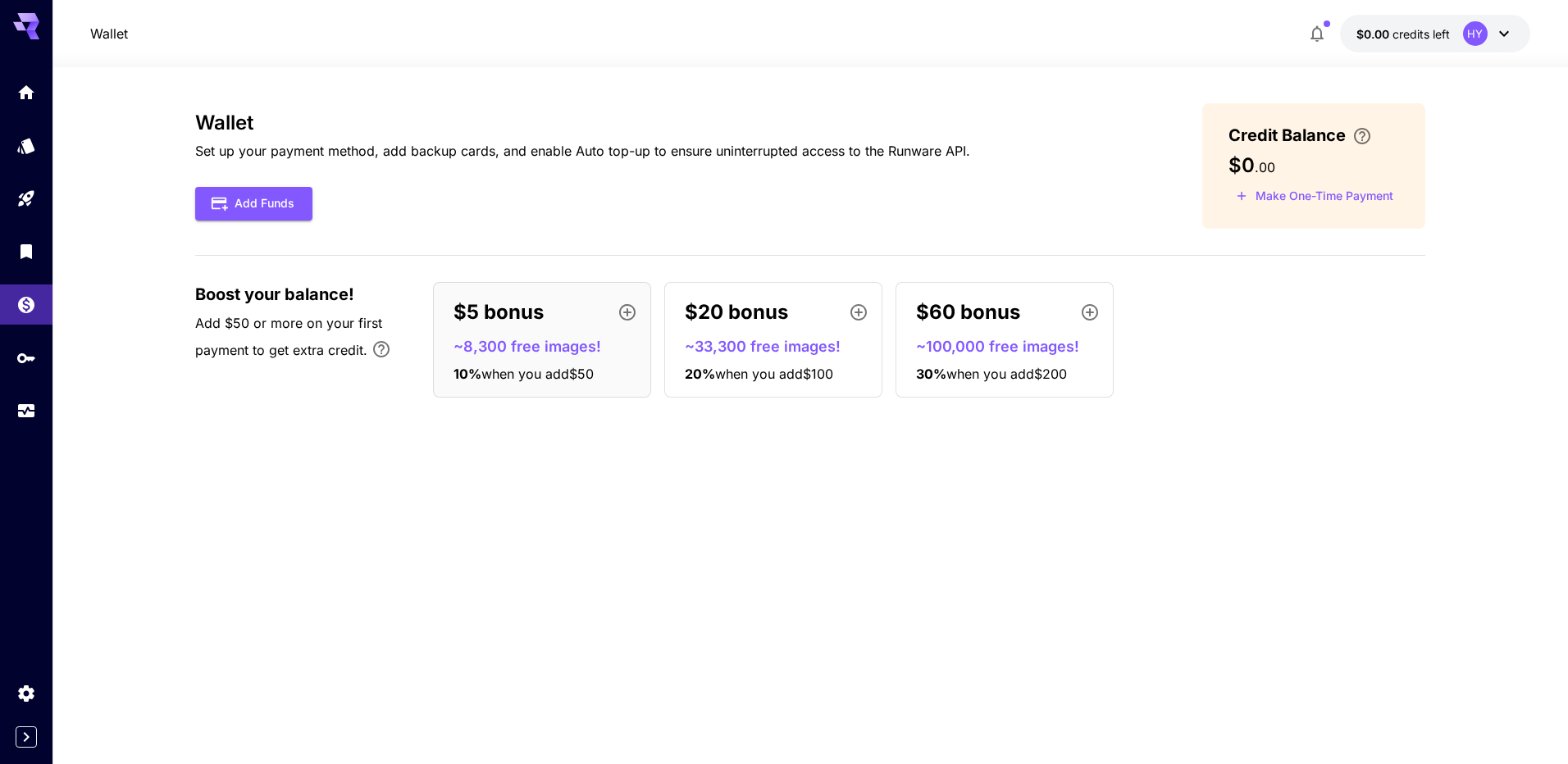
click at [338, 618] on div "Wallet Set up your payment method, add backup cards, and enable Auto top-up to …" at bounding box center [811, 416] width 1230 height 625
